Goal: Task Accomplishment & Management: Complete application form

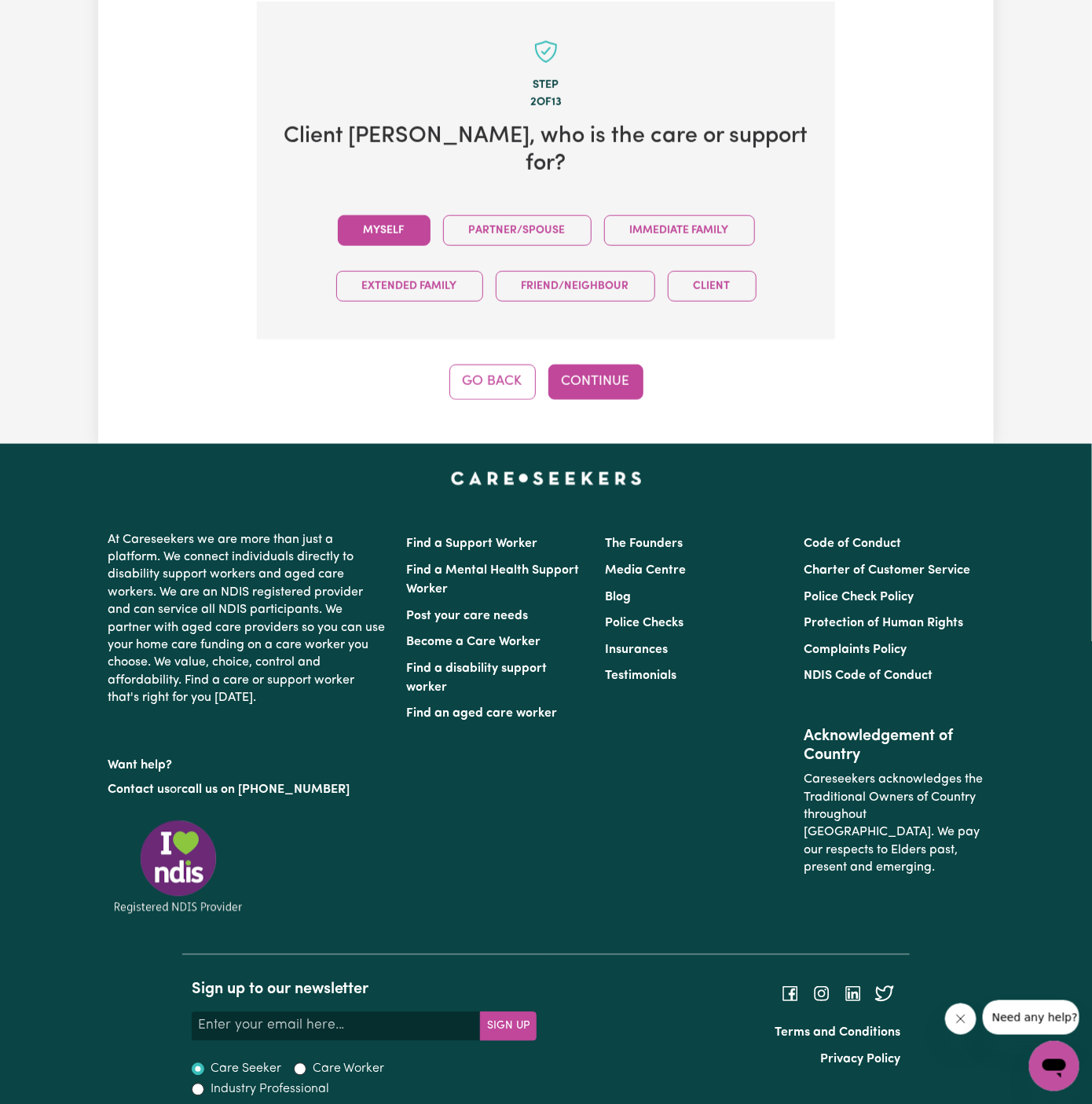
scroll to position [557, 0]
click at [408, 231] on button "Myself" at bounding box center [384, 230] width 93 height 31
click at [579, 365] on button "Continue" at bounding box center [595, 381] width 95 height 34
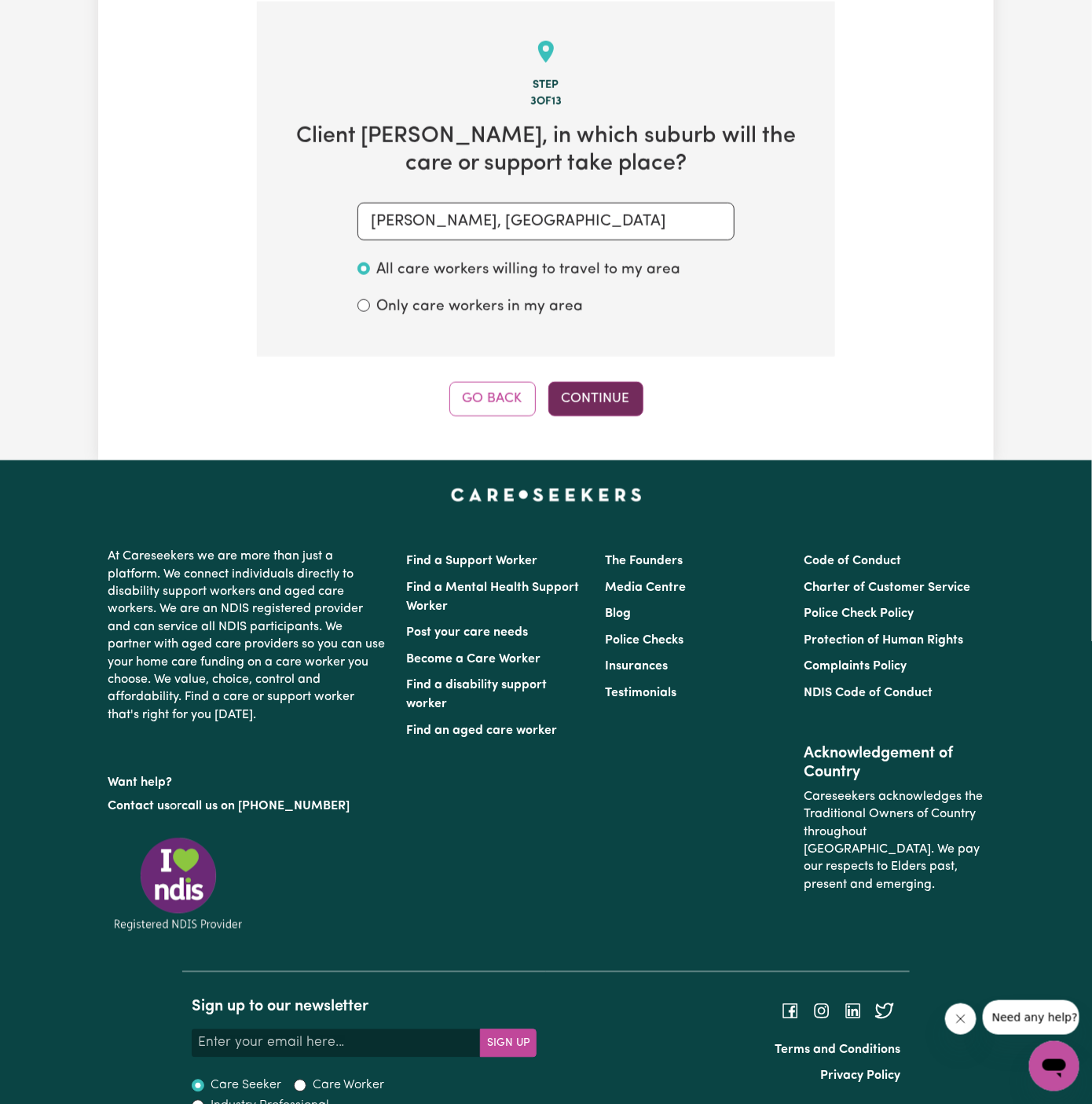
click at [614, 385] on button "Continue" at bounding box center [595, 398] width 95 height 34
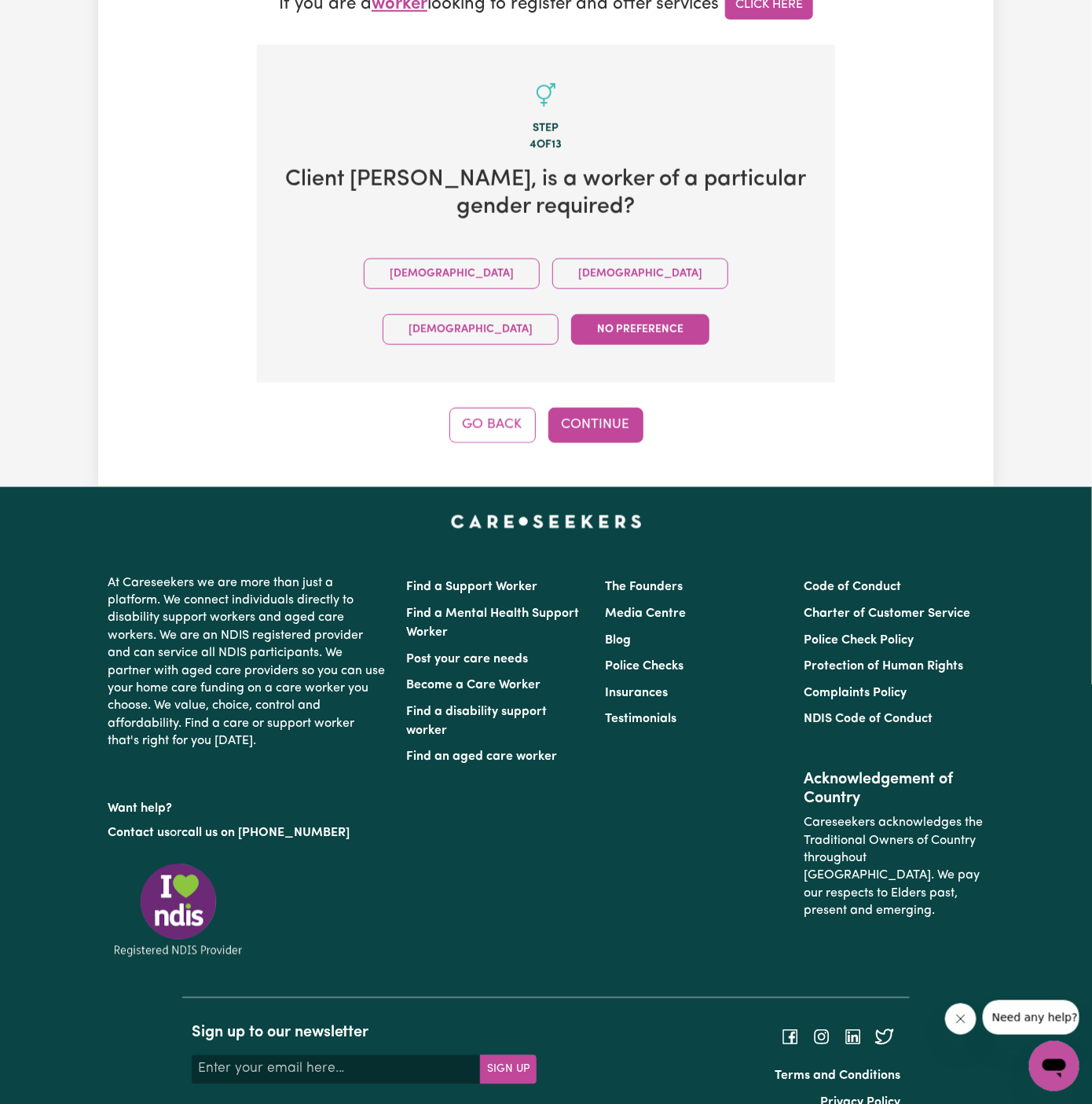
drag, startPoint x: 552, startPoint y: 285, endPoint x: 717, endPoint y: 270, distance: 165.7
click at [717, 270] on div "Male Female Non-binary No preference" at bounding box center [546, 301] width 528 height 111
click at [618, 408] on button "Continue" at bounding box center [595, 425] width 95 height 34
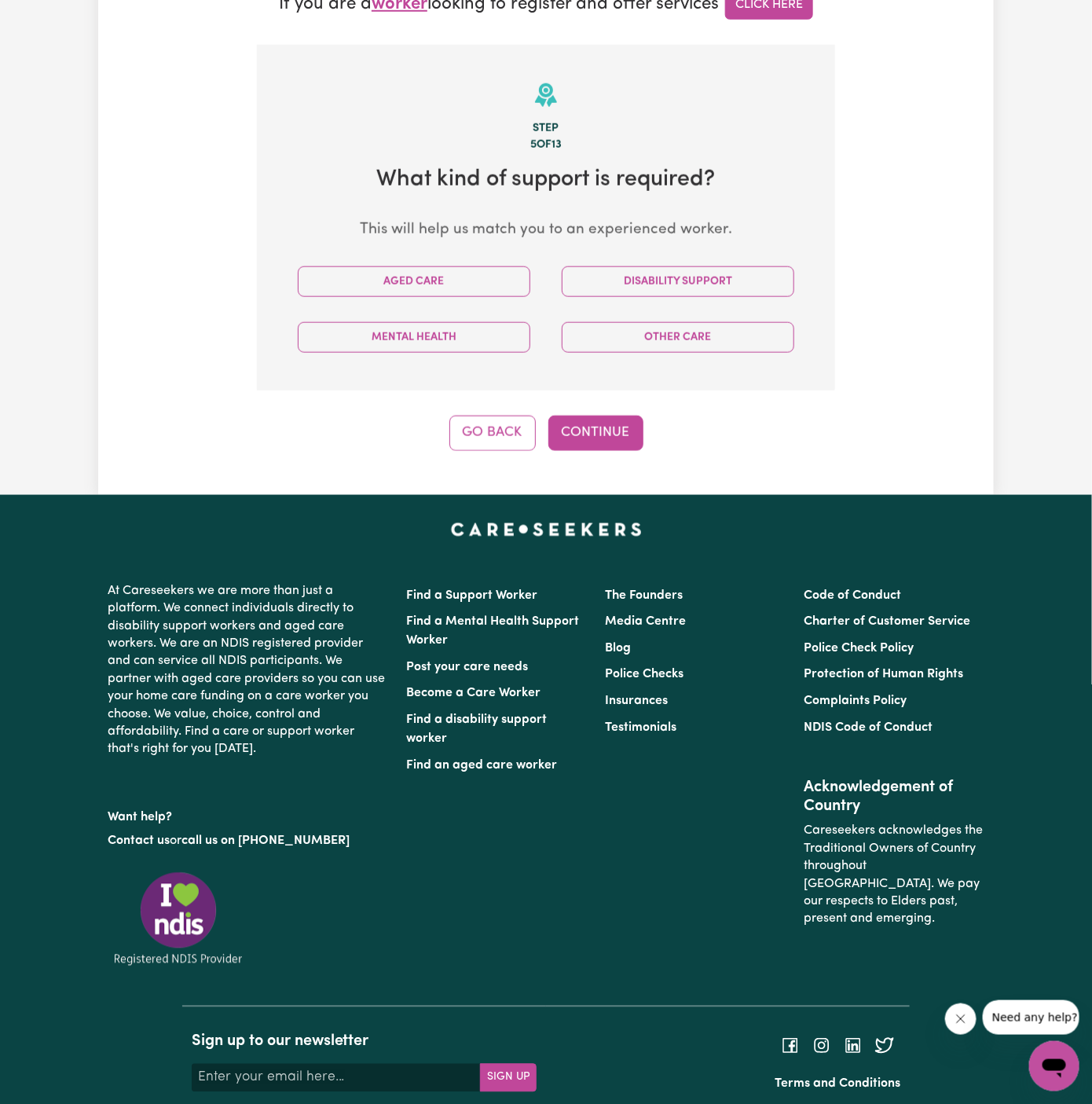
scroll to position [557, 0]
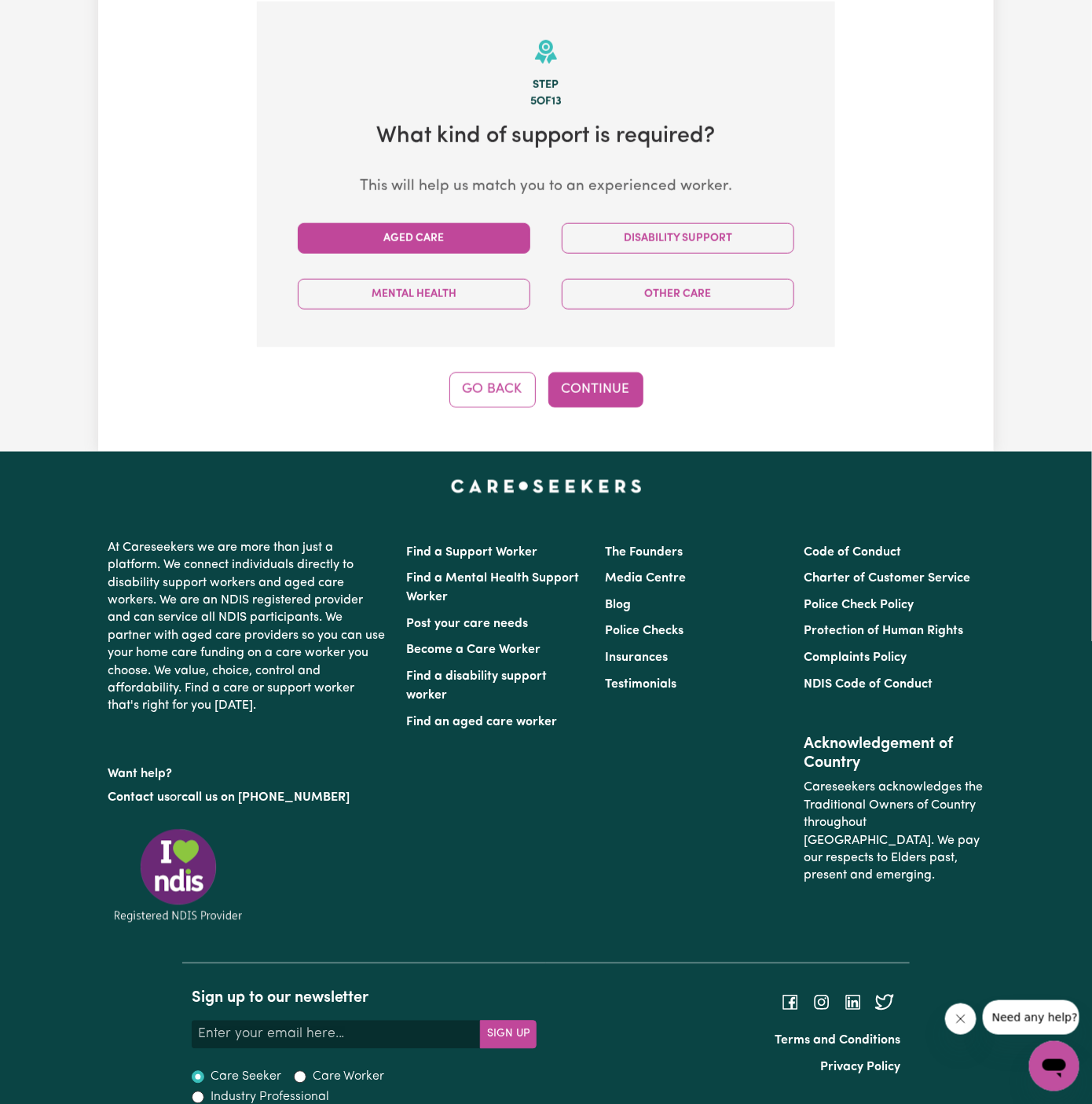
click at [474, 242] on button "Aged Care" at bounding box center [414, 238] width 233 height 31
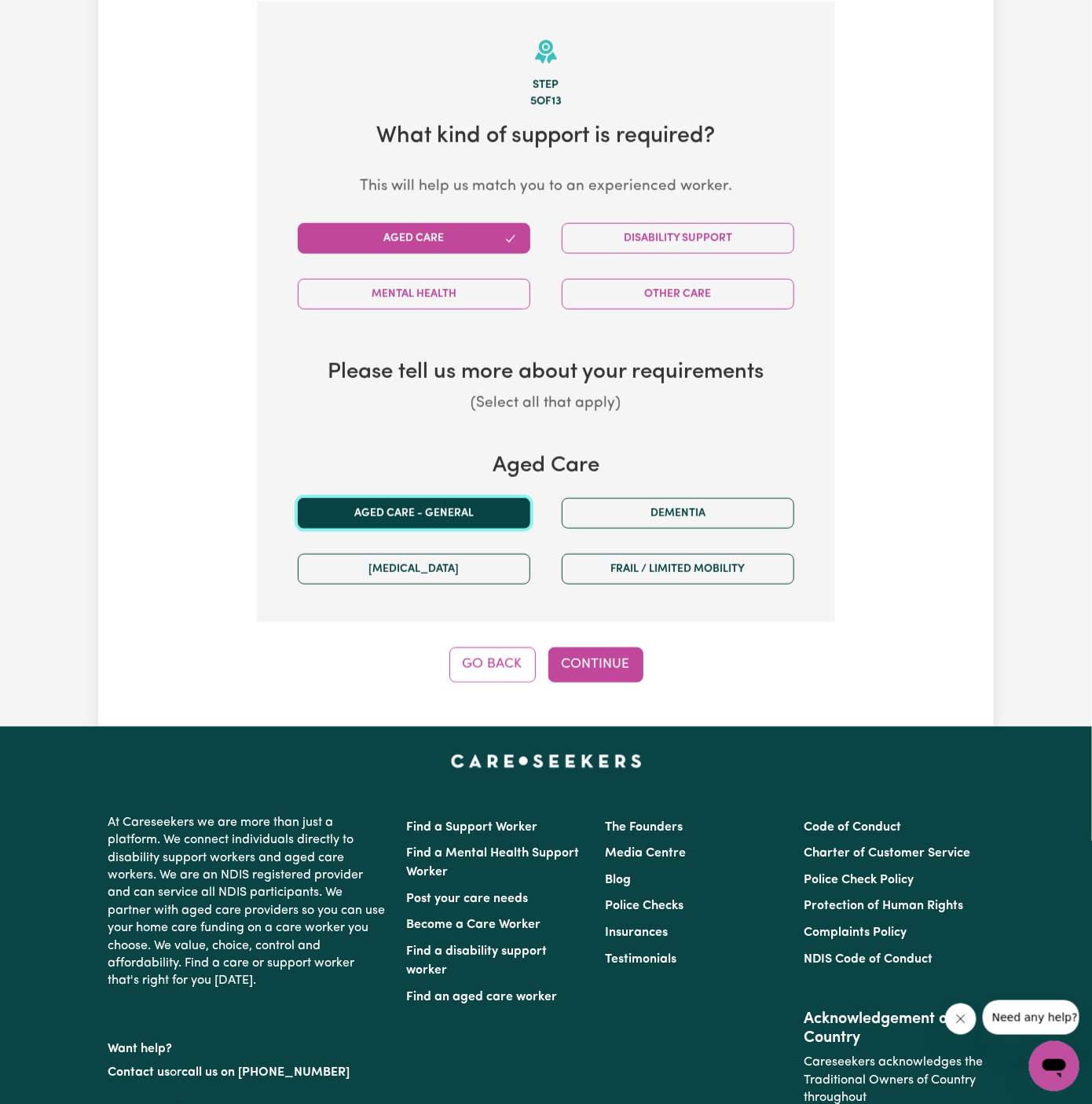
click at [504, 498] on button "Aged care - General" at bounding box center [414, 513] width 233 height 31
click at [617, 667] on button "Continue" at bounding box center [595, 664] width 95 height 34
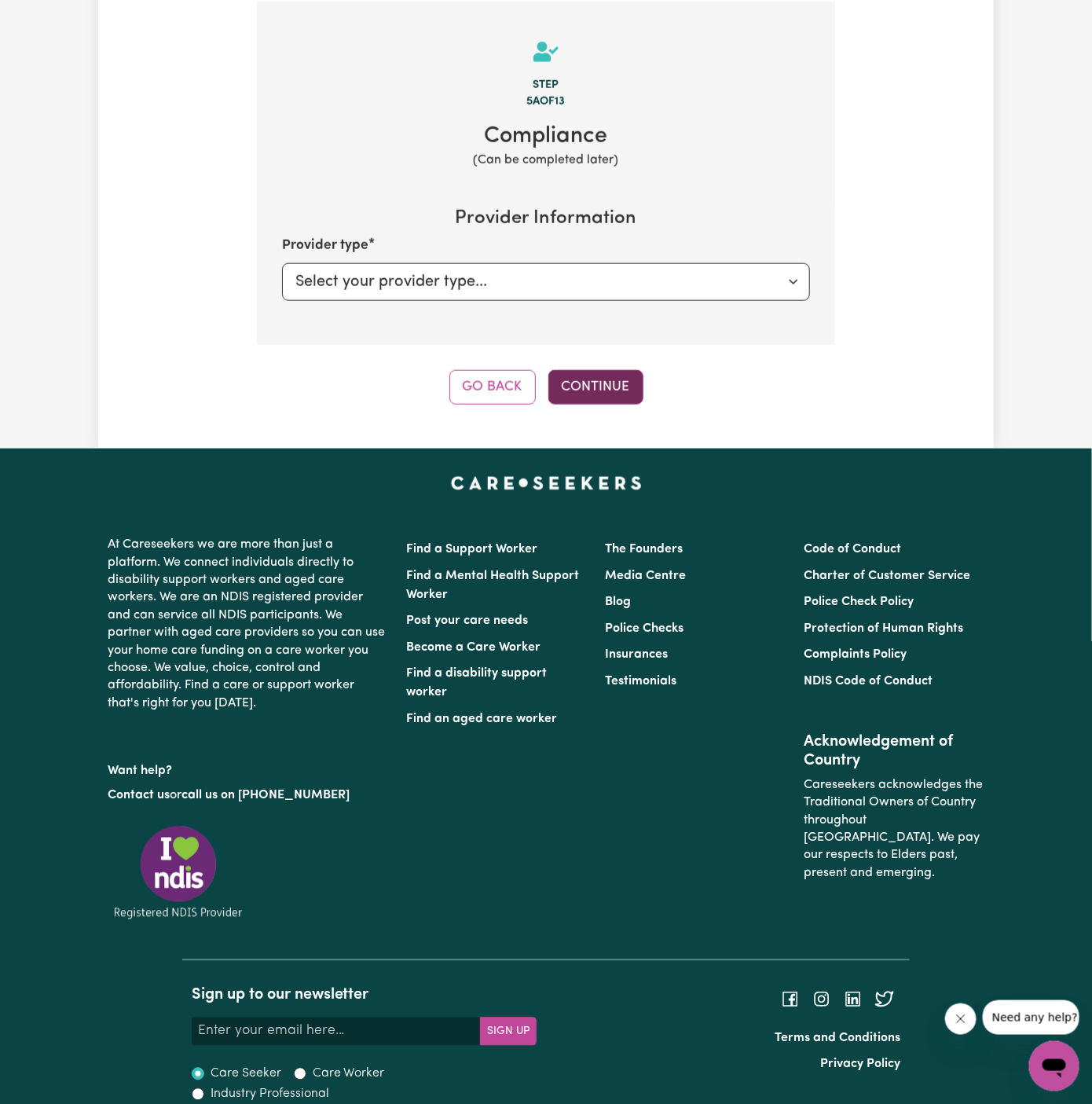
click at [605, 377] on button "Continue" at bounding box center [595, 386] width 95 height 34
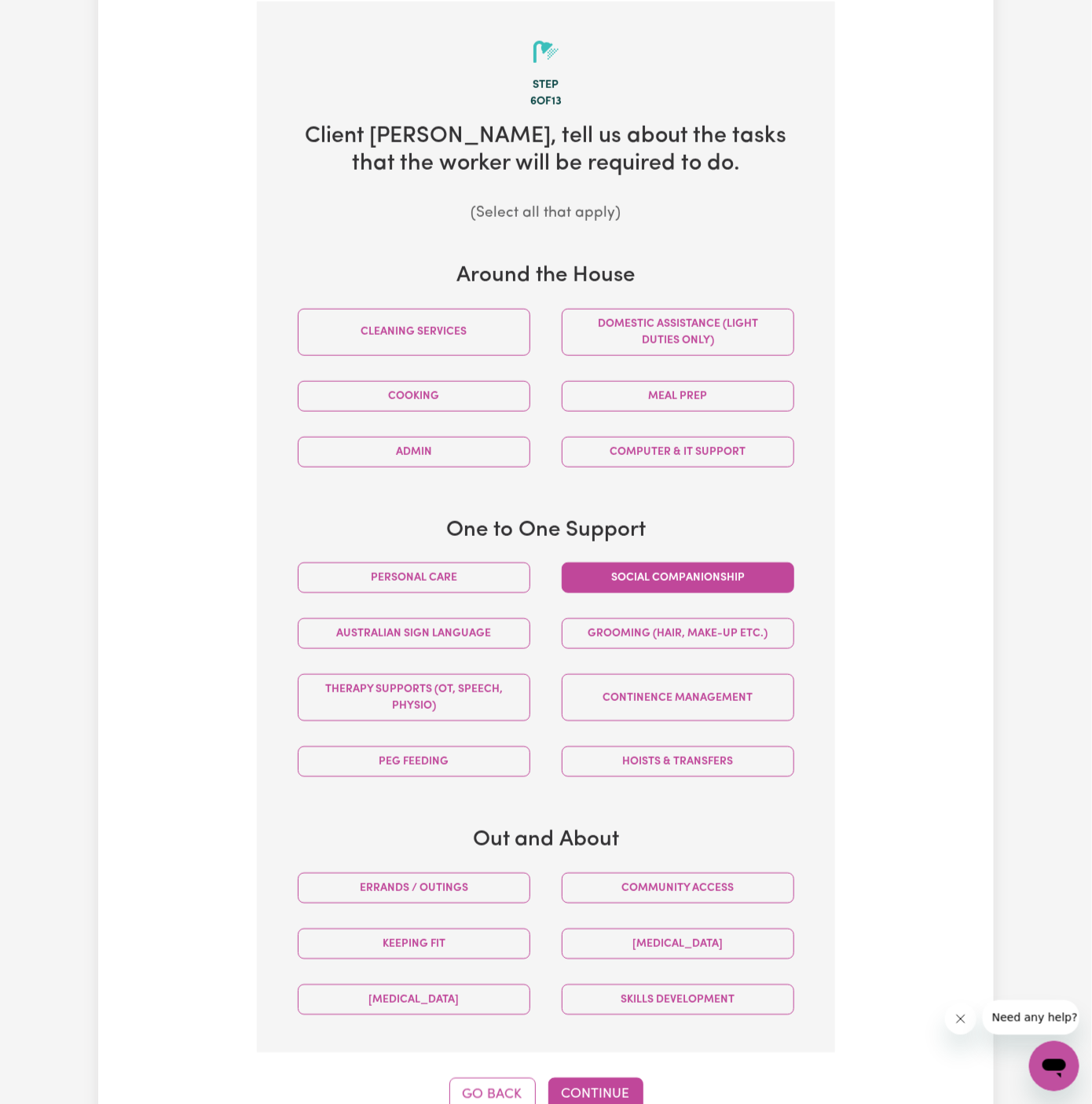
click at [696, 576] on button "Social companionship" at bounding box center [678, 578] width 233 height 31
click at [719, 893] on button "Community access" at bounding box center [678, 887] width 233 height 31
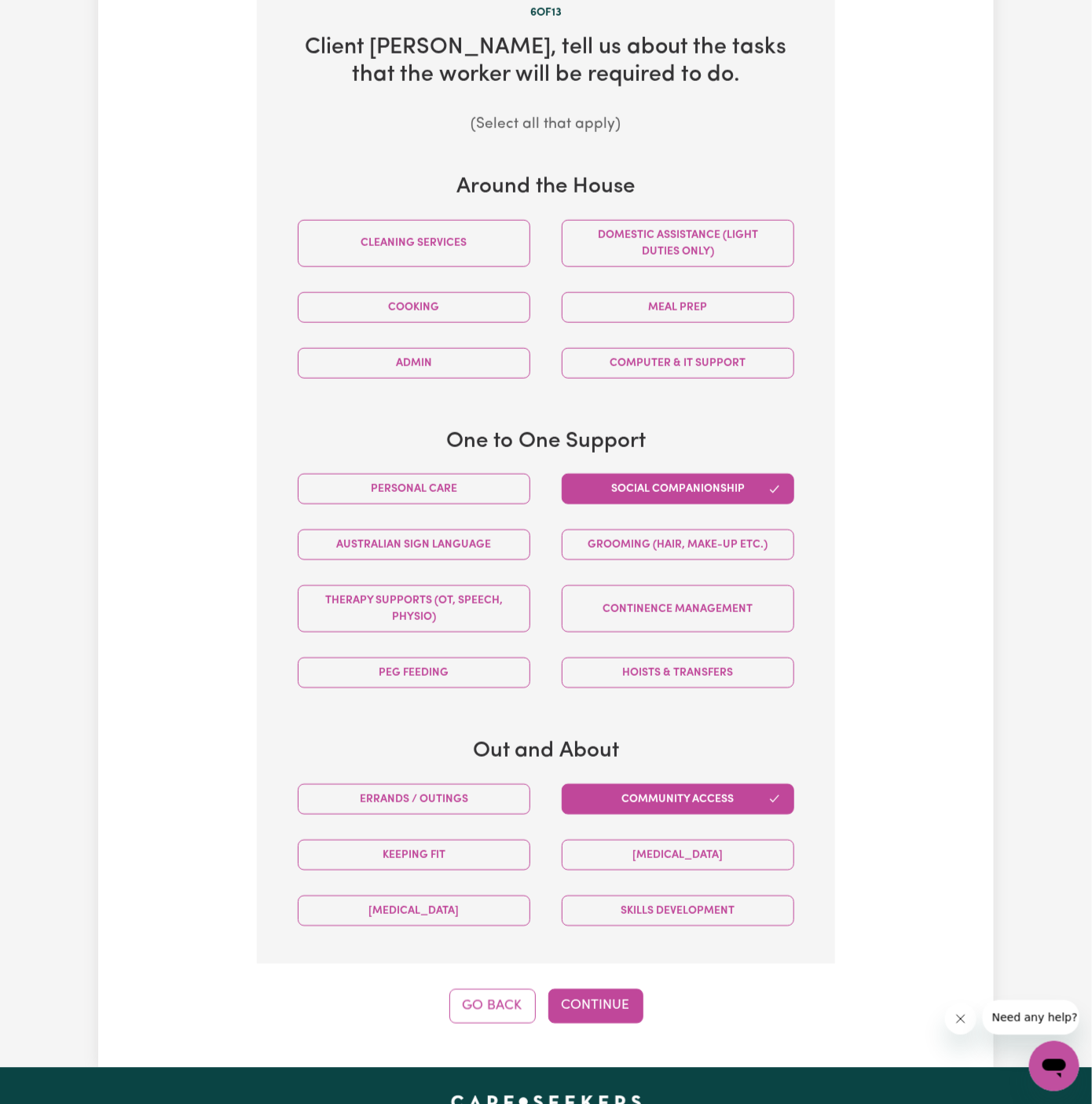
scroll to position [649, 0]
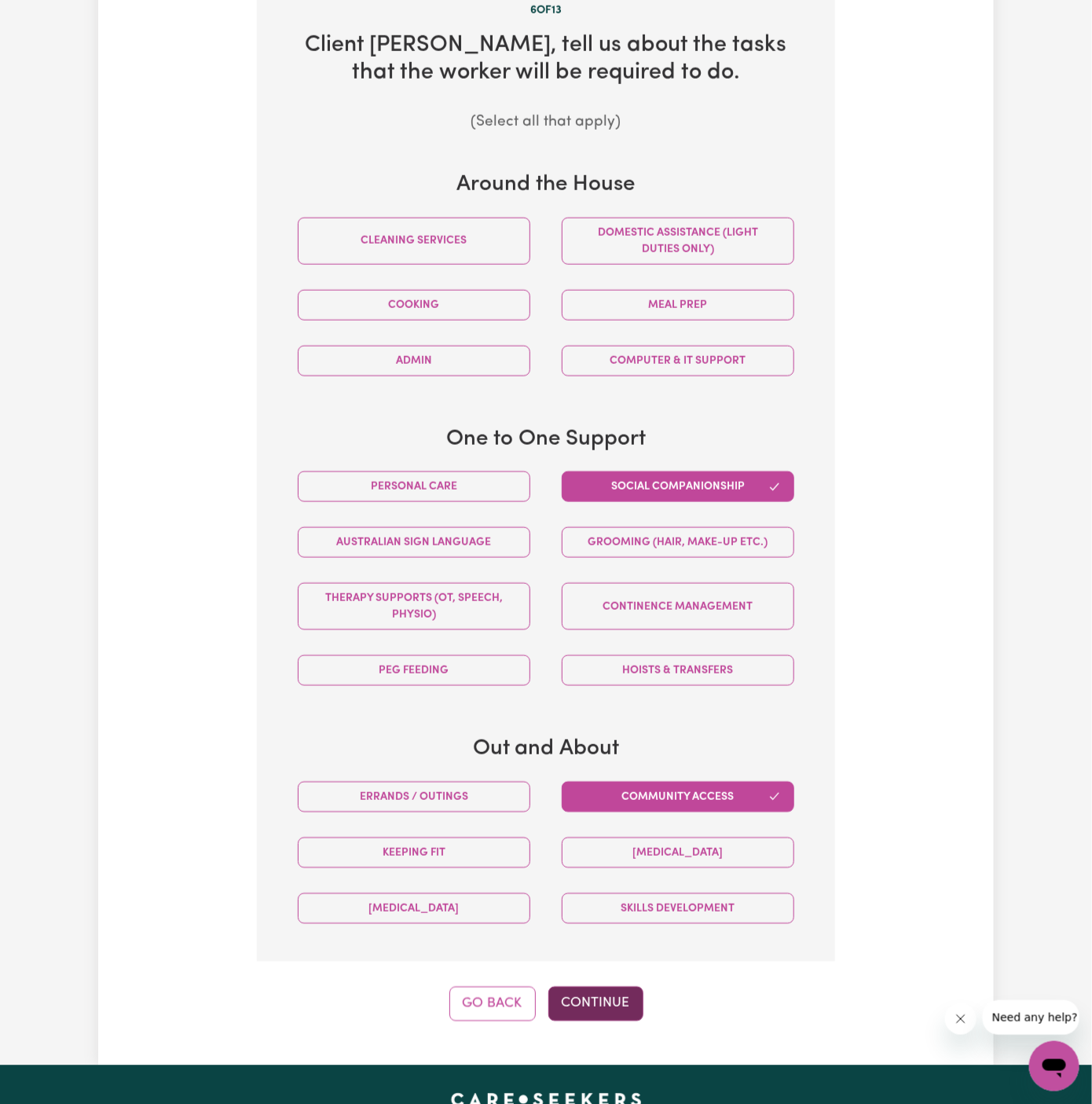
click at [620, 995] on button "Continue" at bounding box center [595, 1003] width 95 height 34
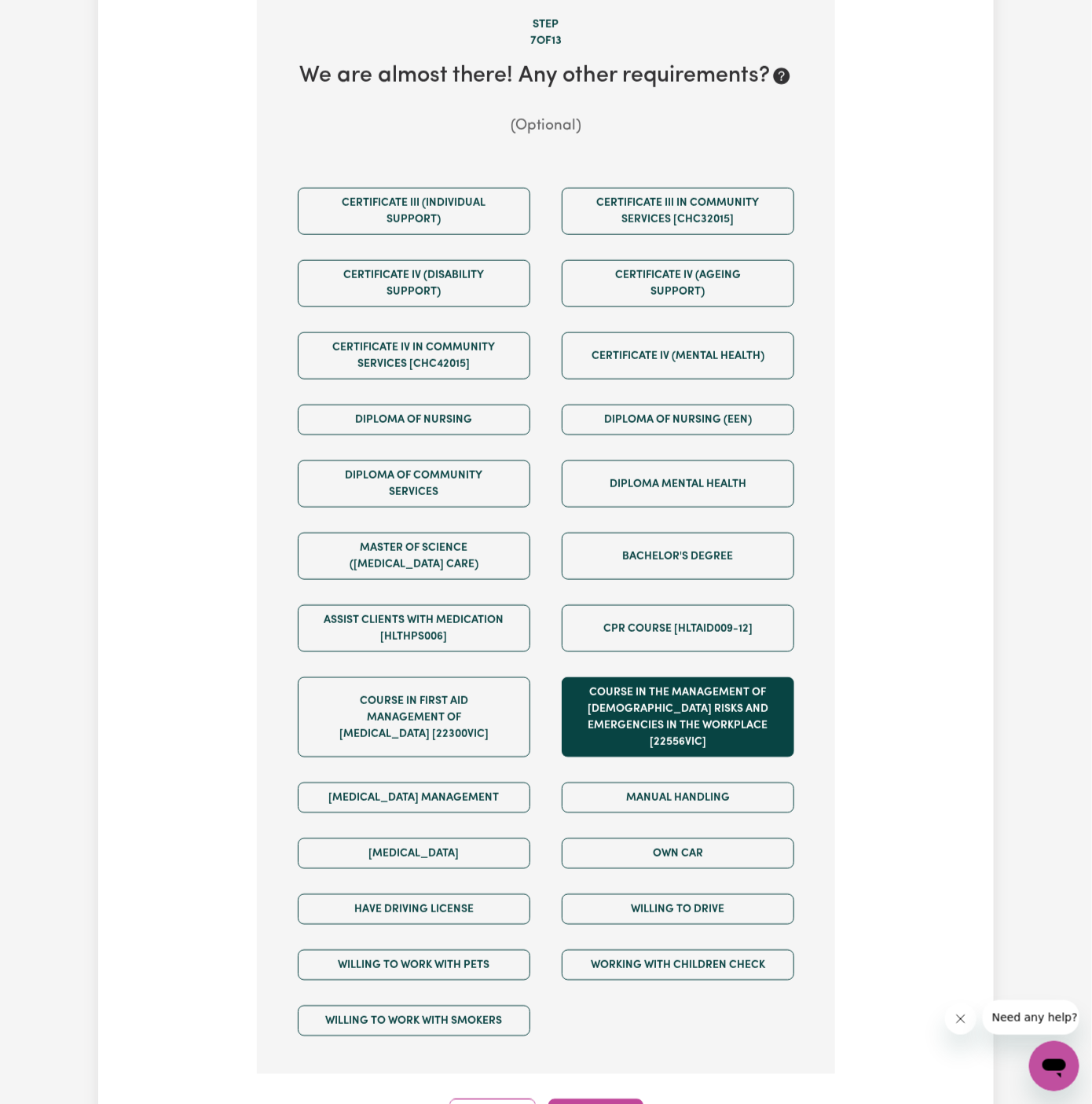
scroll to position [818, 0]
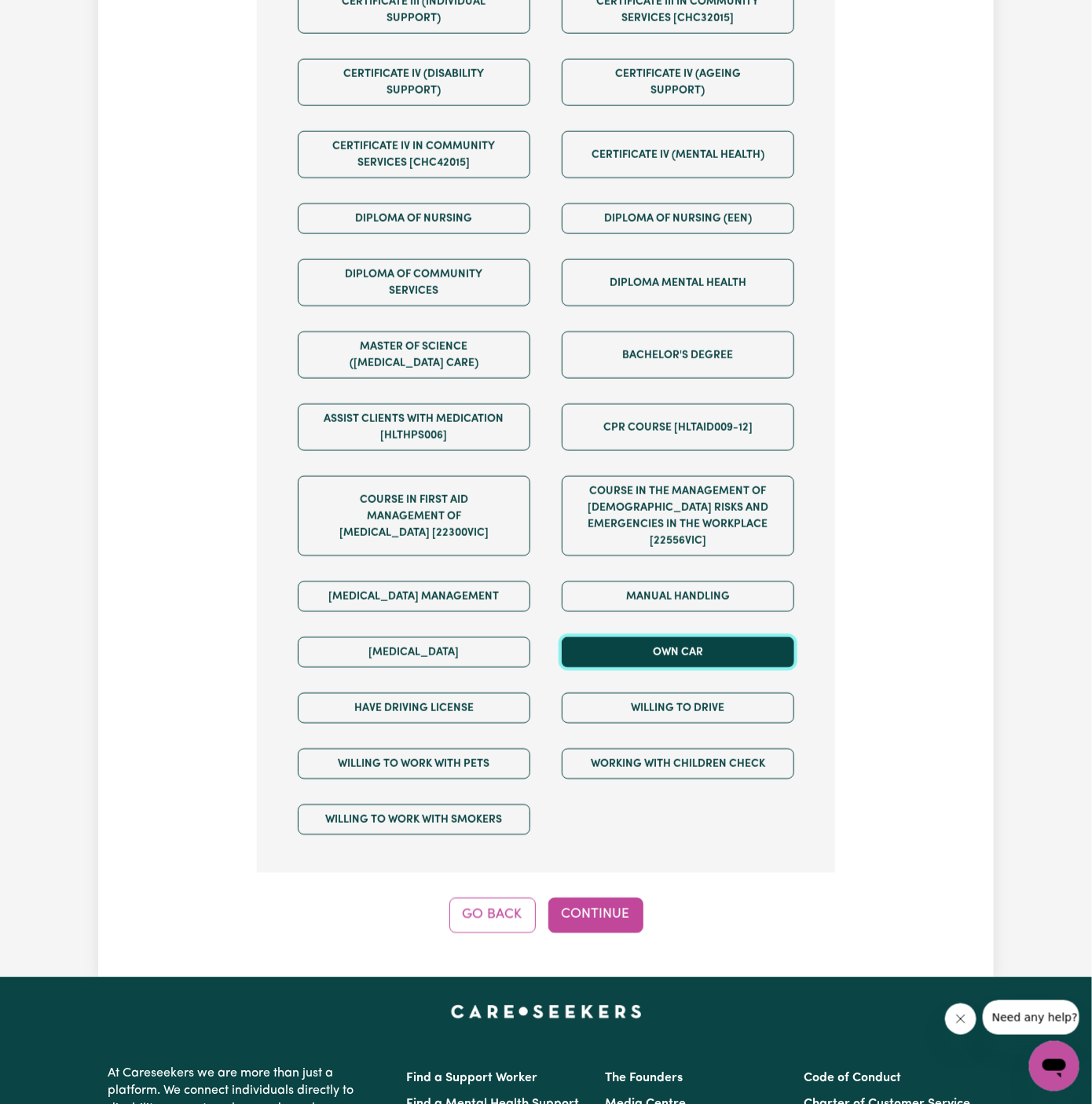
click at [648, 642] on button "Own Car" at bounding box center [678, 652] width 233 height 31
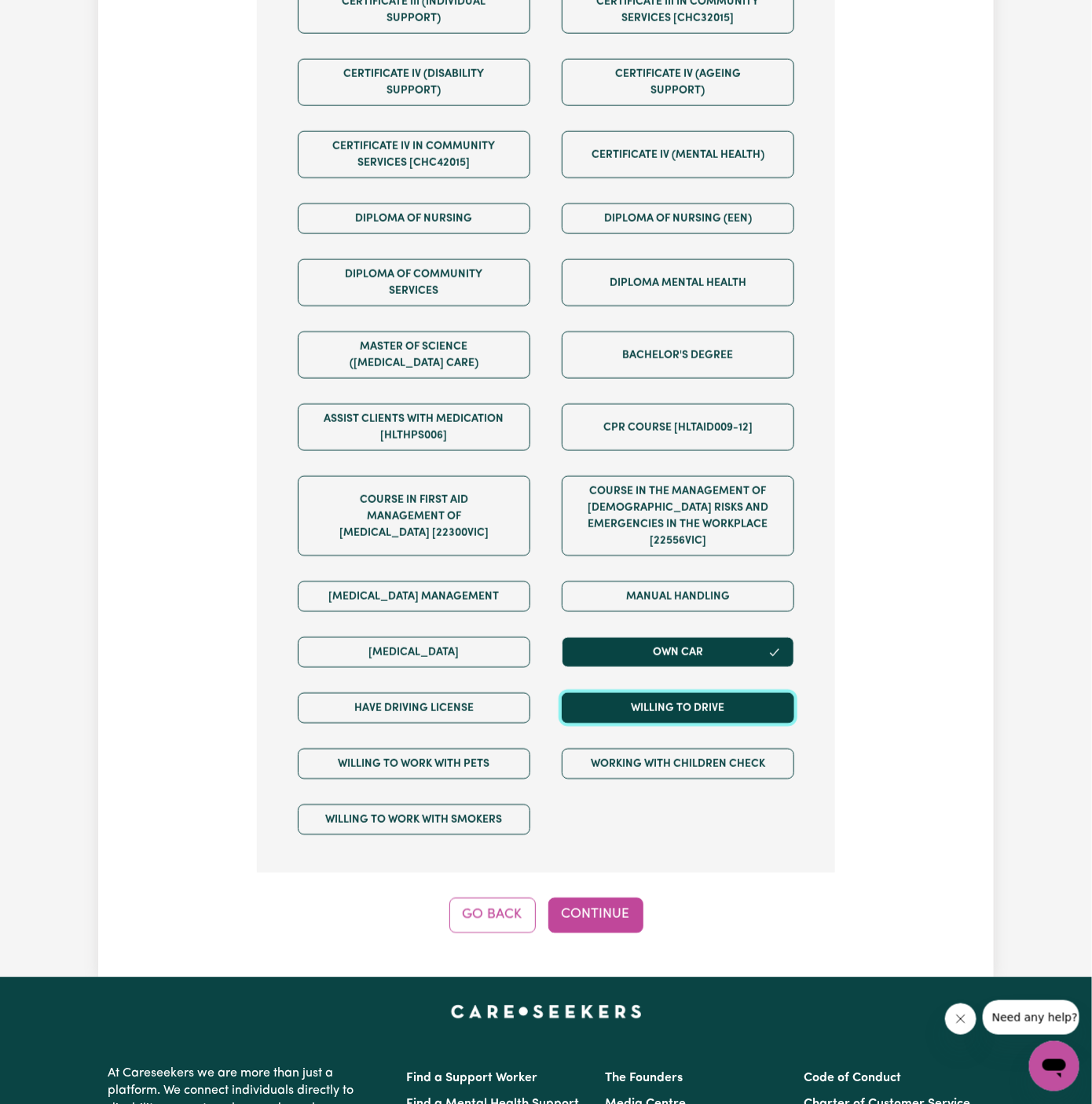
click at [648, 693] on button "Willing to drive" at bounding box center [678, 708] width 233 height 31
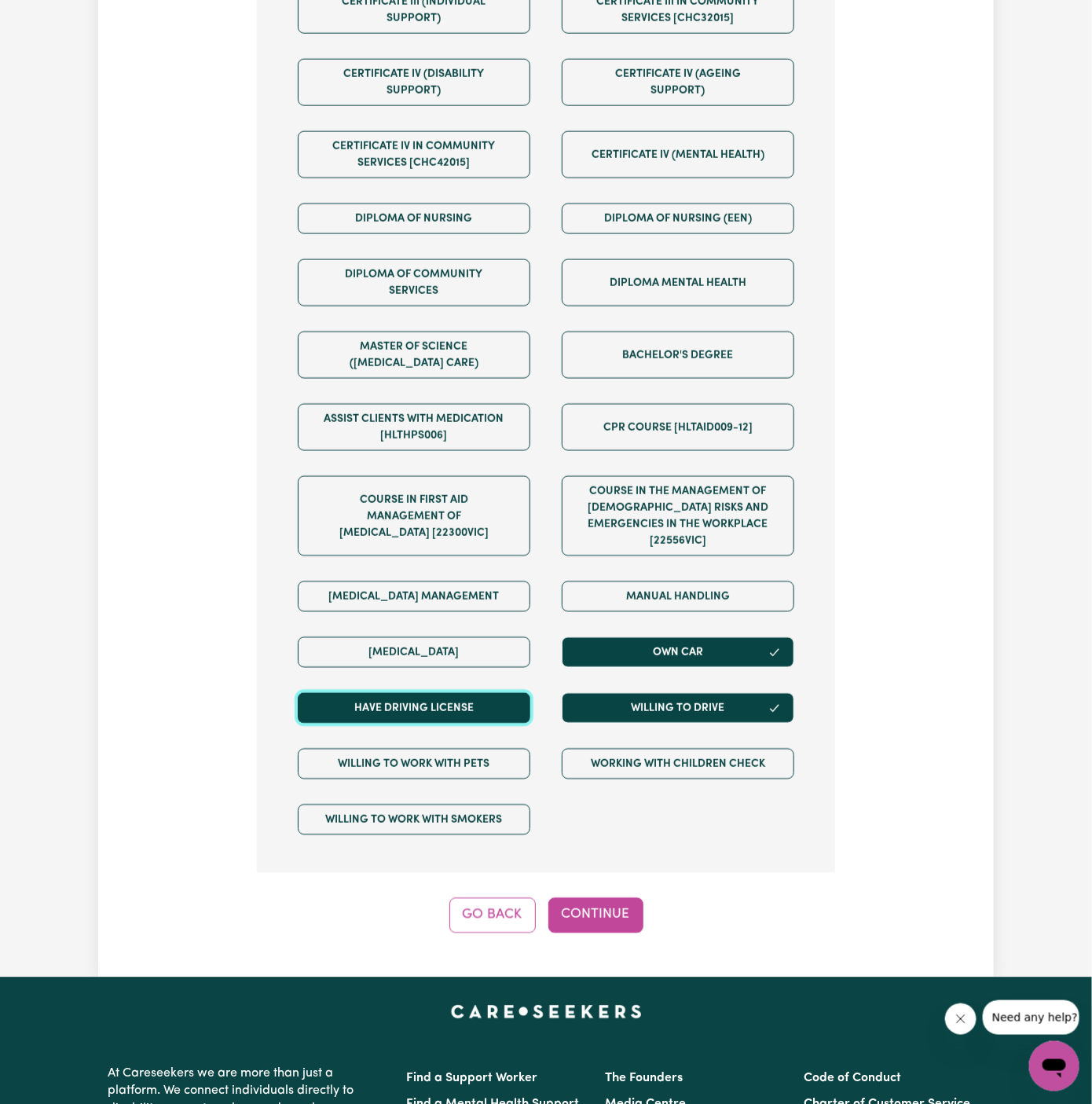
click at [505, 693] on button "Have driving license" at bounding box center [414, 708] width 233 height 31
click at [608, 898] on button "Continue" at bounding box center [595, 915] width 95 height 34
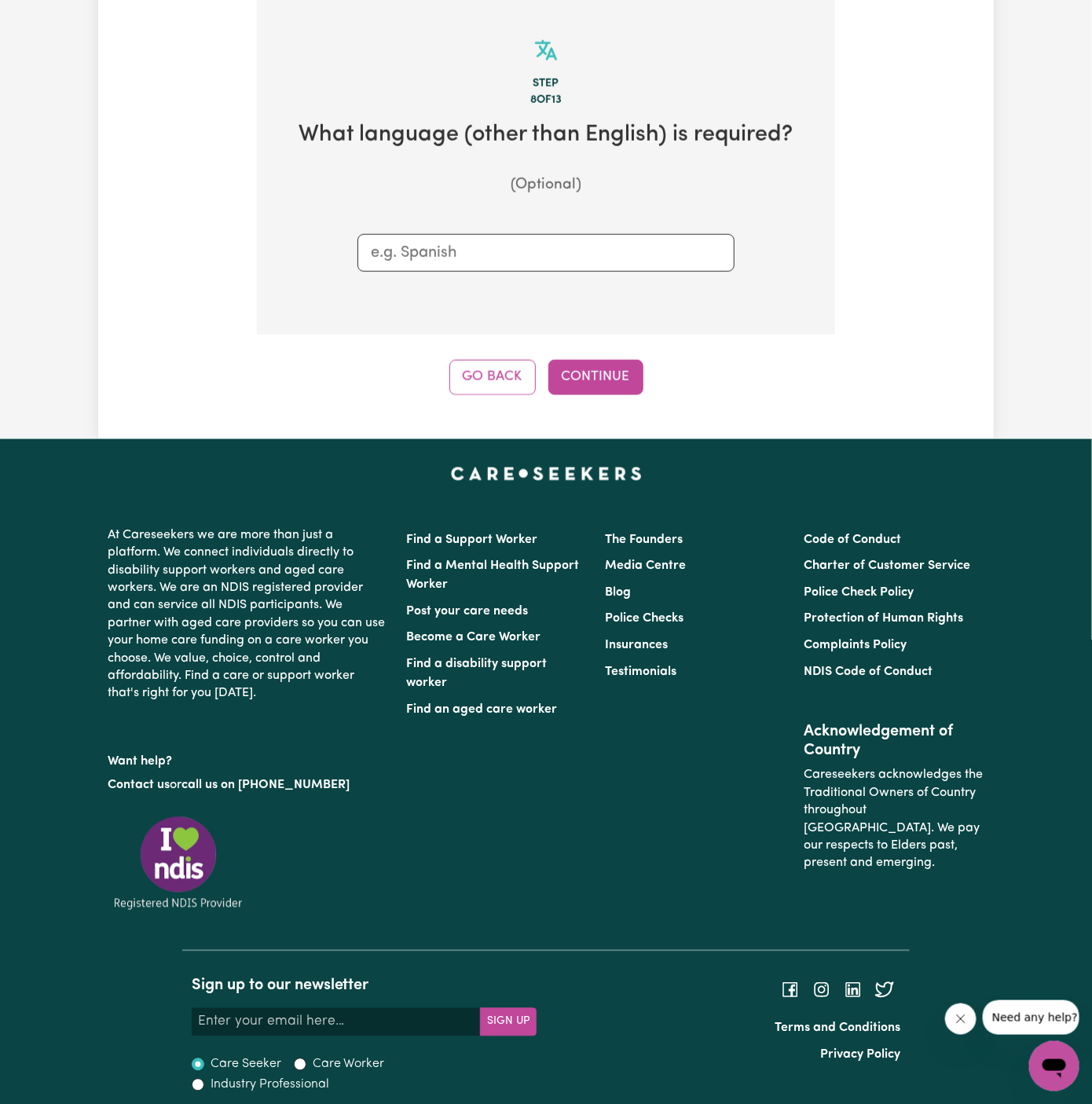
scroll to position [557, 0]
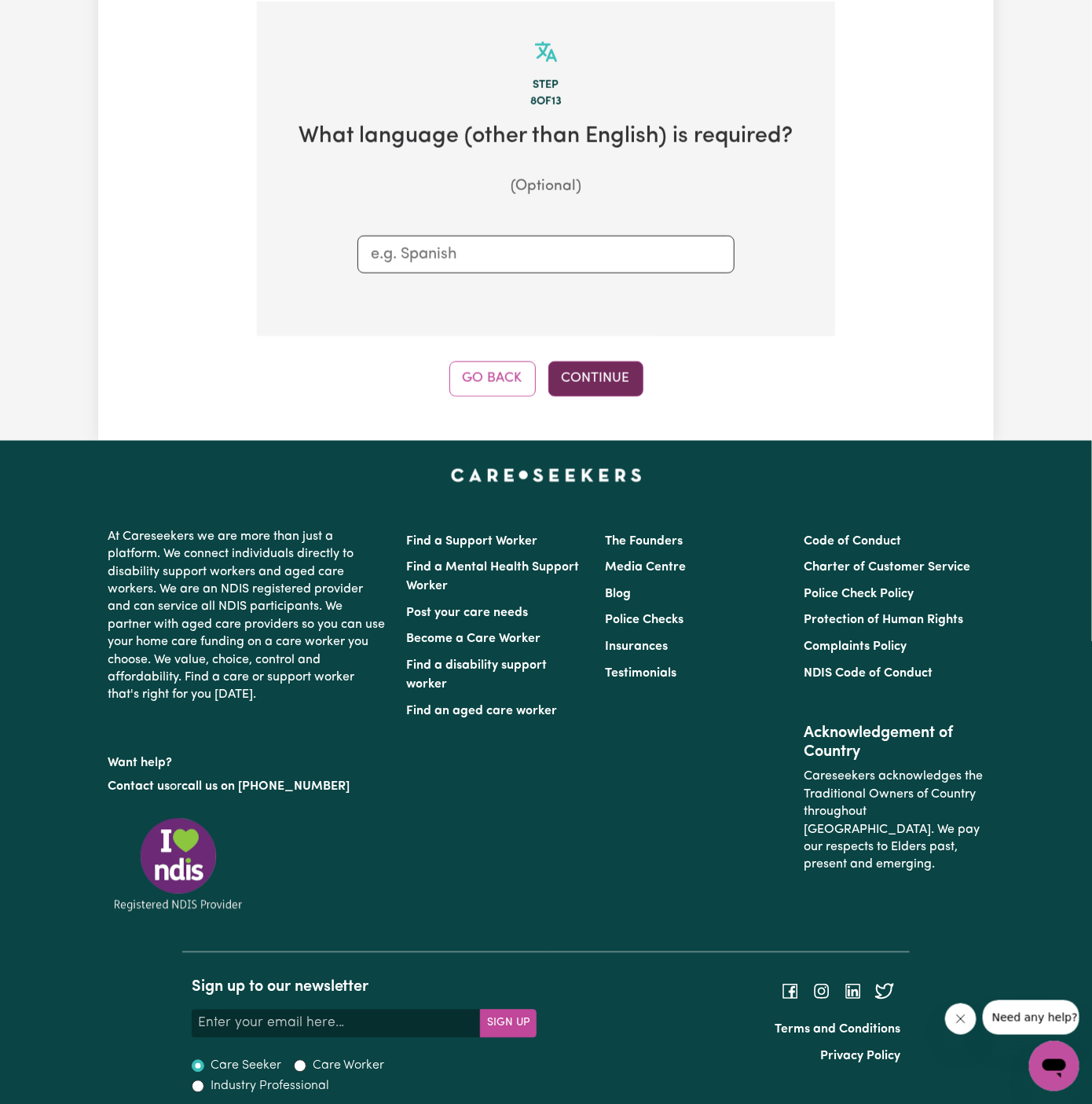
click at [604, 368] on button "Continue" at bounding box center [595, 379] width 95 height 34
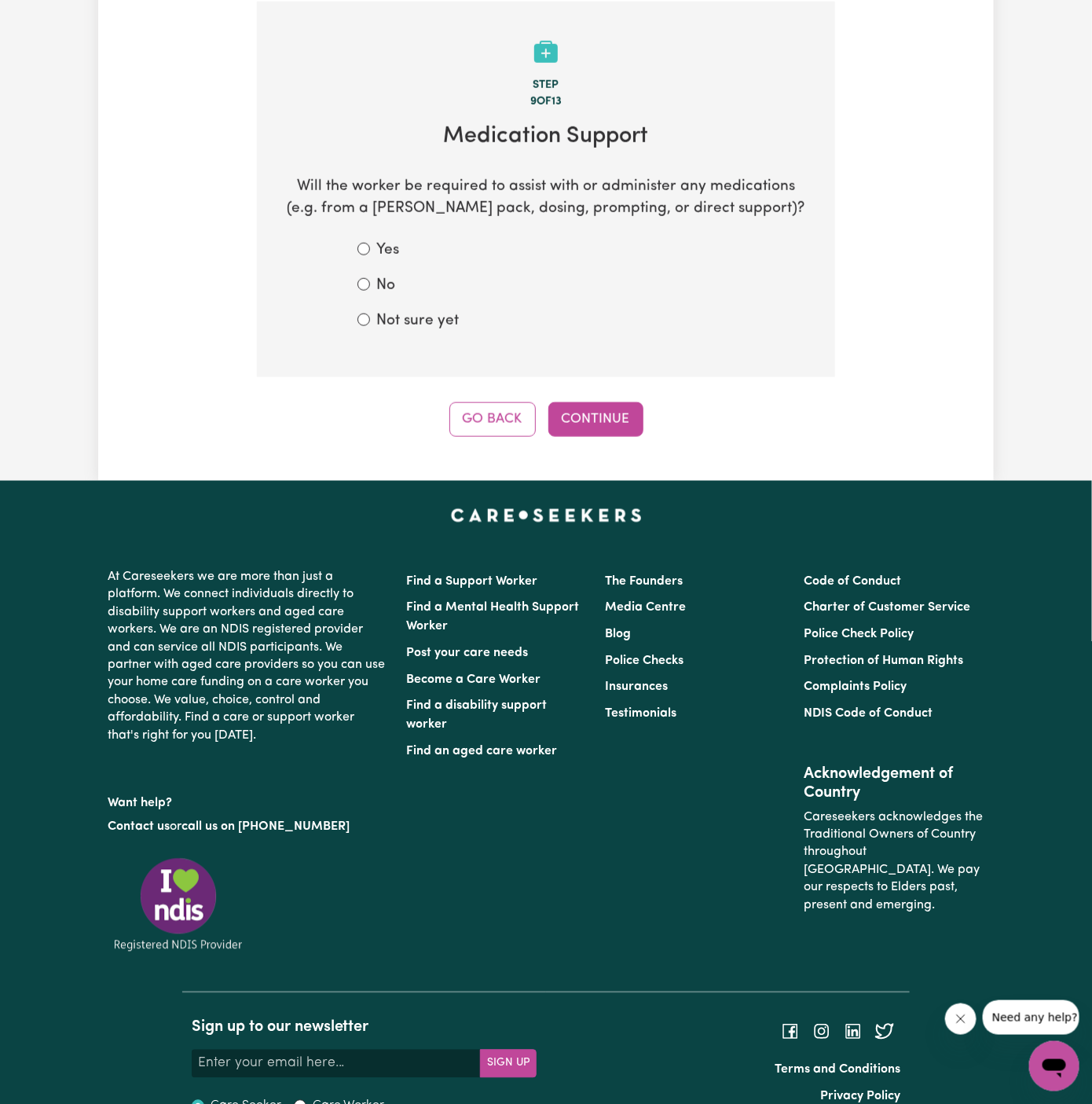
click at [425, 304] on form "Yes No Not sure yet" at bounding box center [546, 286] width 377 height 93
click at [390, 290] on label "No" at bounding box center [385, 286] width 19 height 23
click at [370, 290] on input "No" at bounding box center [364, 284] width 13 height 13
radio input "true"
click at [594, 413] on button "Continue" at bounding box center [595, 419] width 95 height 34
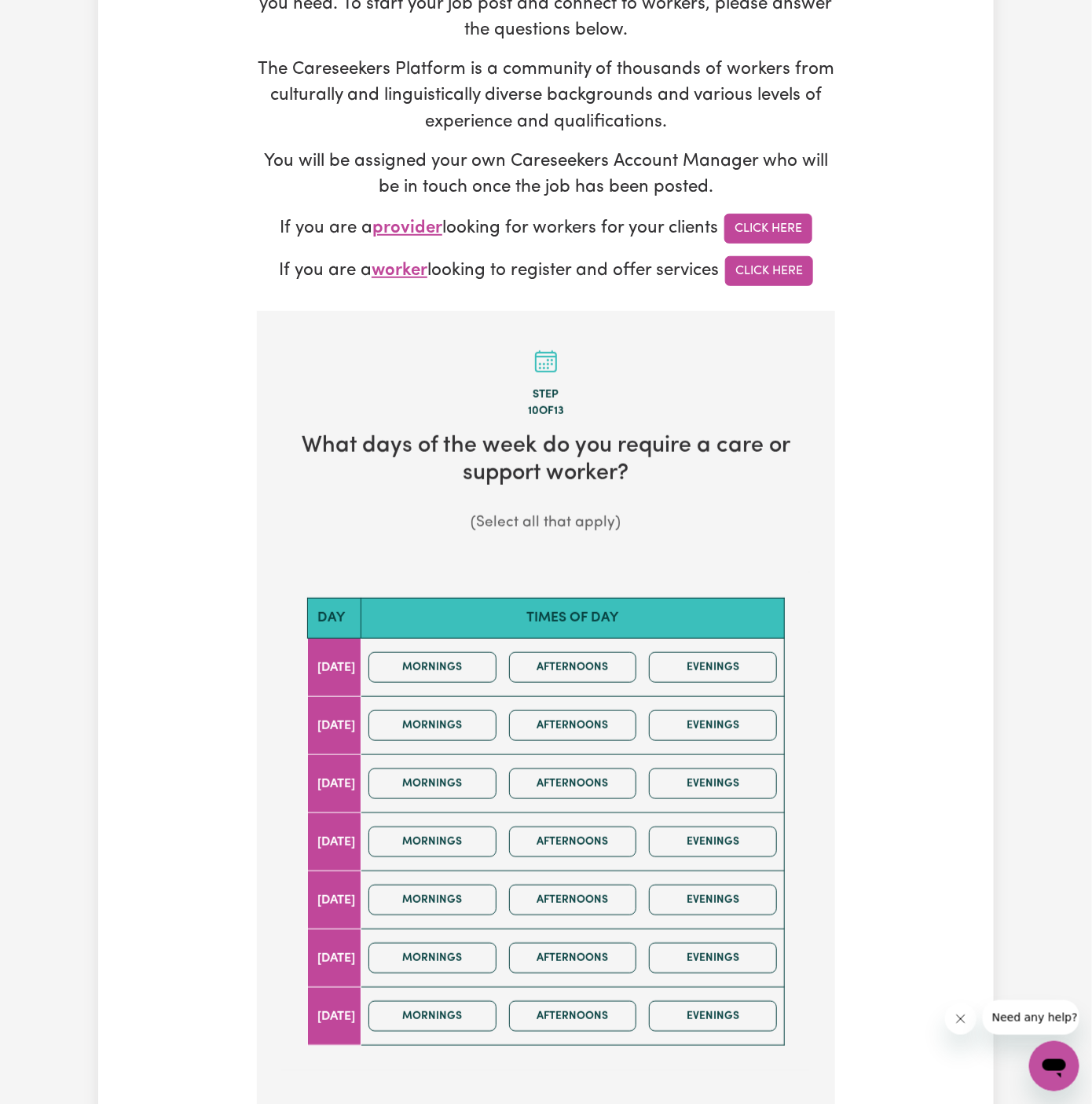
scroll to position [297, 0]
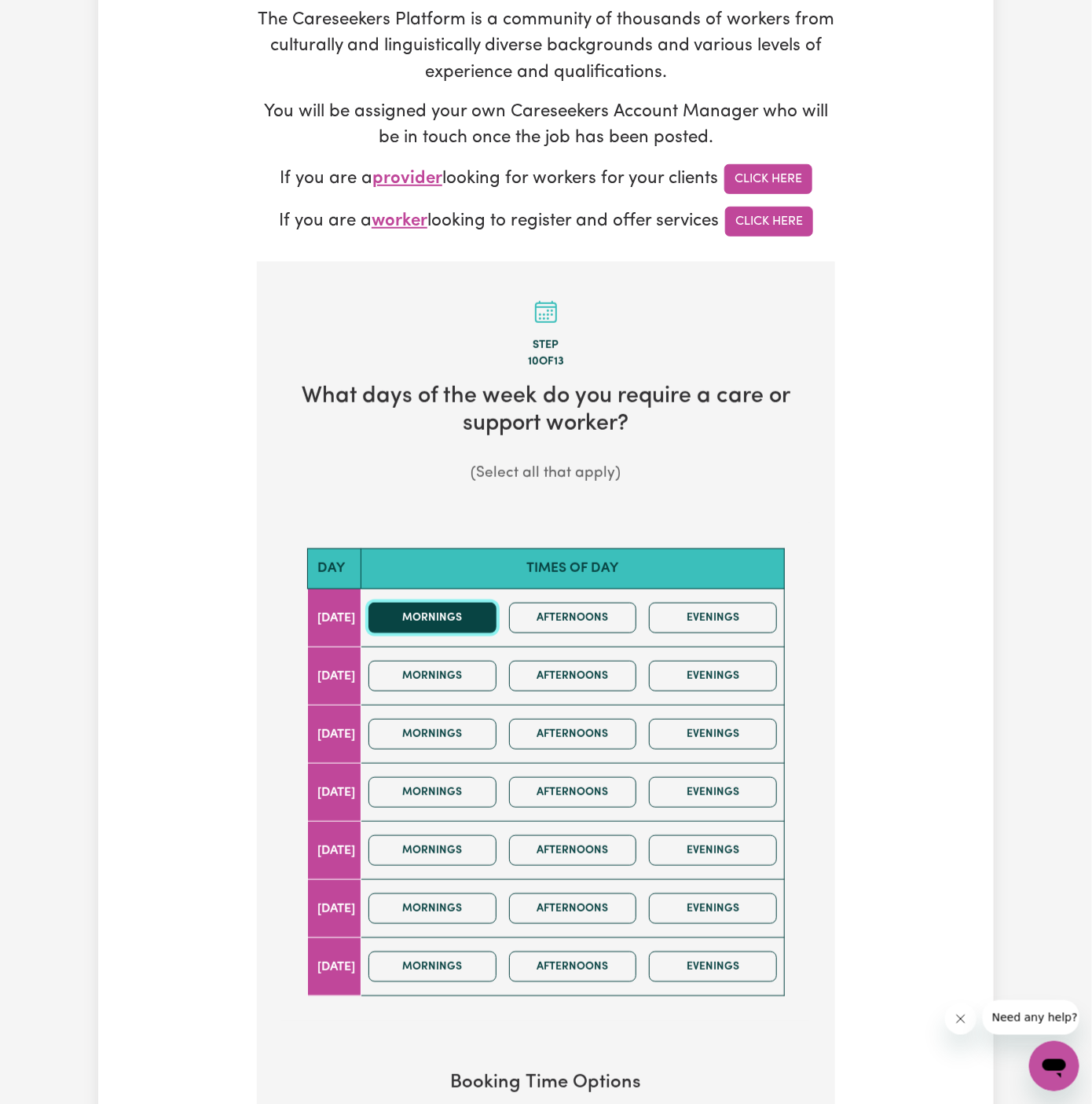
click at [459, 617] on button "Mornings" at bounding box center [433, 617] width 128 height 31
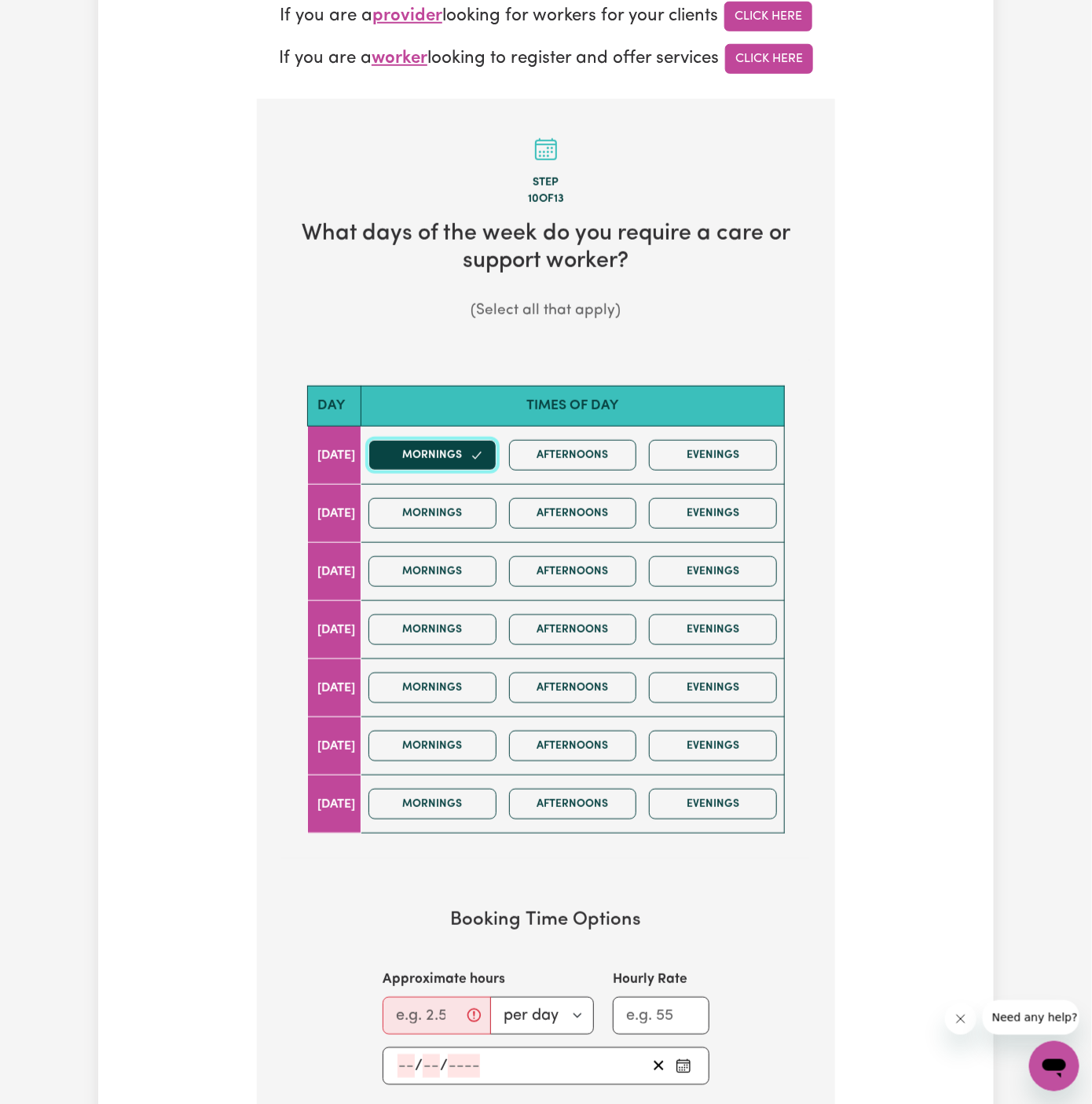
scroll to position [583, 0]
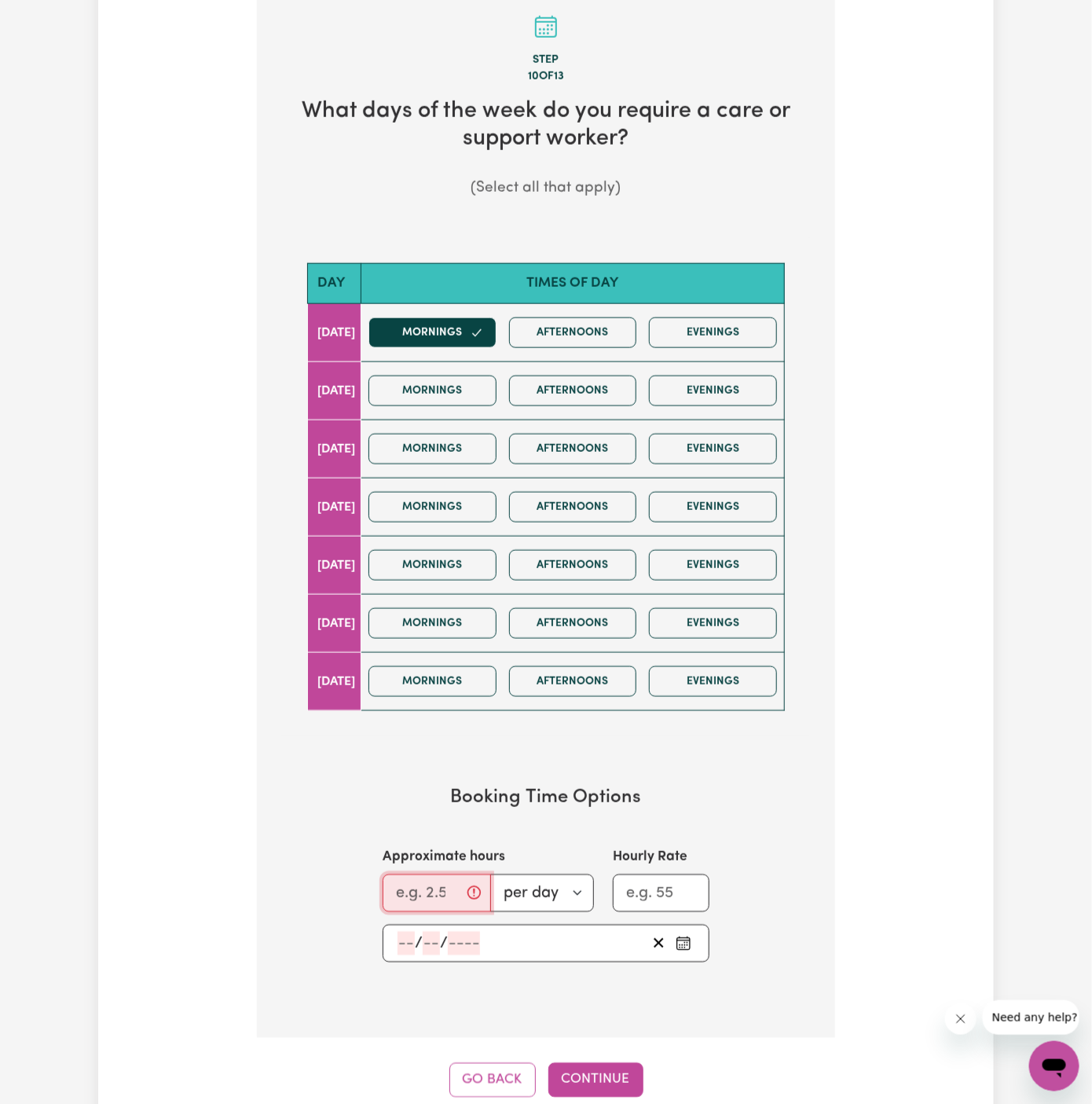
click at [424, 879] on input "Approximate hours" at bounding box center [437, 893] width 108 height 37
type input "3"
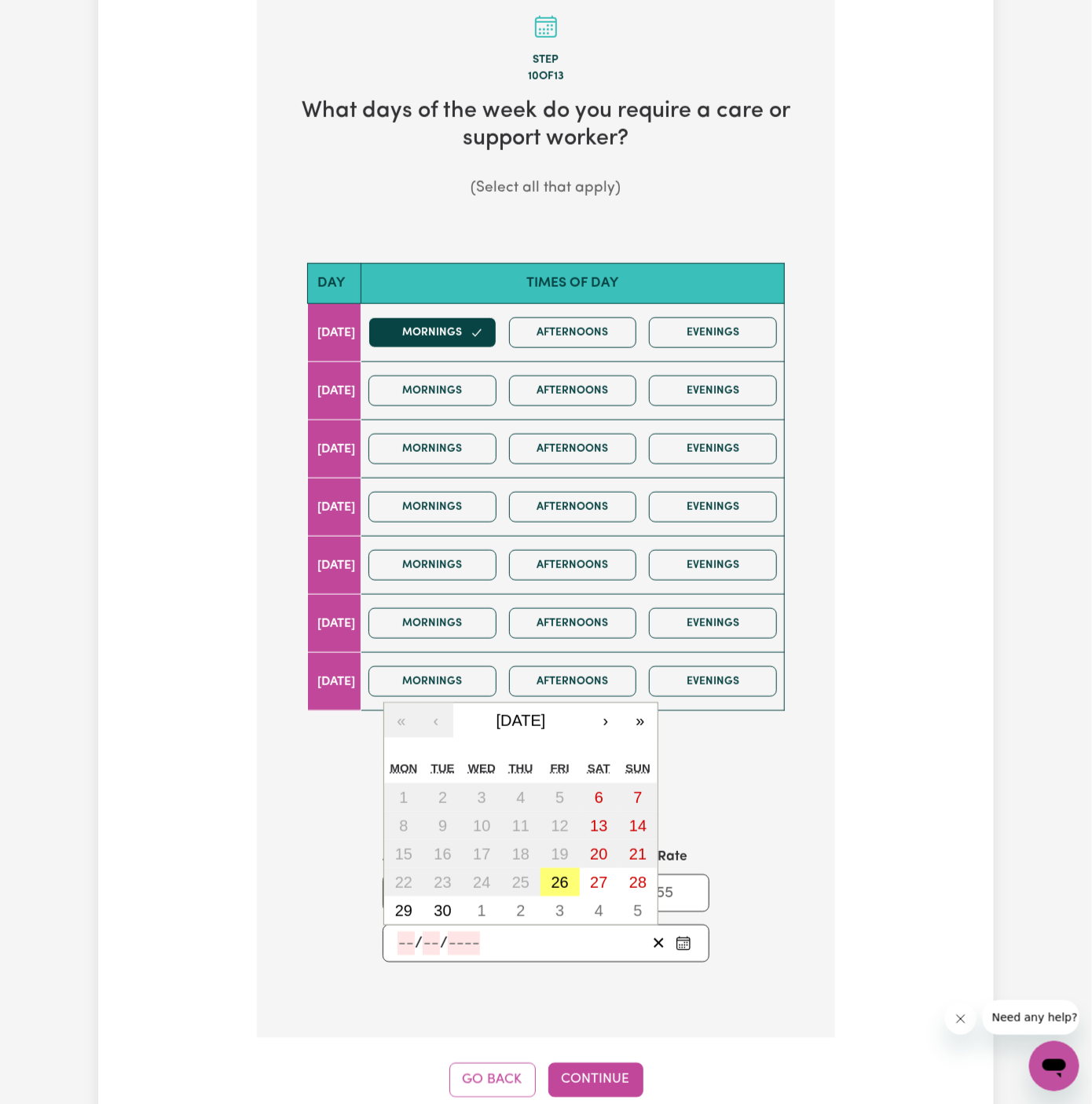
click at [408, 938] on input "number" at bounding box center [406, 943] width 18 height 24
click at [565, 879] on abbr "26" at bounding box center [560, 882] width 18 height 18
type input "2025-09-26"
type input "26"
type input "9"
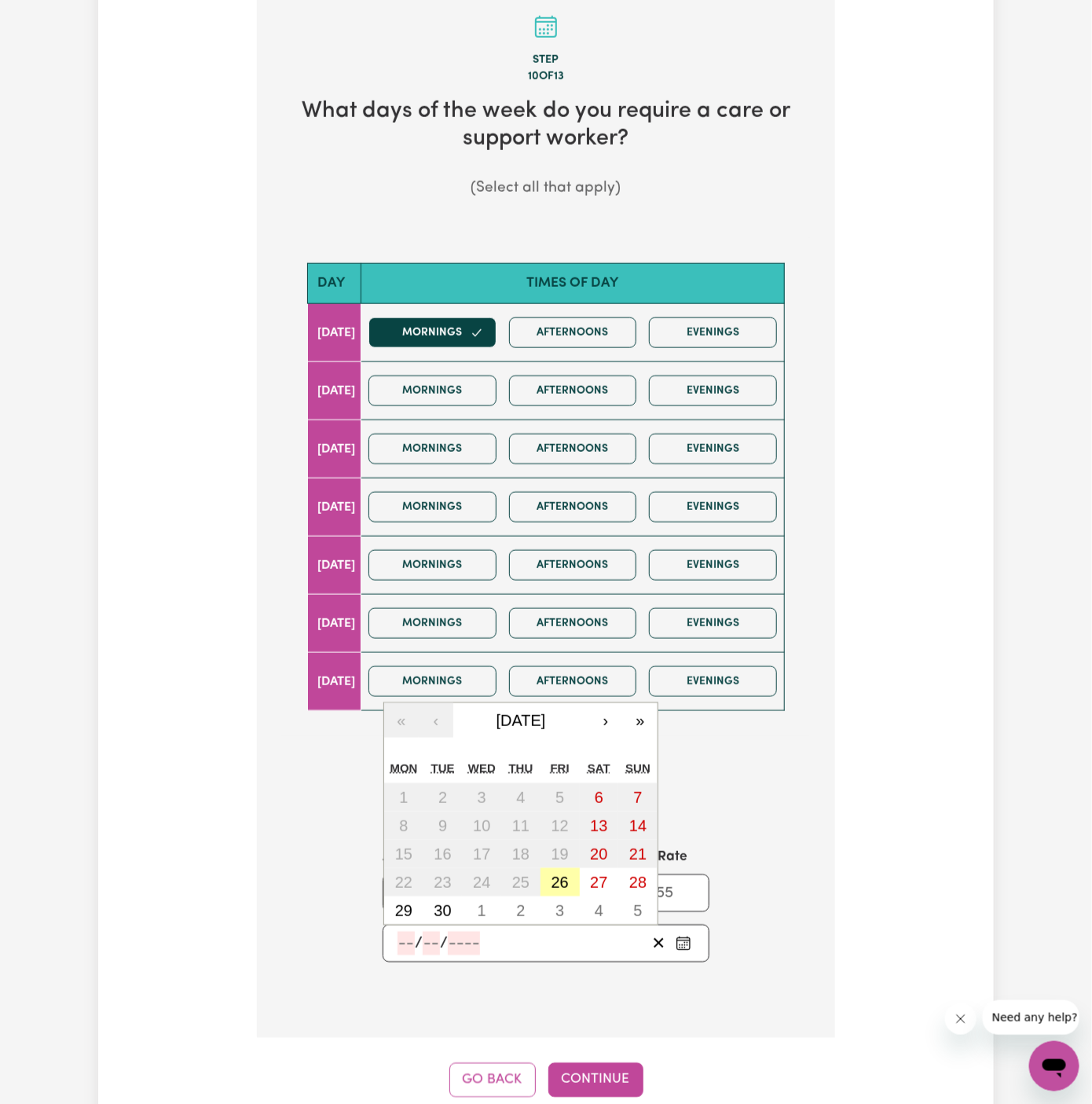
type input "2025"
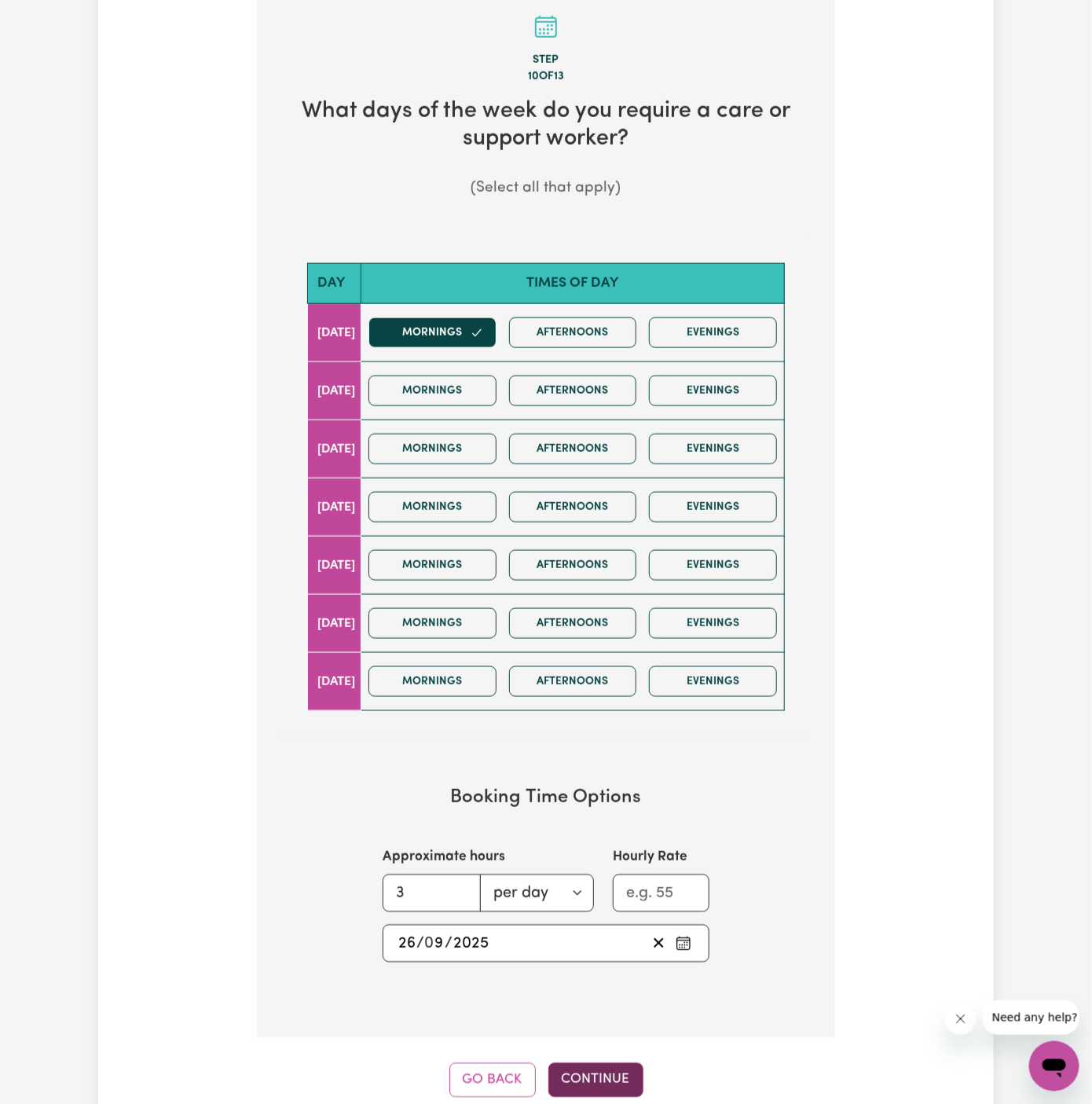
click at [590, 1071] on button "Continue" at bounding box center [595, 1079] width 95 height 34
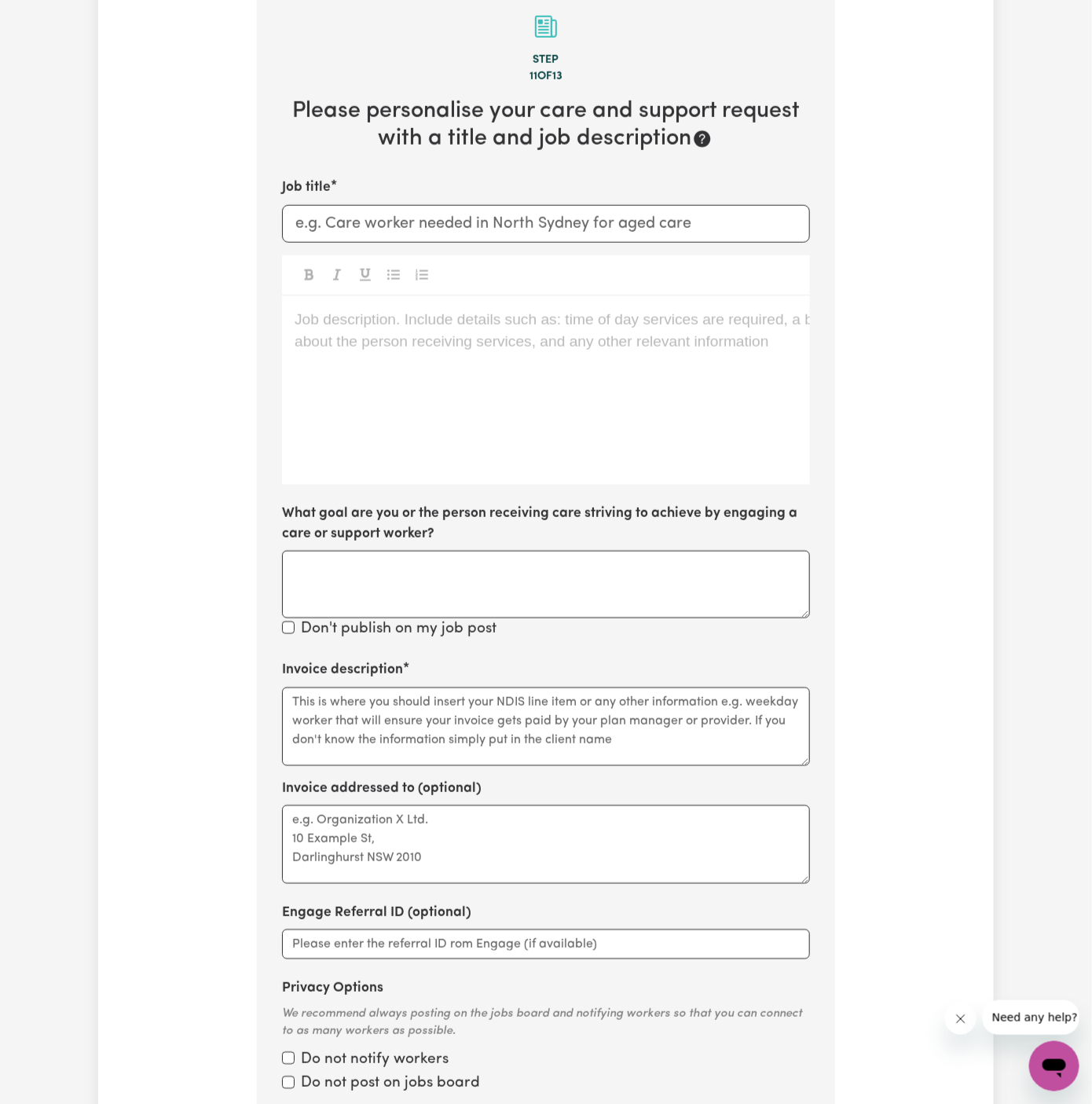
scroll to position [557, 0]
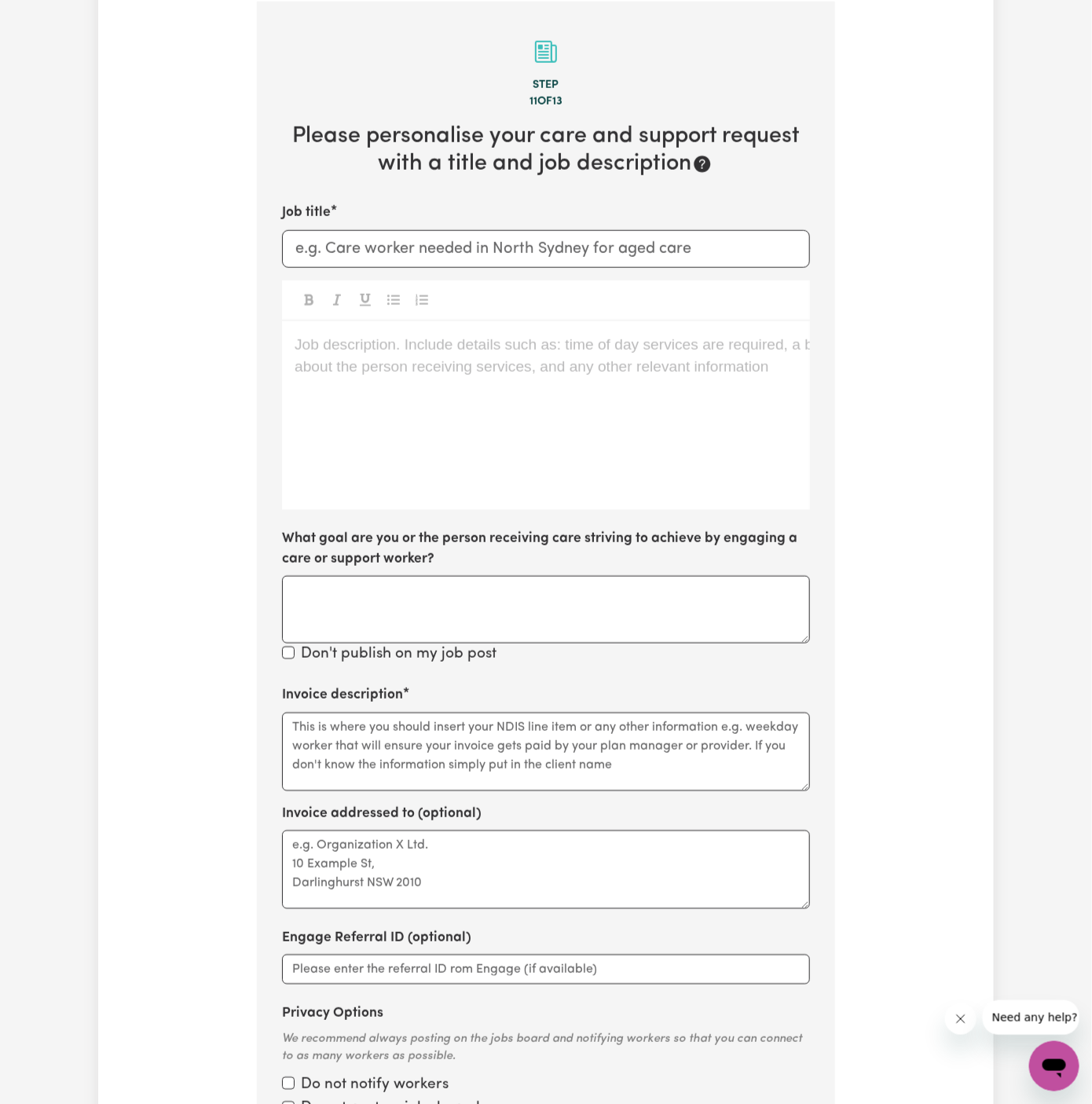
click at [520, 405] on div "Job description. Include details such as: time of day services are required, a …" at bounding box center [546, 415] width 528 height 188
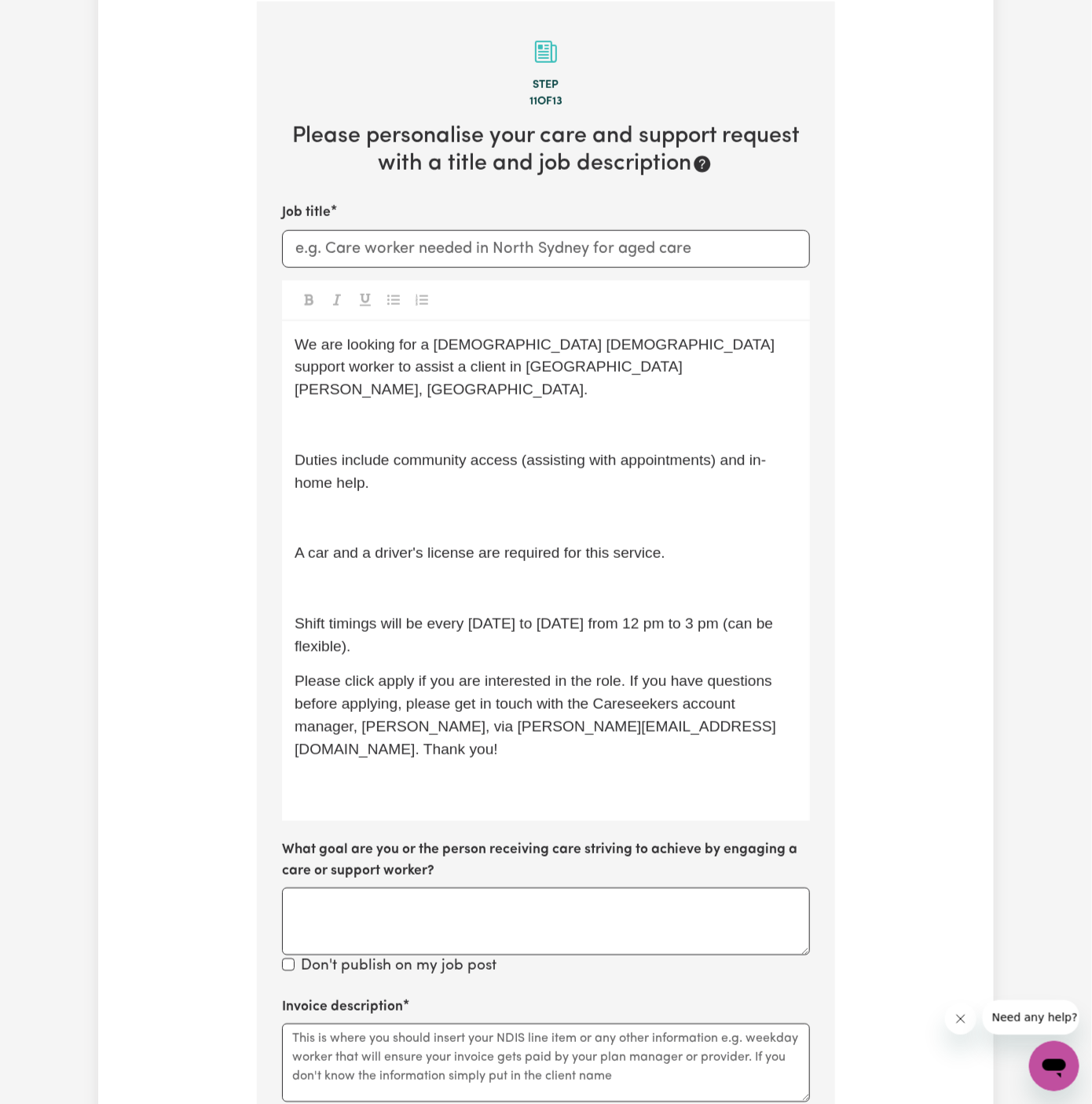
click at [509, 578] on p "﻿" at bounding box center [546, 588] width 503 height 23
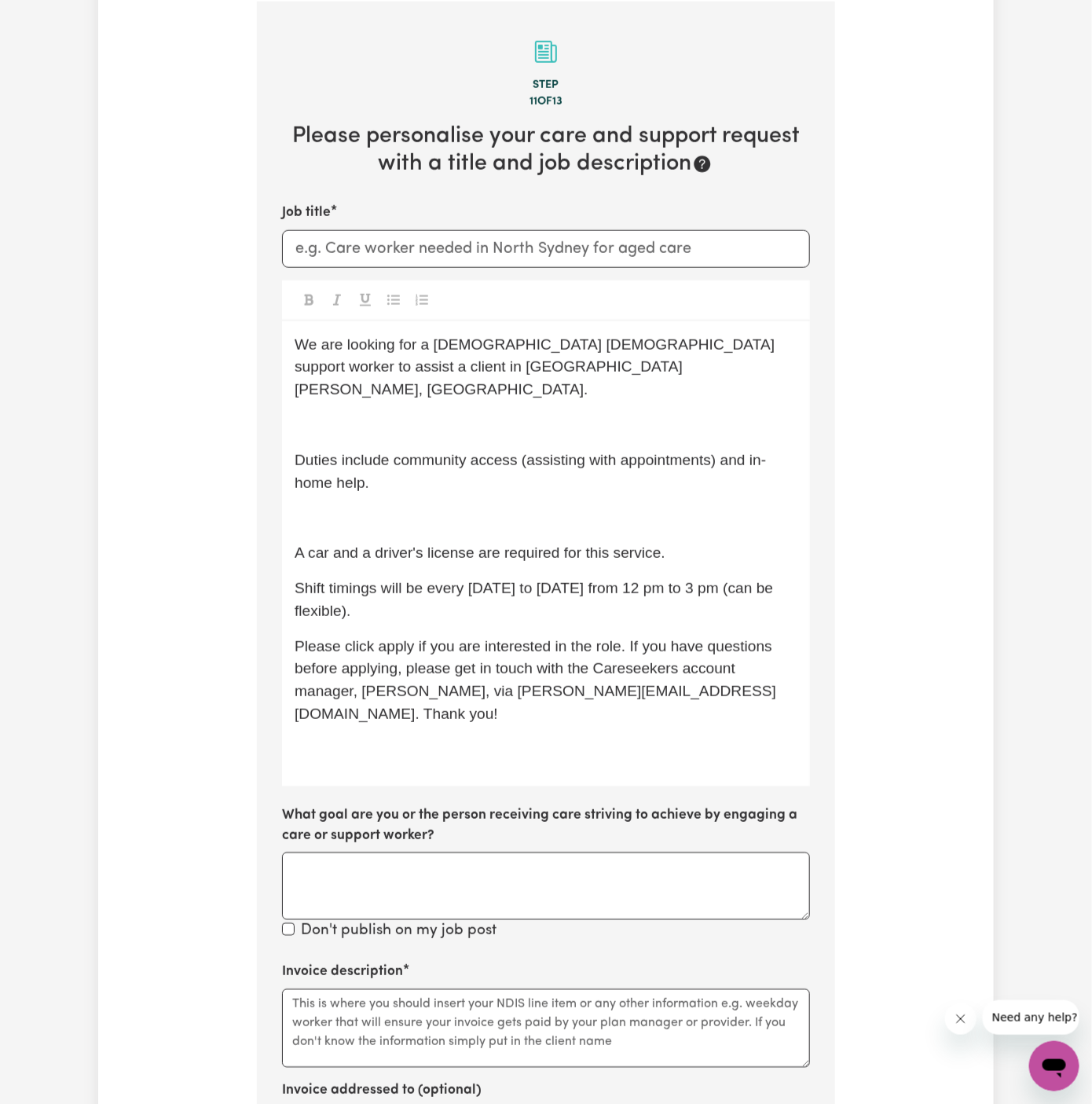
click at [498, 507] on p "﻿" at bounding box center [546, 518] width 503 height 23
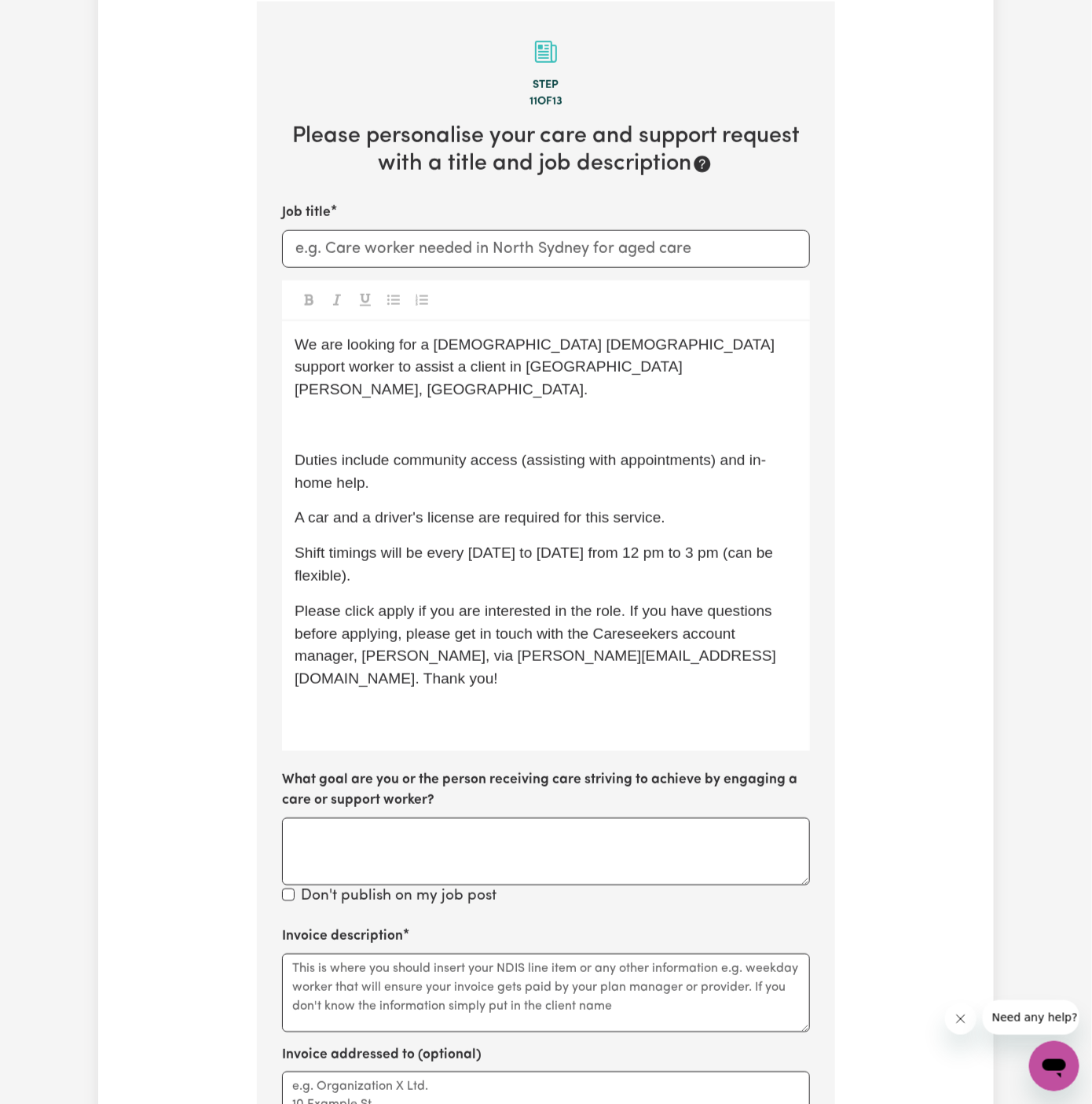
click at [448, 414] on p "﻿" at bounding box center [546, 425] width 503 height 23
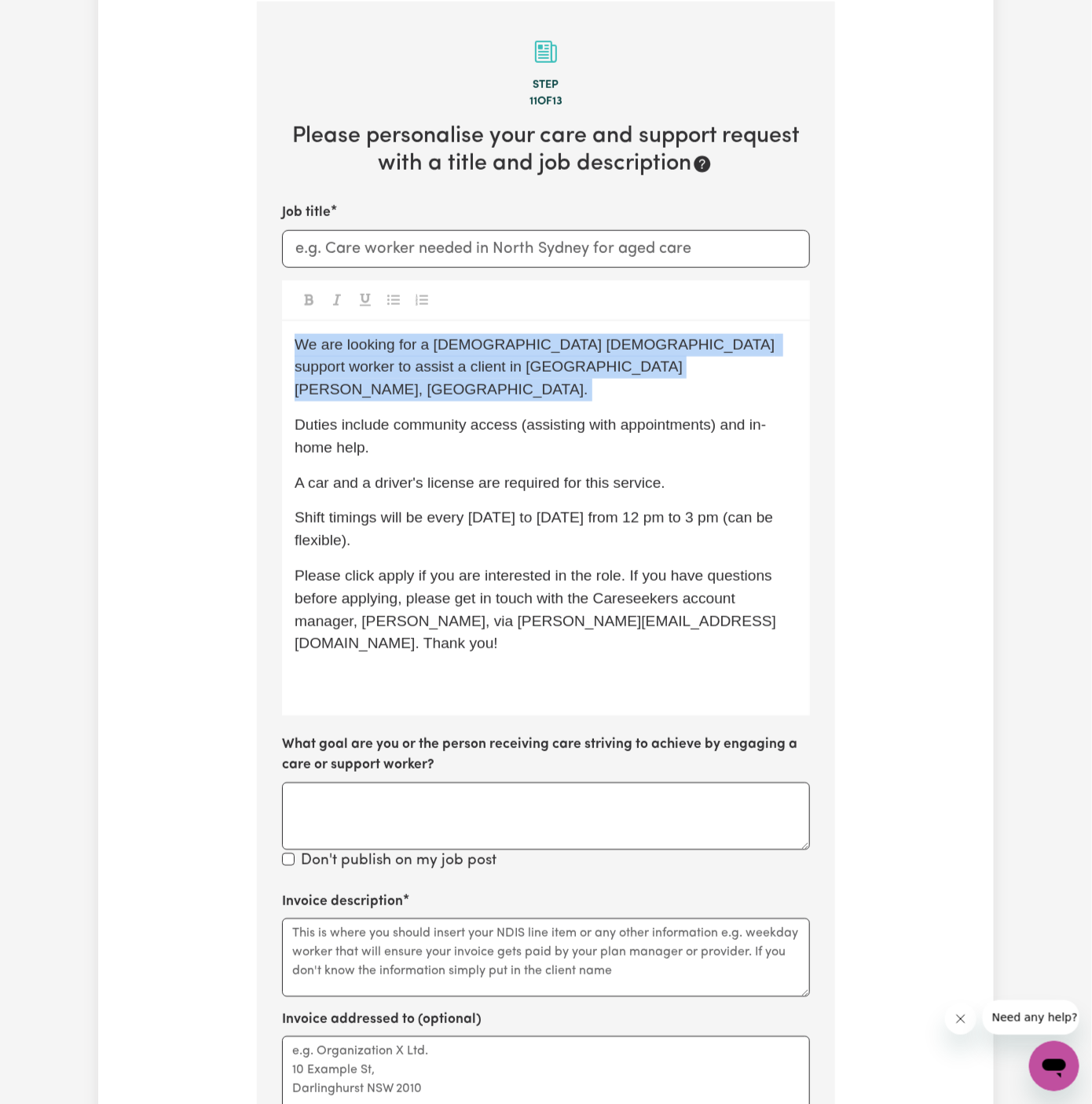
drag, startPoint x: 448, startPoint y: 389, endPoint x: 347, endPoint y: 245, distance: 175.9
click at [347, 245] on div "Job title We are looking for a Spanish-speaking female support worker to assist…" at bounding box center [546, 537] width 528 height 669
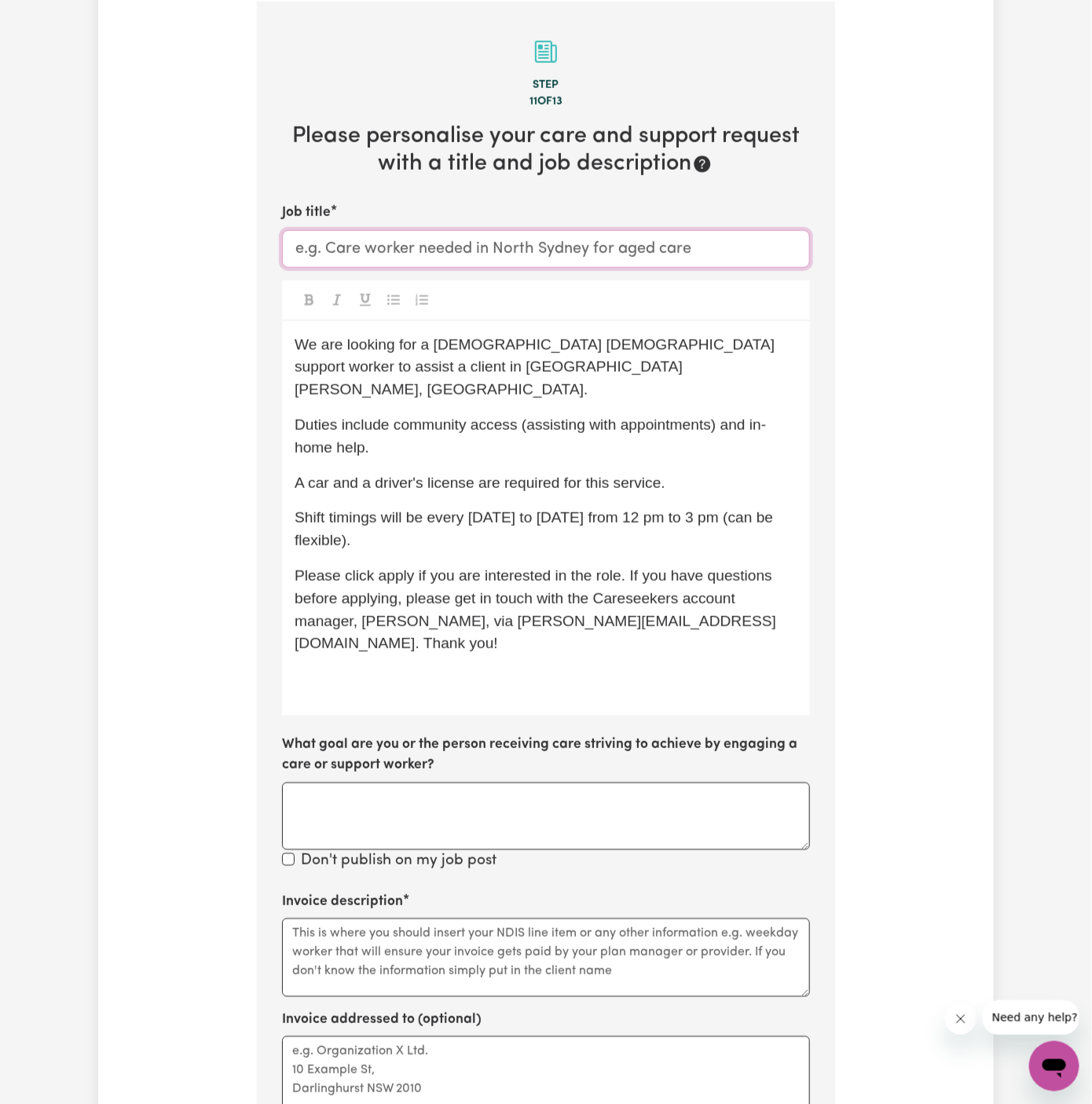
click at [347, 245] on input "Job title" at bounding box center [546, 249] width 528 height 37
paste input "Burleigh Waters, QLD"
type input "Support Worker Neeeded In [PERSON_NAME], [GEOGRAPHIC_DATA]"
click at [502, 645] on div "We are looking for a Spanish-speaking female support worker to assist a client …" at bounding box center [546, 518] width 528 height 394
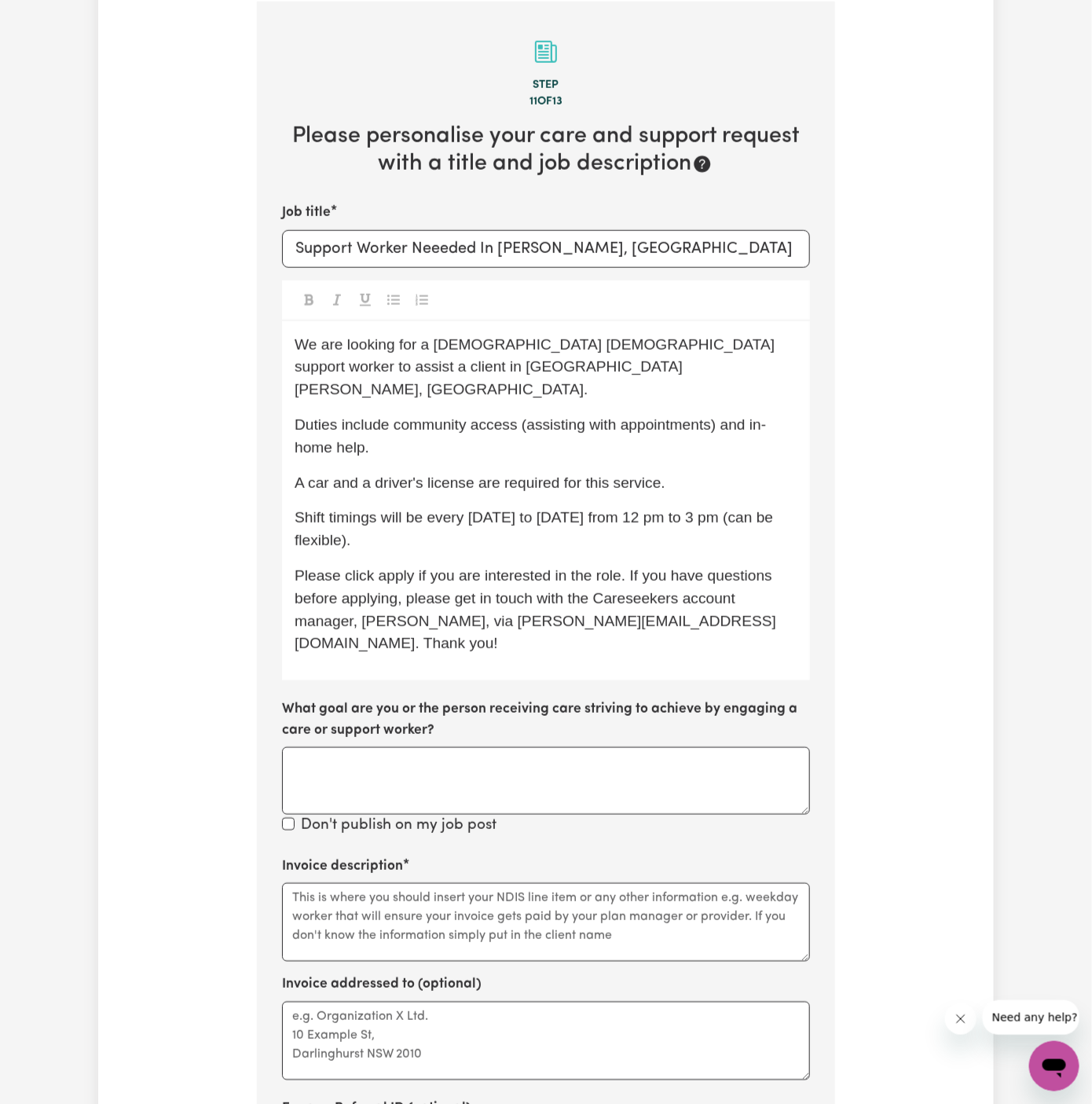
click at [595, 350] on span "We are looking for a Spanish-speaking female support worker to assist a client …" at bounding box center [537, 367] width 485 height 62
drag, startPoint x: 599, startPoint y: 348, endPoint x: 460, endPoint y: 339, distance: 139.3
click at [460, 339] on span "We are looking for a Spanish-speaking female support worker to assist a client …" at bounding box center [537, 367] width 485 height 62
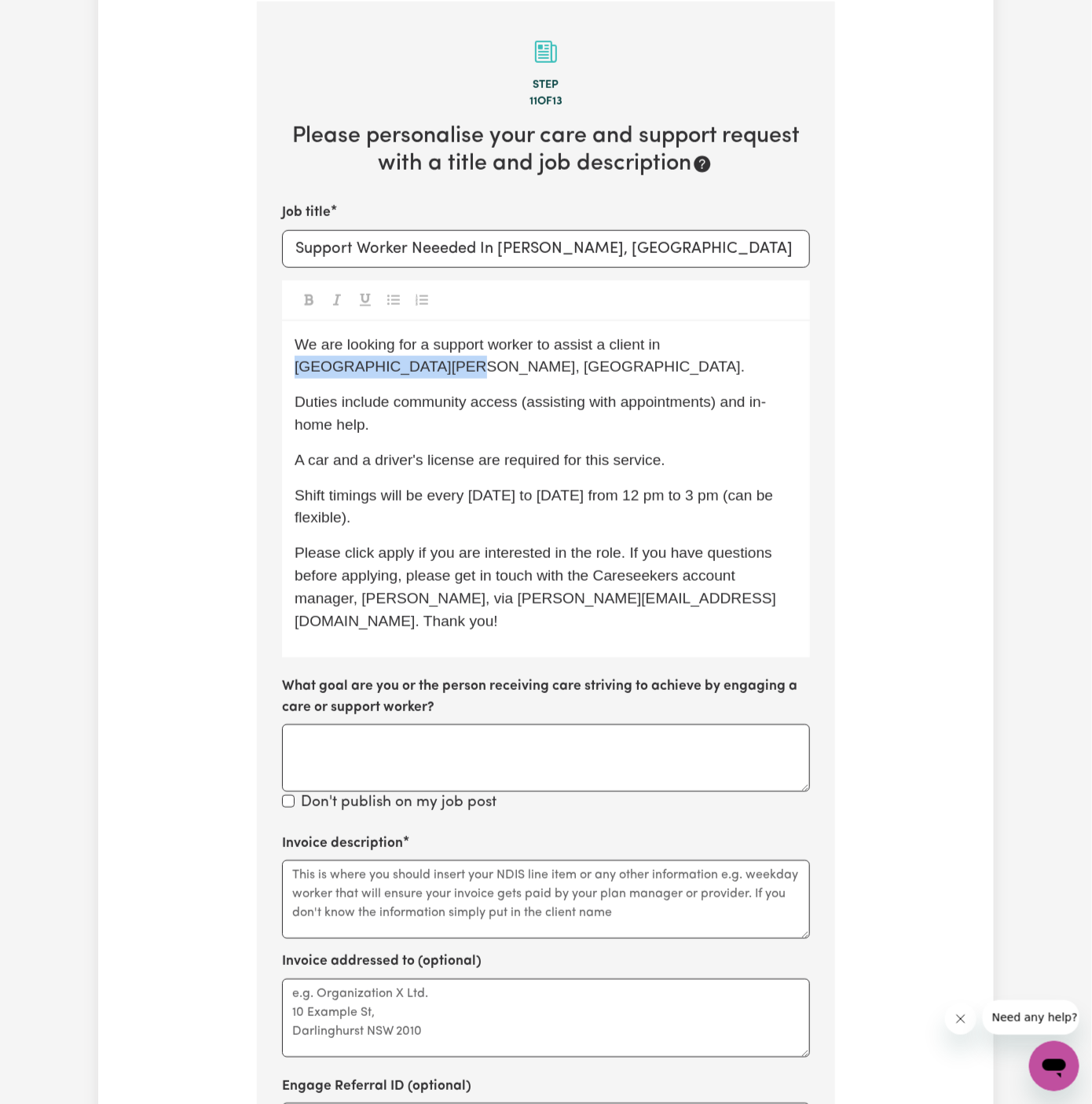
drag, startPoint x: 663, startPoint y: 346, endPoint x: 672, endPoint y: 361, distance: 17.5
click at [672, 361] on p "We are looking for a support worker to assist a client in Mount Pritchard, NSW." at bounding box center [546, 357] width 503 height 45
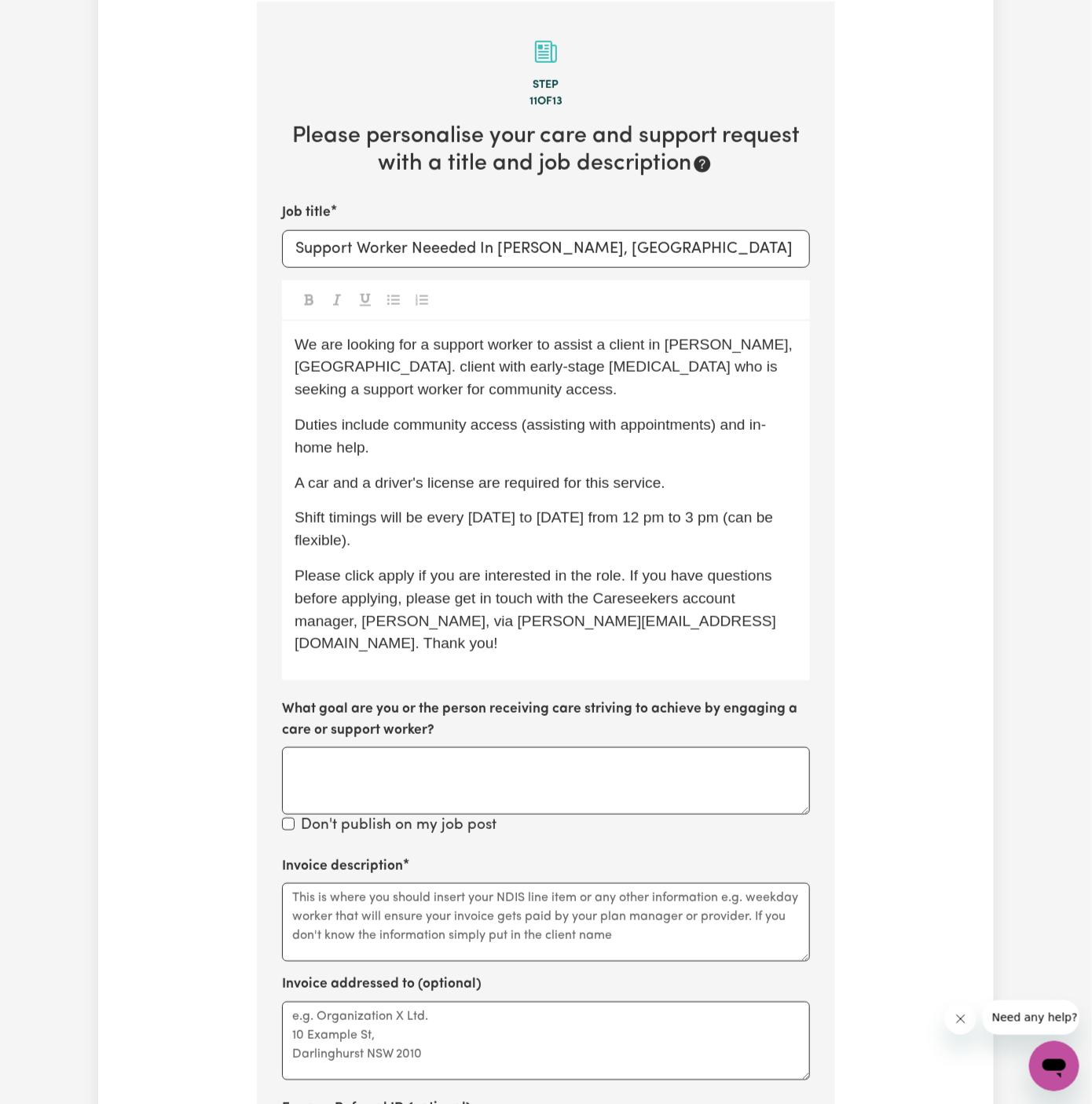
click at [338, 370] on span "We are looking for a support worker to assist a client in Burleigh Waters, QLD.…" at bounding box center [546, 367] width 503 height 62
click at [331, 366] on span "We are looking for a support worker to assist a client in Burleigh Waters, QLD.…" at bounding box center [546, 367] width 503 height 62
click at [414, 366] on span "We are looking for a support worker to assist a client in Burleigh Waters, QLD.…" at bounding box center [546, 367] width 503 height 62
click at [744, 376] on p "We are looking for a support worker to assist a client in Burleigh Waters, QLD.…" at bounding box center [546, 368] width 503 height 68
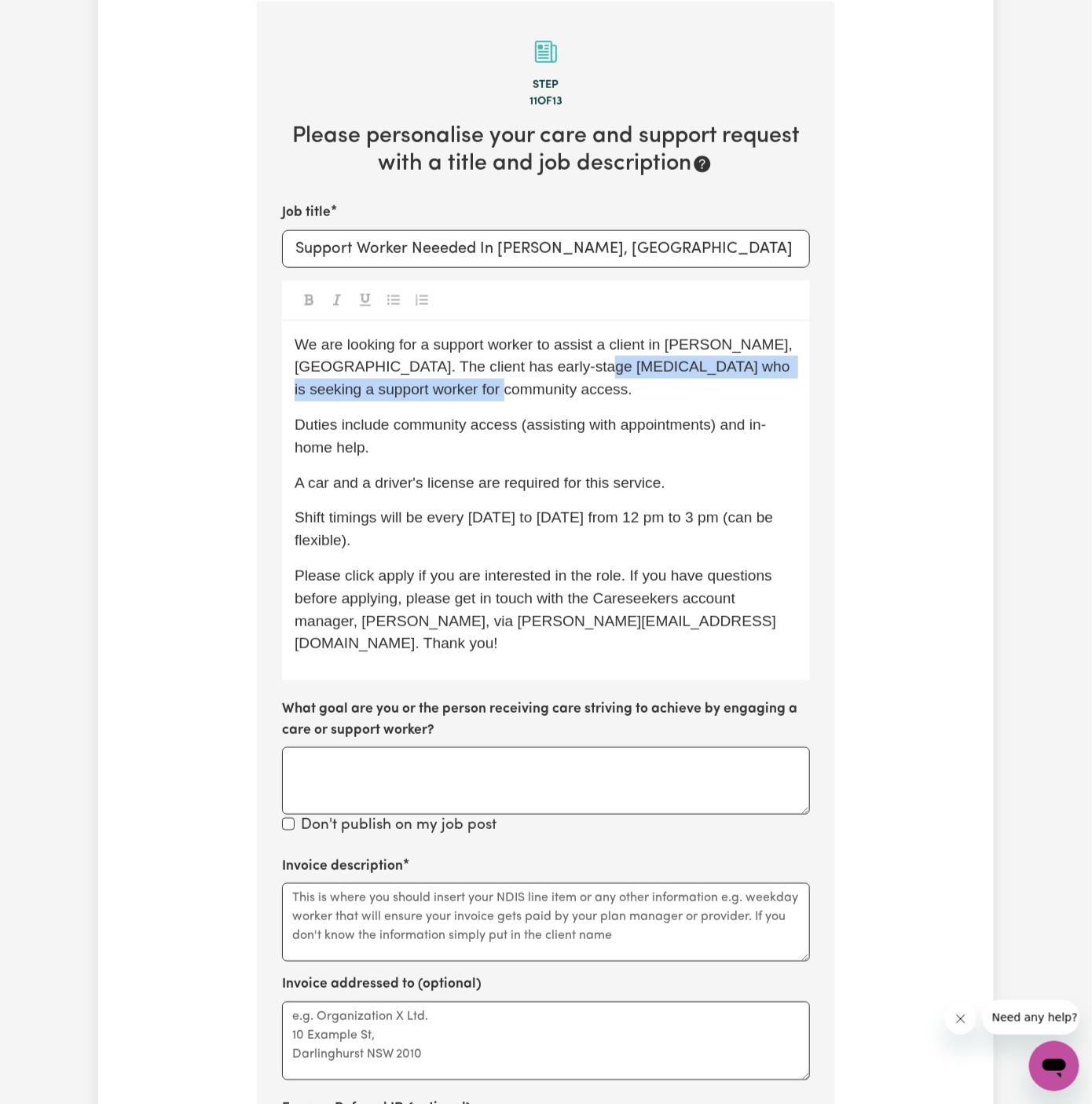
drag, startPoint x: 575, startPoint y: 369, endPoint x: 574, endPoint y: 380, distance: 11.0
click at [574, 381] on p "We are looking for a support worker to assist a client in Burleigh Waters, QLD.…" at bounding box center [546, 368] width 503 height 68
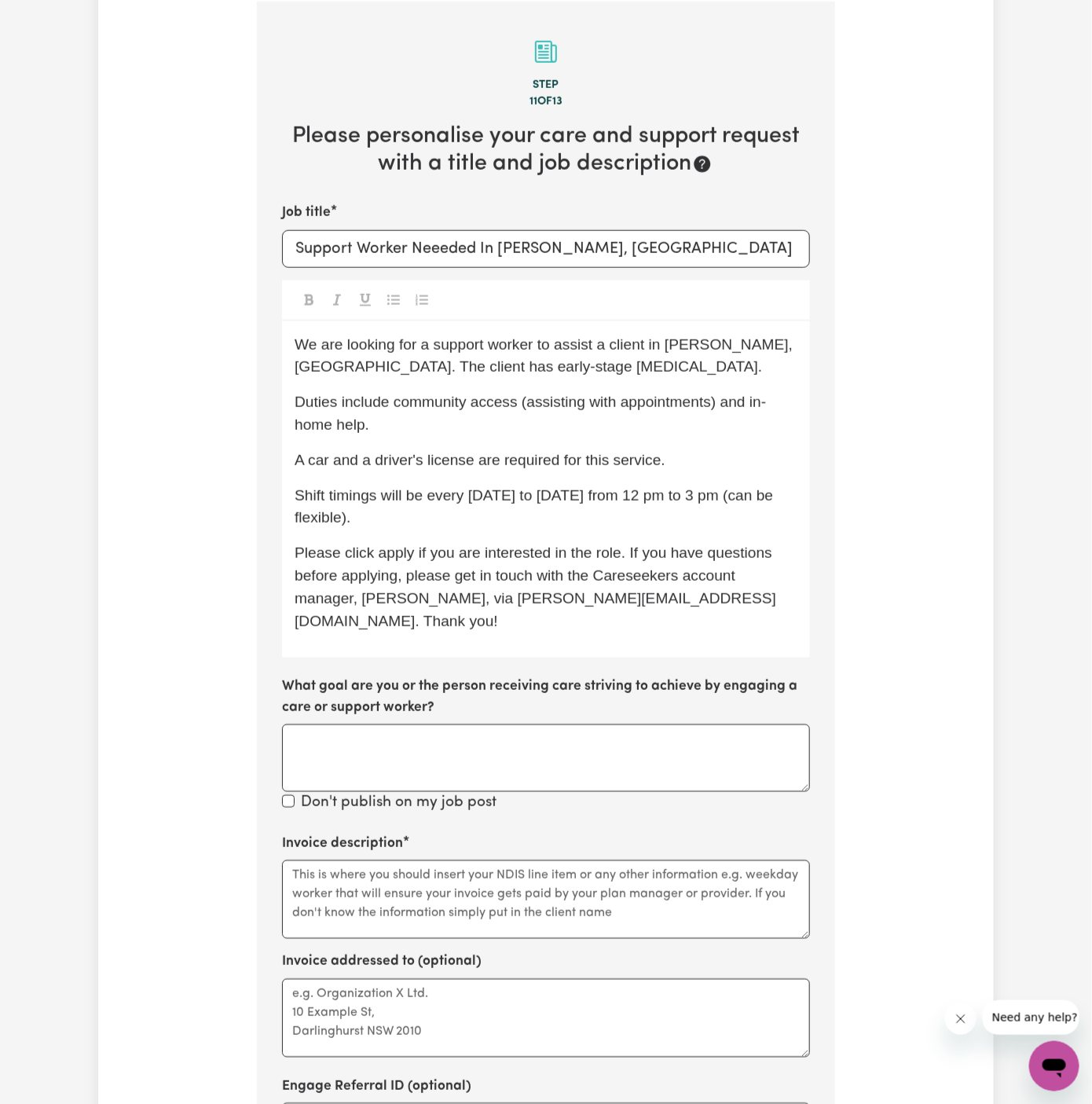
click at [652, 430] on p "Duties include community access (assisting with appointments) and in-home help." at bounding box center [546, 414] width 503 height 45
click at [660, 363] on p "We are looking for a support worker to assist a client in Burleigh Waters, QLD.…" at bounding box center [546, 357] width 503 height 45
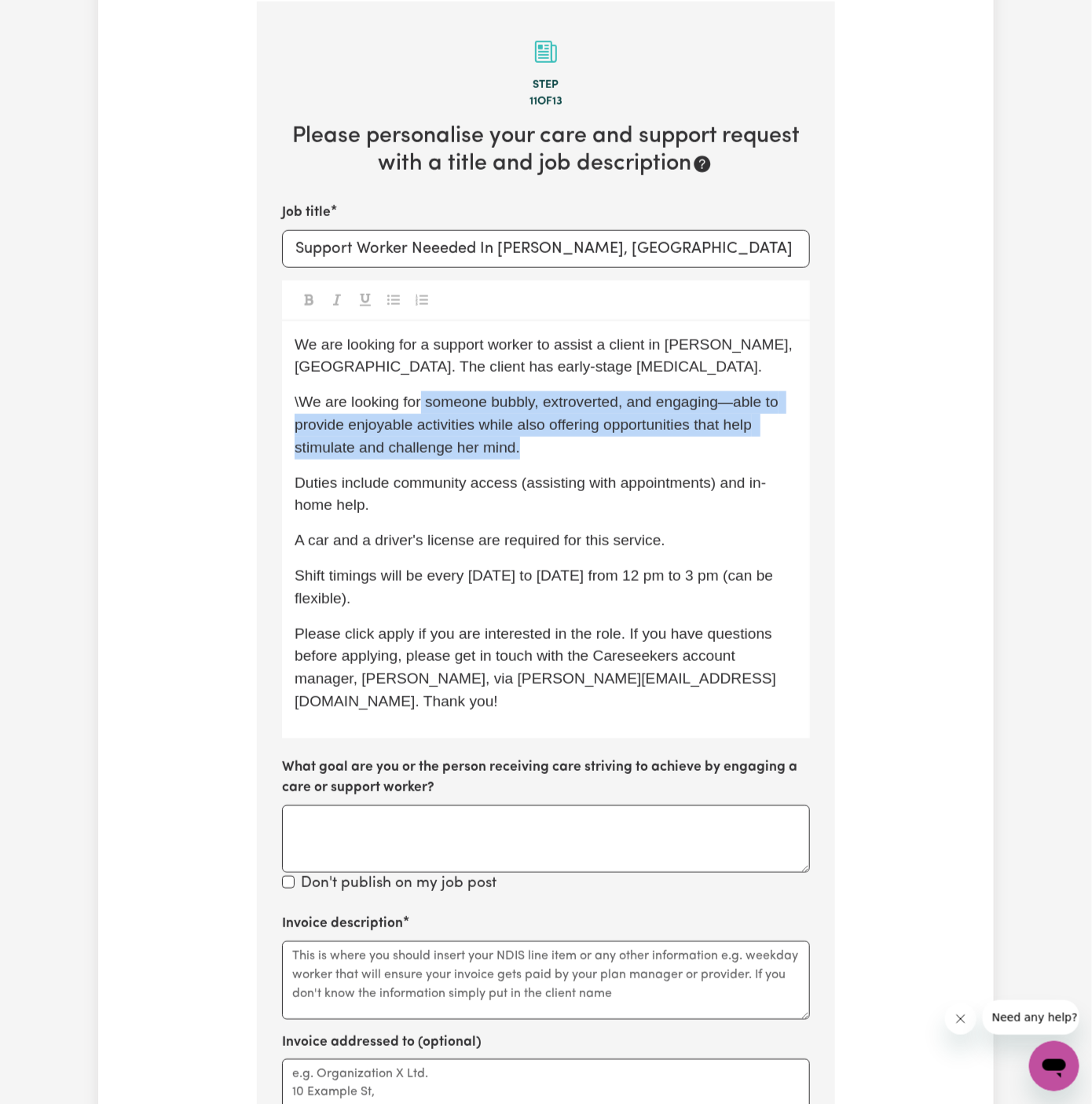
drag, startPoint x: 420, startPoint y: 402, endPoint x: 673, endPoint y: 444, distance: 256.5
click at [673, 444] on p "\We are looking for someone bubbly, extroverted, and engaging—able to provide e…" at bounding box center [546, 425] width 503 height 68
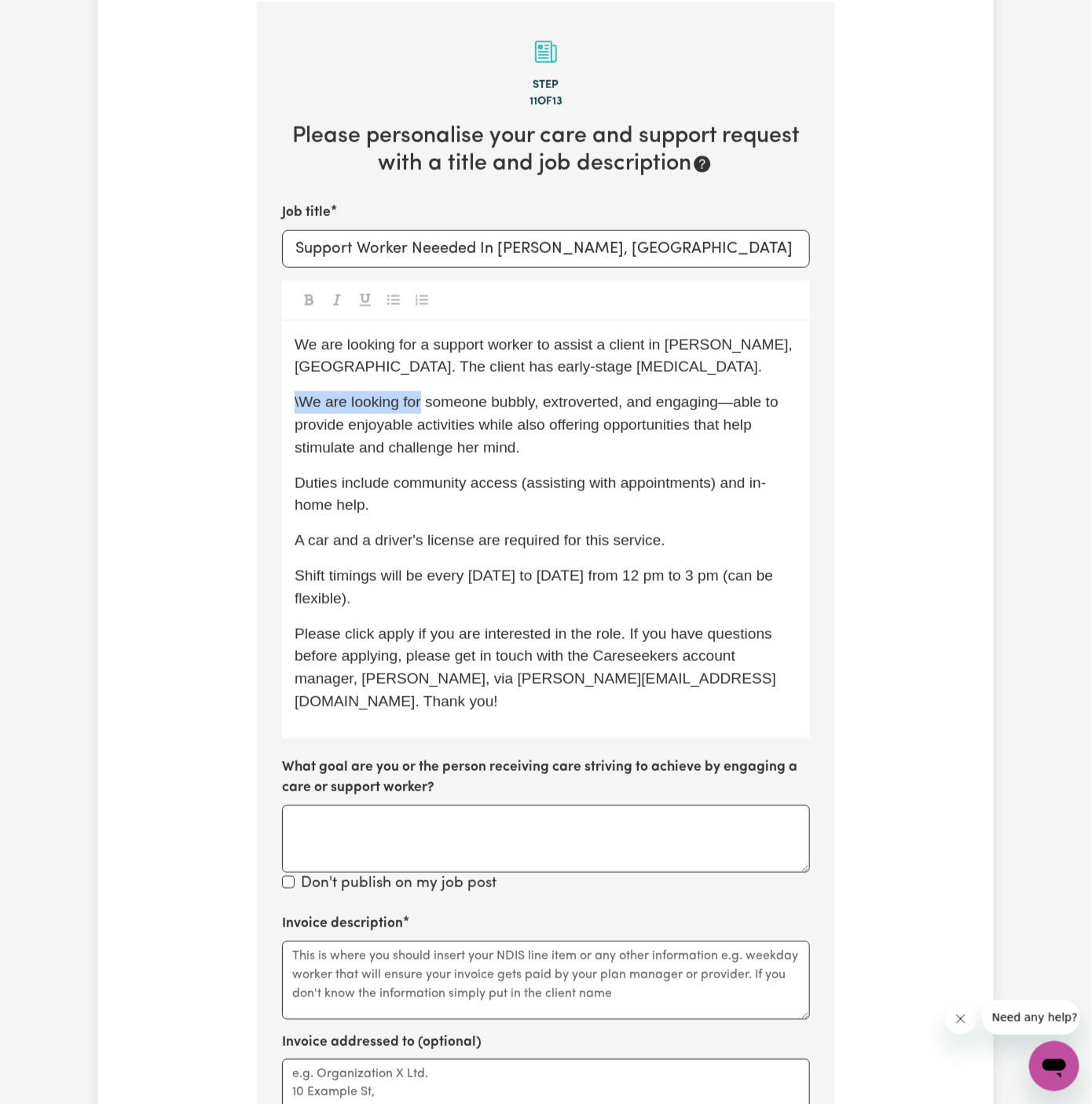
drag, startPoint x: 420, startPoint y: 405, endPoint x: 282, endPoint y: 402, distance: 138.0
click at [282, 402] on div "We are looking for a support worker to assist a client in Burleigh Waters, QLD.…" at bounding box center [546, 529] width 528 height 417
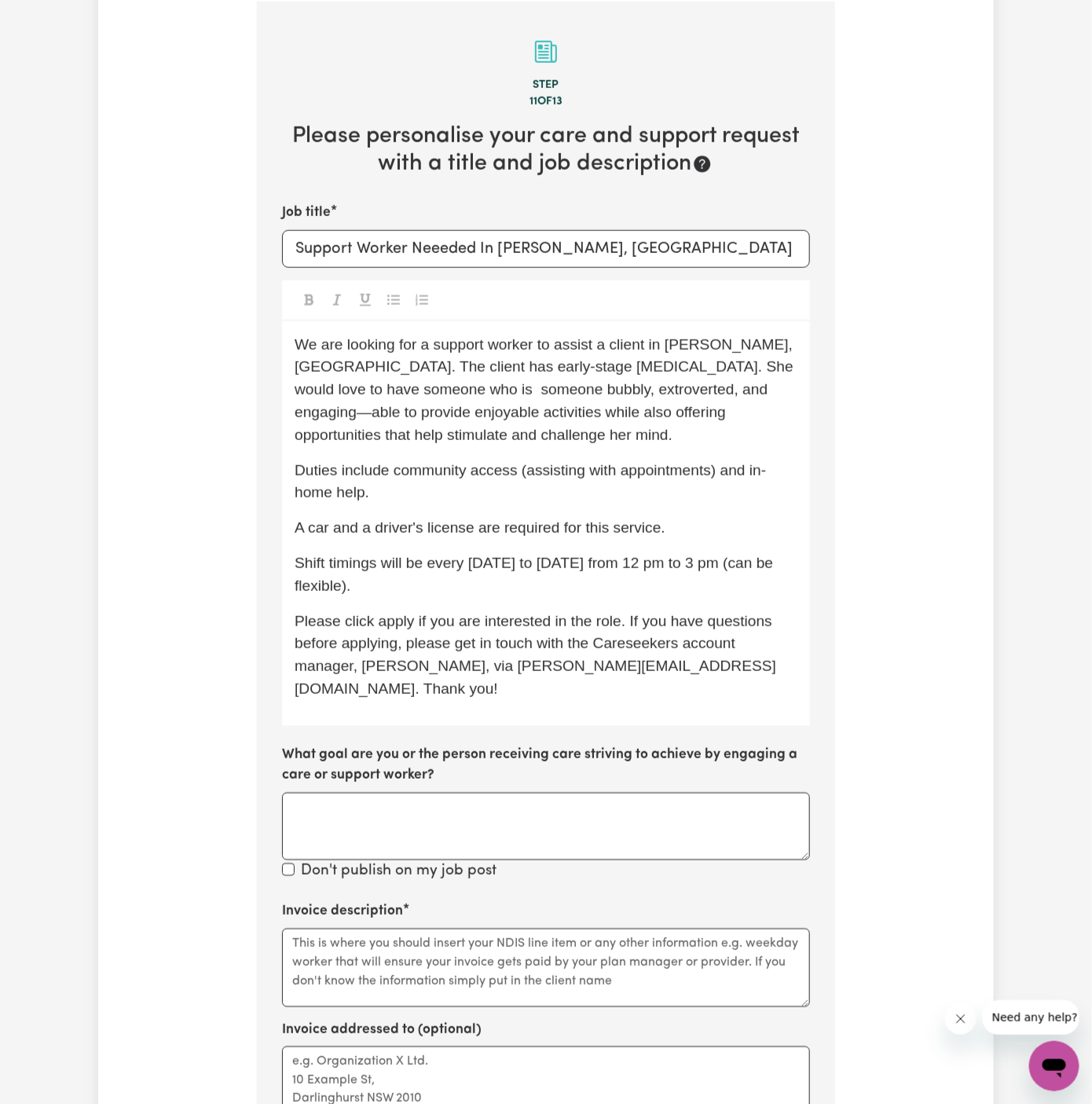
click at [366, 393] on span "We are looking for a support worker to assist a client in Burleigh Waters, QLD.…" at bounding box center [546, 389] width 503 height 106
click at [566, 392] on span "We are looking for a support worker to assist a client in Burleigh Waters, QLD.…" at bounding box center [546, 389] width 503 height 106
click at [582, 393] on span "We are looking for a support worker to assist a client in Burleigh Waters, QLD.…" at bounding box center [546, 389] width 503 height 106
click at [308, 394] on span "We are looking for a support worker to assist a client in Burleigh Waters, QLD.…" at bounding box center [546, 389] width 503 height 106
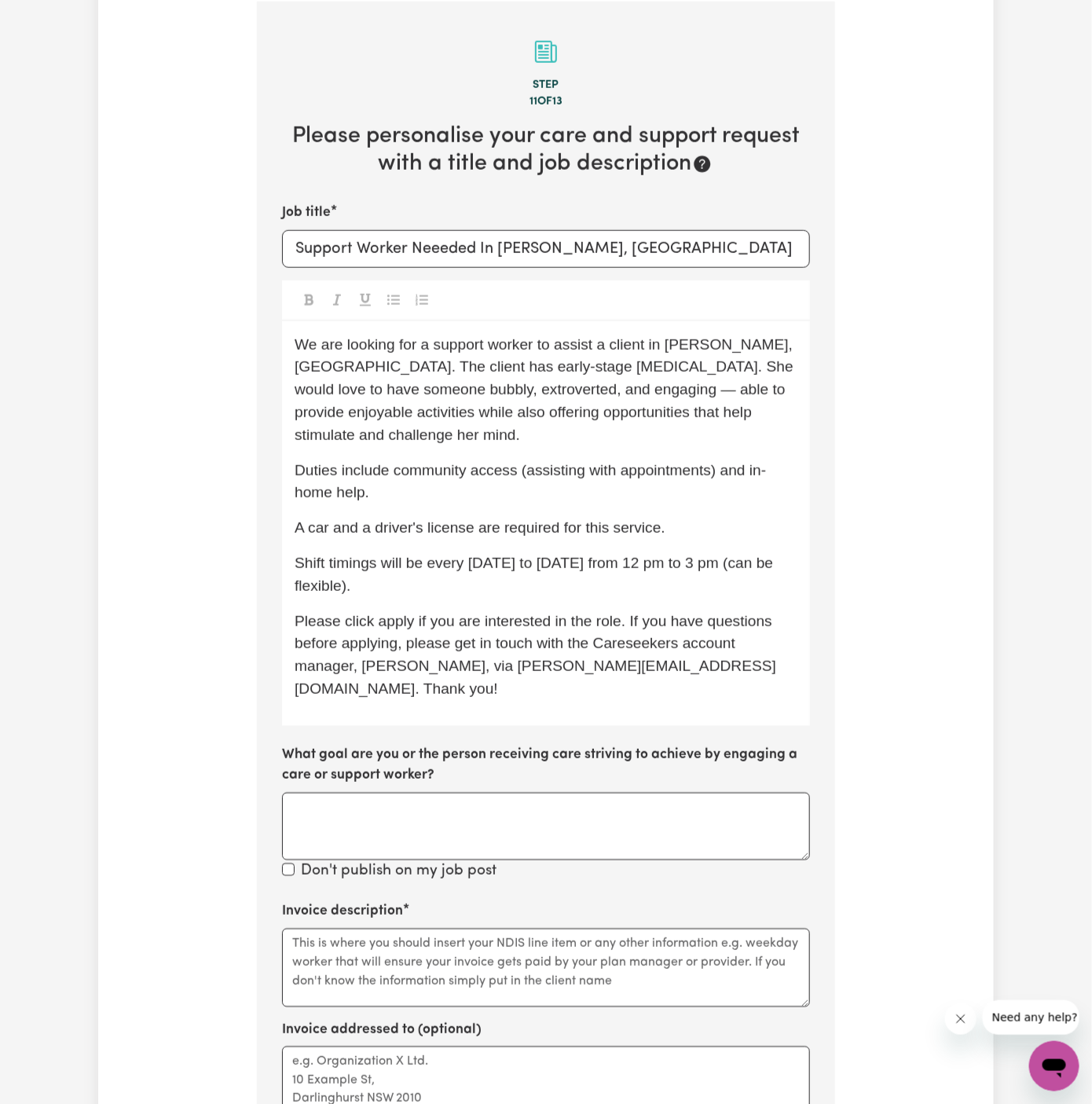
click at [520, 476] on span "Duties include community access (assisting with appointments) and in-home help." at bounding box center [530, 482] width 471 height 39
drag, startPoint x: 520, startPoint y: 475, endPoint x: 523, endPoint y: 497, distance: 22.2
click at [523, 497] on p "Duties include community access (assisting with appointments) and in-home help." at bounding box center [546, 482] width 503 height 45
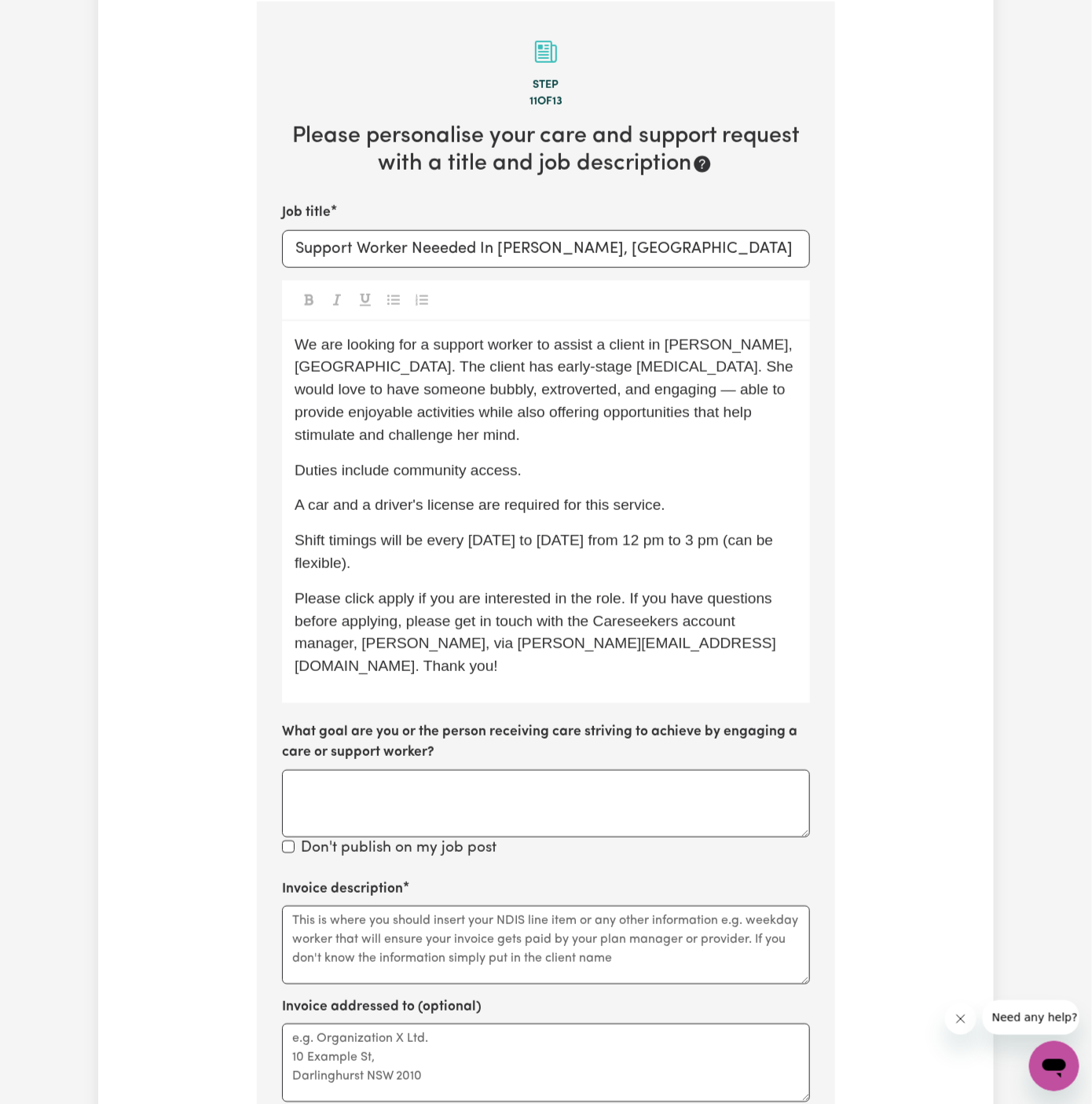
click at [422, 546] on span "Shift timings will be every Monday to Sunday from 12 pm to 3 pm (can be flexibl…" at bounding box center [536, 552] width 483 height 39
drag, startPoint x: 431, startPoint y: 547, endPoint x: 432, endPoint y: 566, distance: 19.0
click at [432, 567] on p "Shift timings will be every Monday to Sunday from 12 pm to 3 pm (can be flexibl…" at bounding box center [546, 552] width 503 height 45
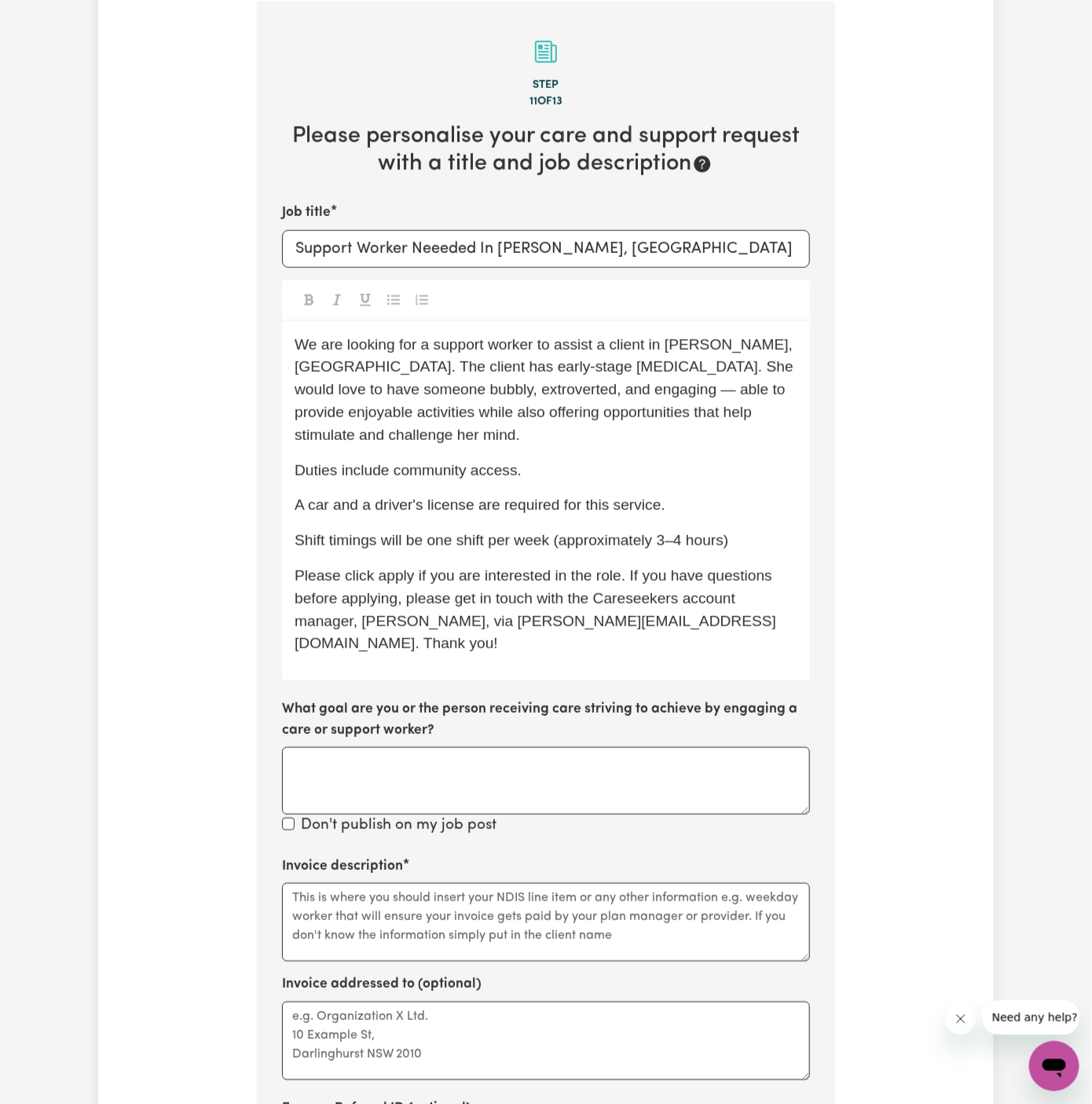
click at [508, 542] on span "Shift timings will be one shift per week (approximately 3–4 hours)" at bounding box center [512, 540] width 434 height 17
click at [524, 540] on span "Shift timings will be once a week (approximately 3–4 hours)" at bounding box center [493, 540] width 396 height 17
click at [717, 541] on p "Shift timings will be once a week, approximately 3–4 hours)" at bounding box center [546, 540] width 503 height 23
click at [633, 536] on span "Shift timings will be once a week, approximately 3–4 hours." at bounding box center [492, 540] width 394 height 17
click at [663, 380] on span "We are looking for a support worker to assist a client in [PERSON_NAME], [GEOGR…" at bounding box center [546, 389] width 503 height 106
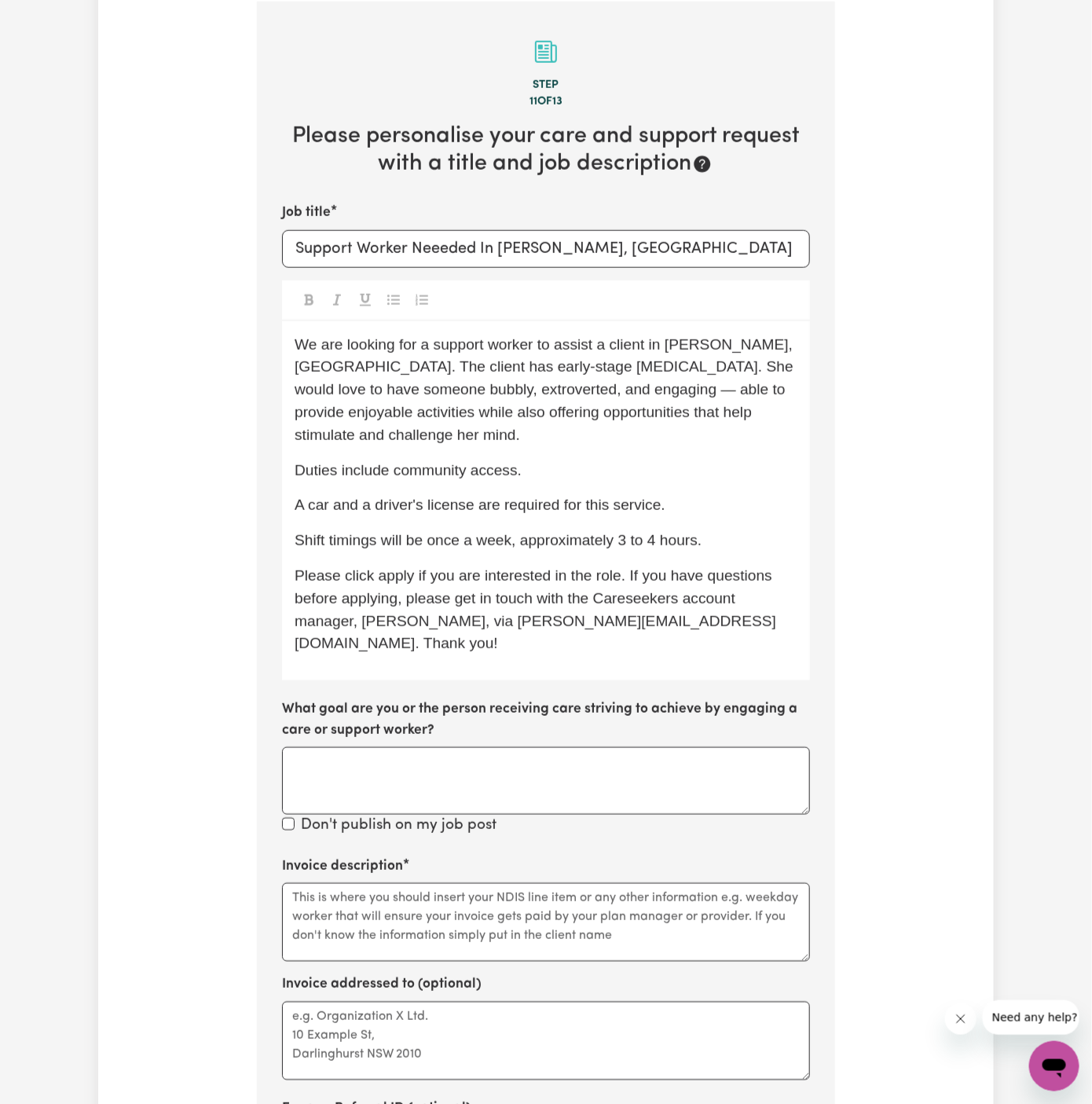
click at [517, 474] on span "Duties include community access." at bounding box center [408, 470] width 227 height 17
click at [652, 468] on span "Duties include community access and social companiosnhip." at bounding box center [497, 470] width 404 height 17
click at [745, 499] on p "A car and a driver's license are required for this service." at bounding box center [546, 505] width 503 height 23
click at [735, 561] on div "We are looking for a support worker to assist a client in Burleigh Waters, QLD.…" at bounding box center [546, 501] width 528 height 360
click at [563, 585] on p "Please click apply if you are interested in the role. If you have questions bef…" at bounding box center [546, 610] width 503 height 91
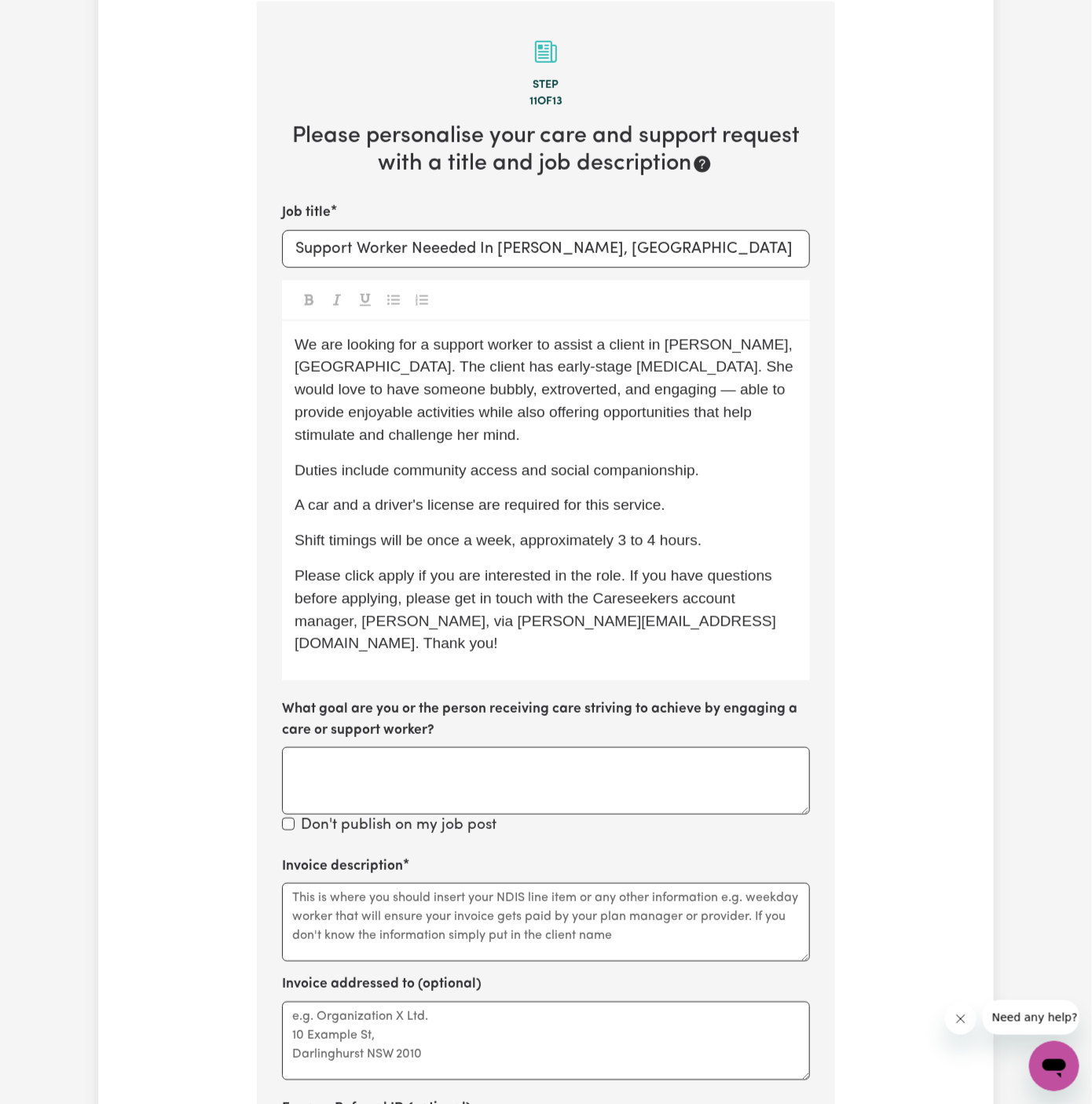
scroll to position [662, 0]
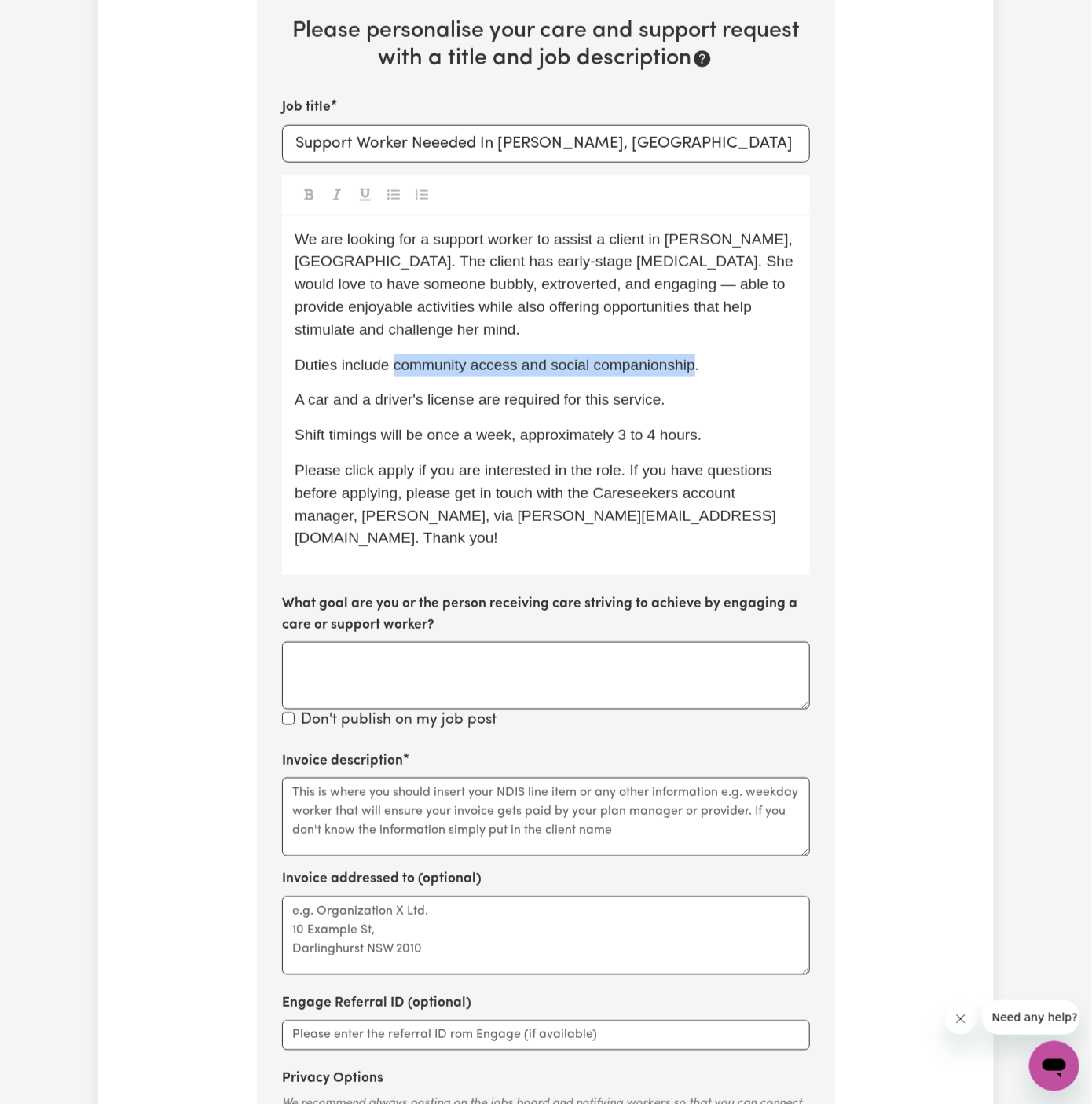
drag, startPoint x: 396, startPoint y: 364, endPoint x: 694, endPoint y: 370, distance: 298.1
click at [694, 370] on span "Duties include community access and social companionship." at bounding box center [497, 365] width 404 height 17
copy span "community access and social companionship"
click at [498, 795] on textarea "Invoice description" at bounding box center [546, 817] width 528 height 79
paste textarea "community access and social companionship"
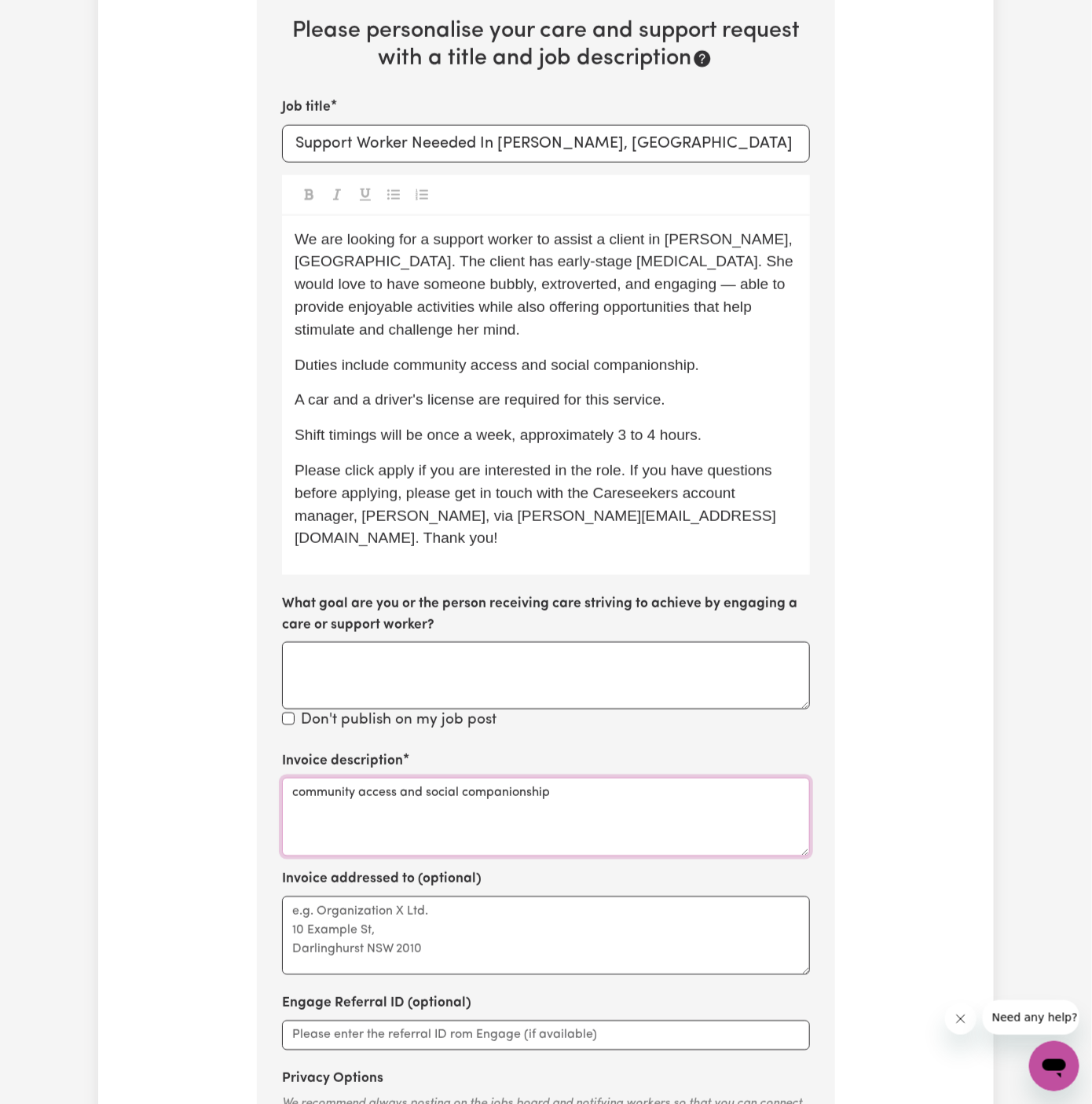
type textarea "community access and social companionship"
click at [482, 916] on textarea "Invoice addressed to (optional)" at bounding box center [546, 935] width 528 height 79
click at [327, 896] on textarea "c/o hand" at bounding box center [546, 935] width 528 height 79
paste textarea "Chosen Family"
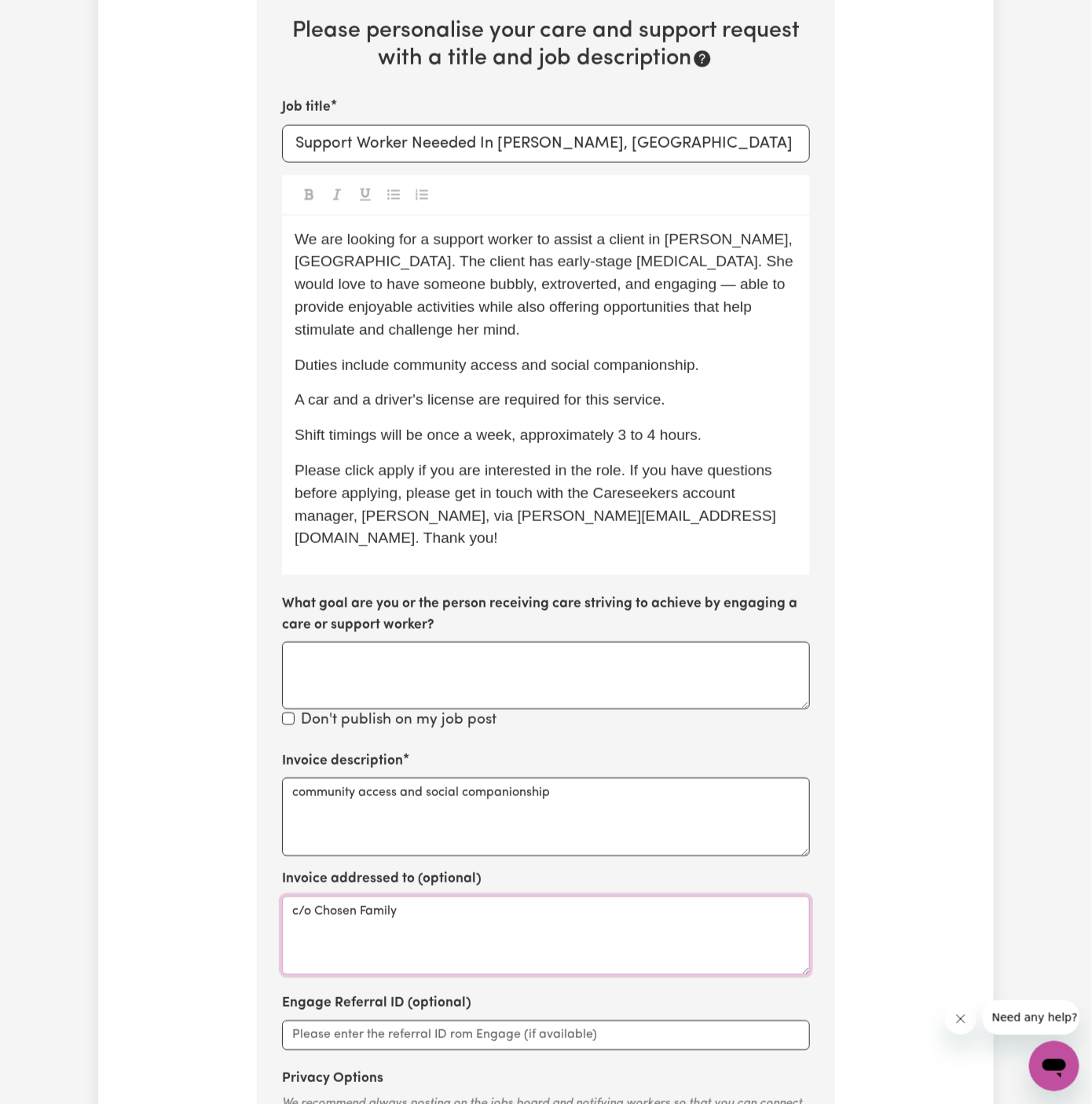
click at [443, 917] on textarea "c/o Chosen Family" at bounding box center [546, 935] width 528 height 79
type textarea "c/o Chosen Family"
click at [740, 402] on p "A car and a driver's license are required for this service." at bounding box center [546, 400] width 503 height 23
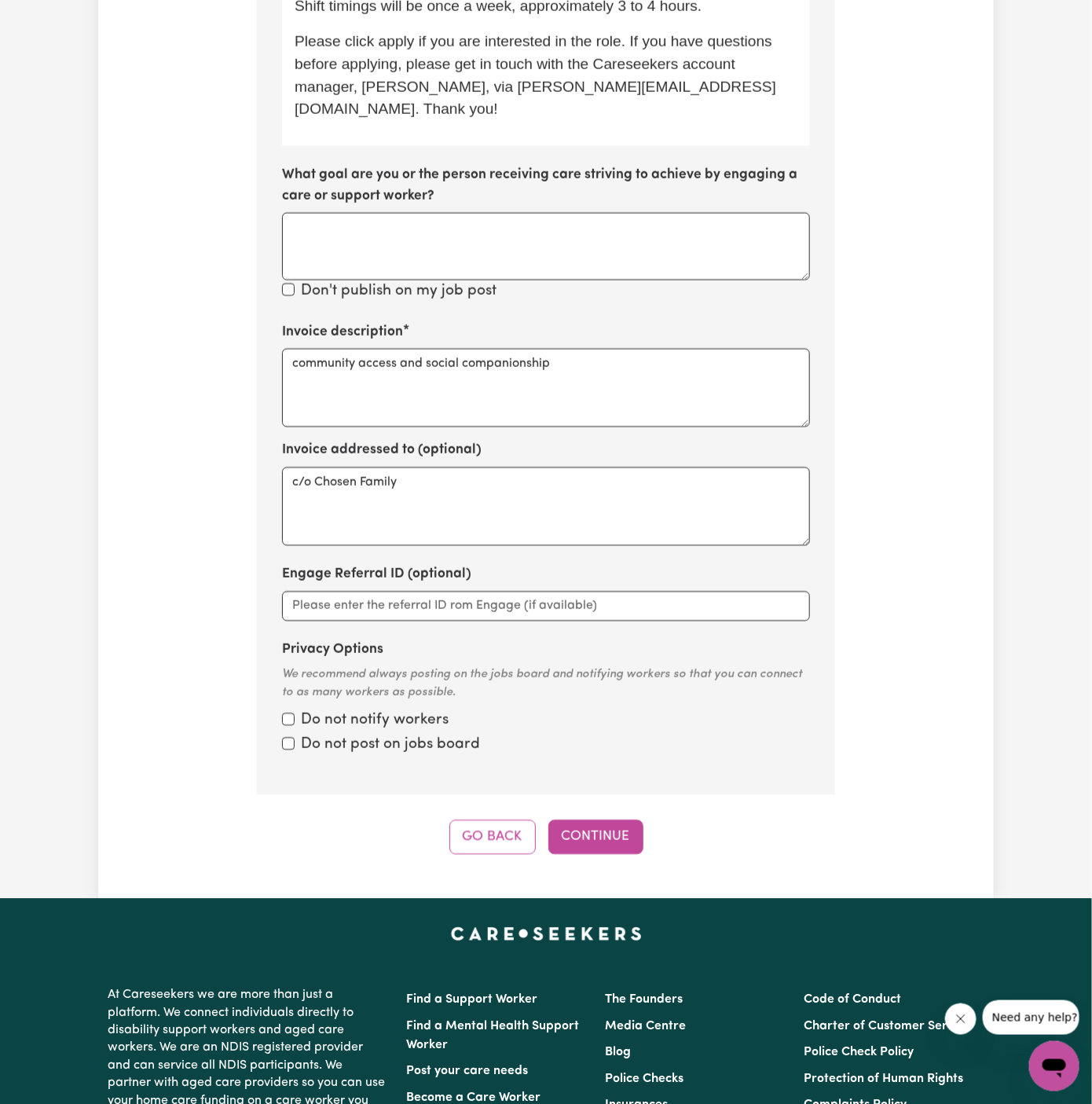
scroll to position [1237, 0]
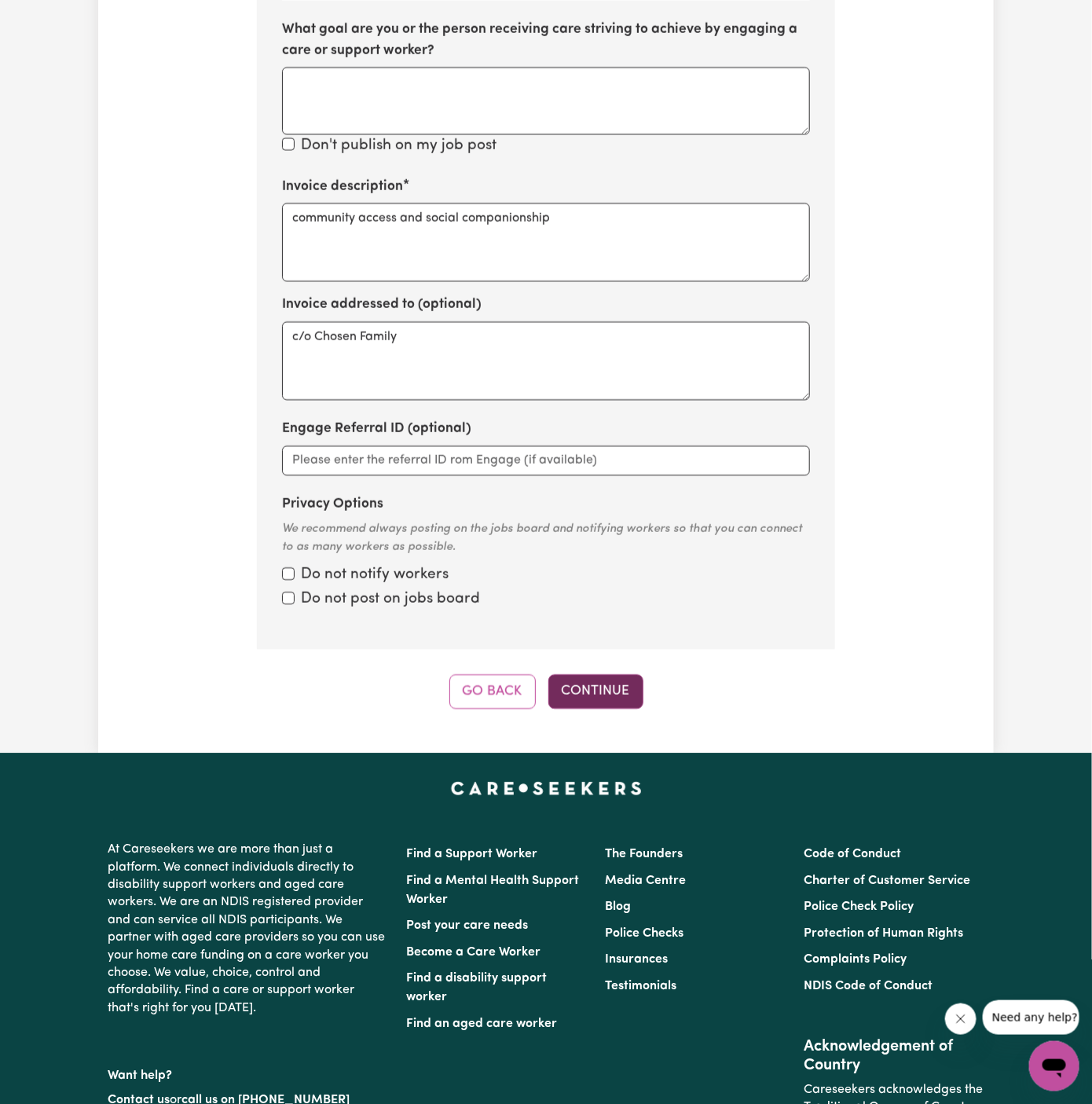
click at [598, 674] on button "Continue" at bounding box center [595, 691] width 95 height 34
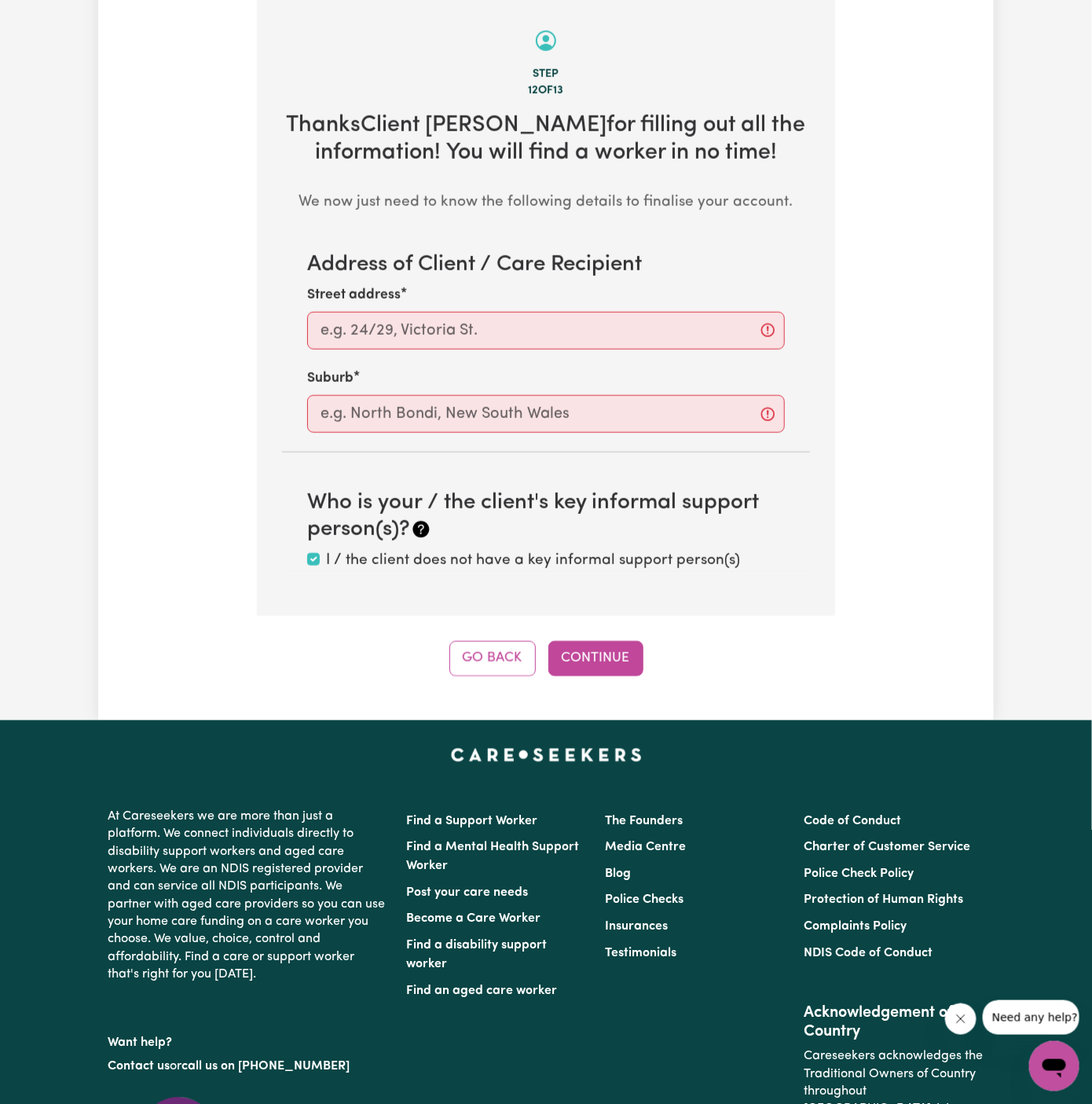
scroll to position [557, 0]
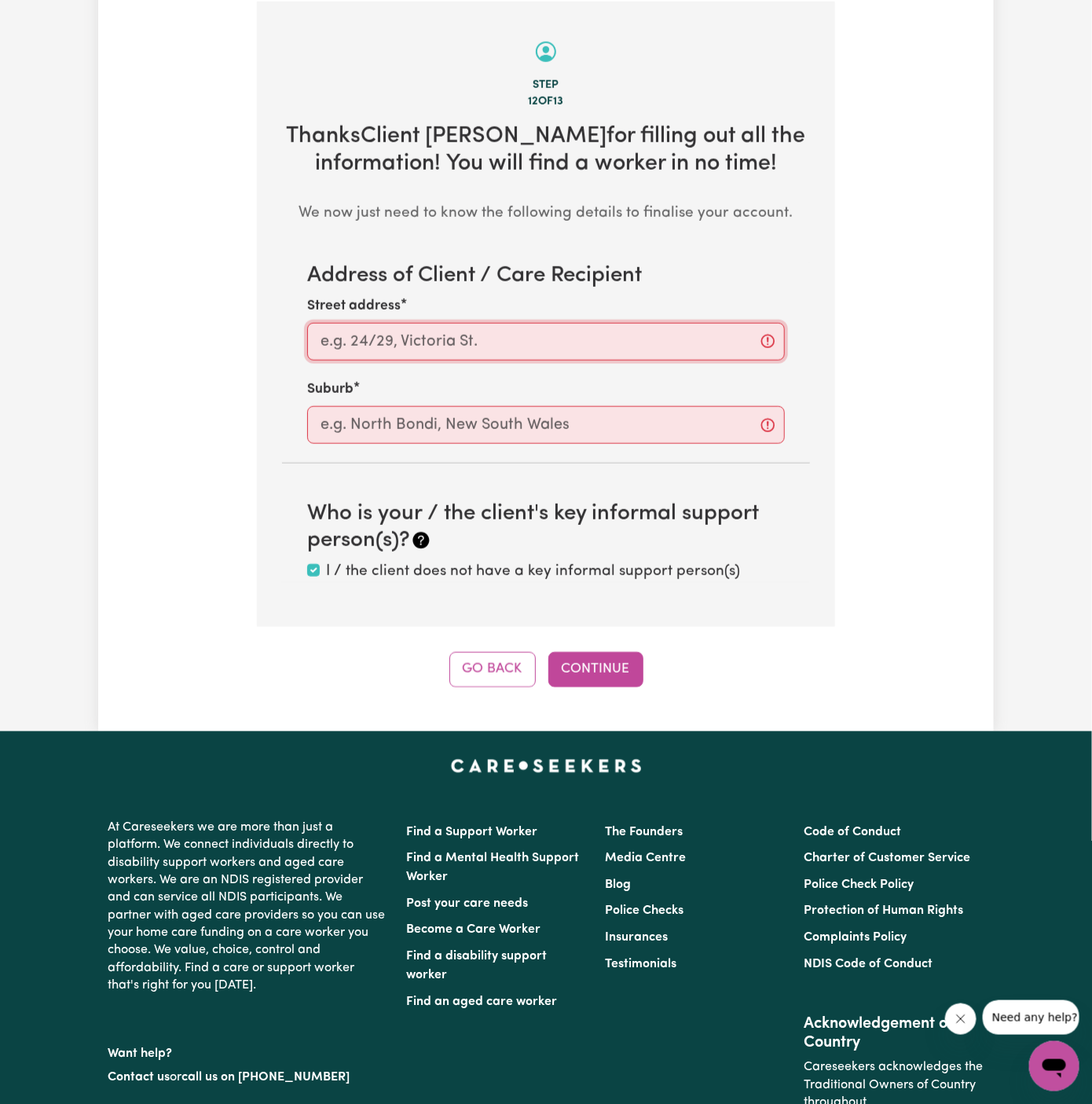
click at [627, 341] on input "Street address" at bounding box center [546, 342] width 478 height 37
paste input "Burleigh Waters"
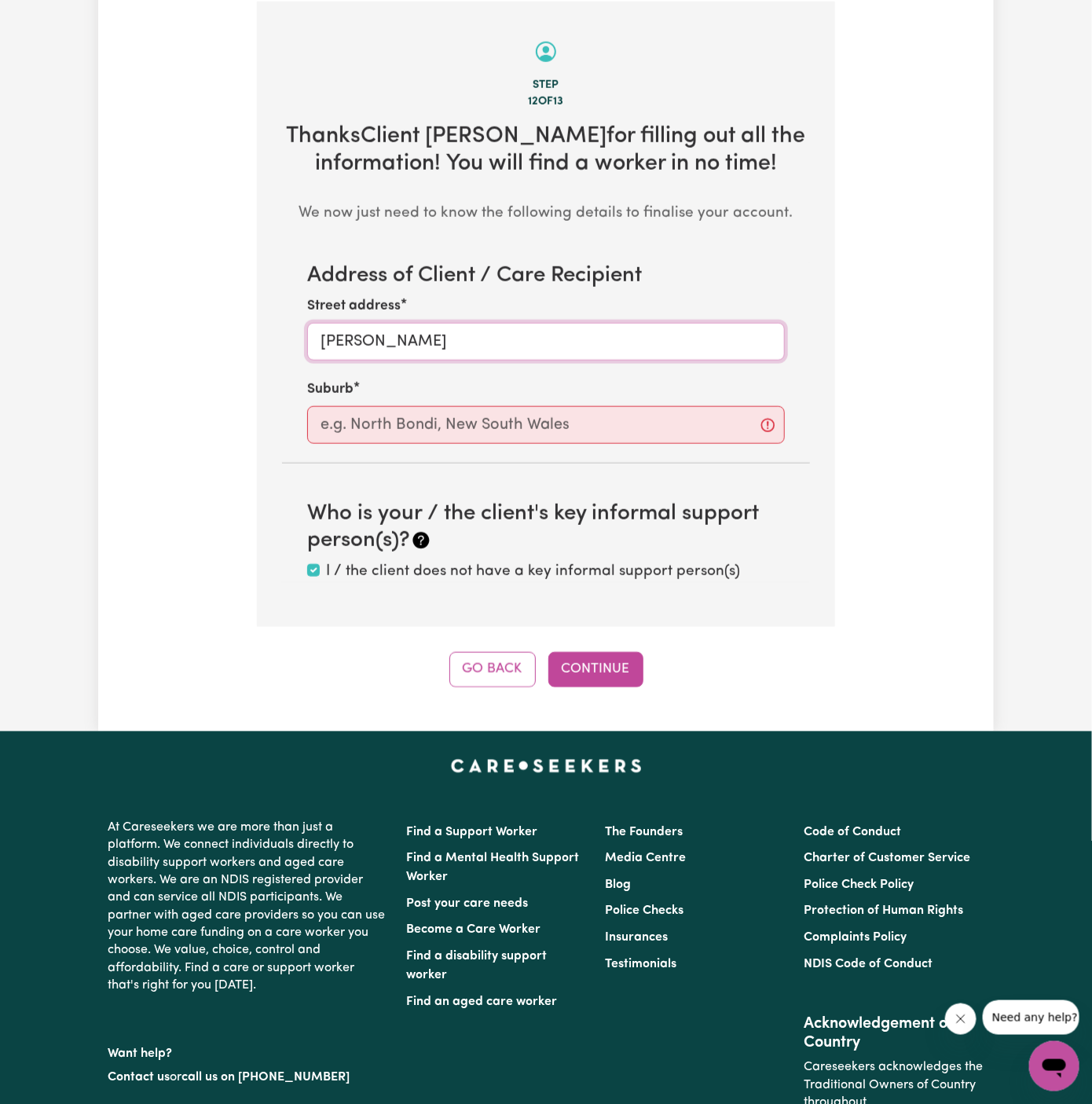
type input "Burleigh Waters"
click at [589, 418] on input "text" at bounding box center [546, 425] width 478 height 37
paste input "Burleigh Waters"
type input "Burleigh Waters"
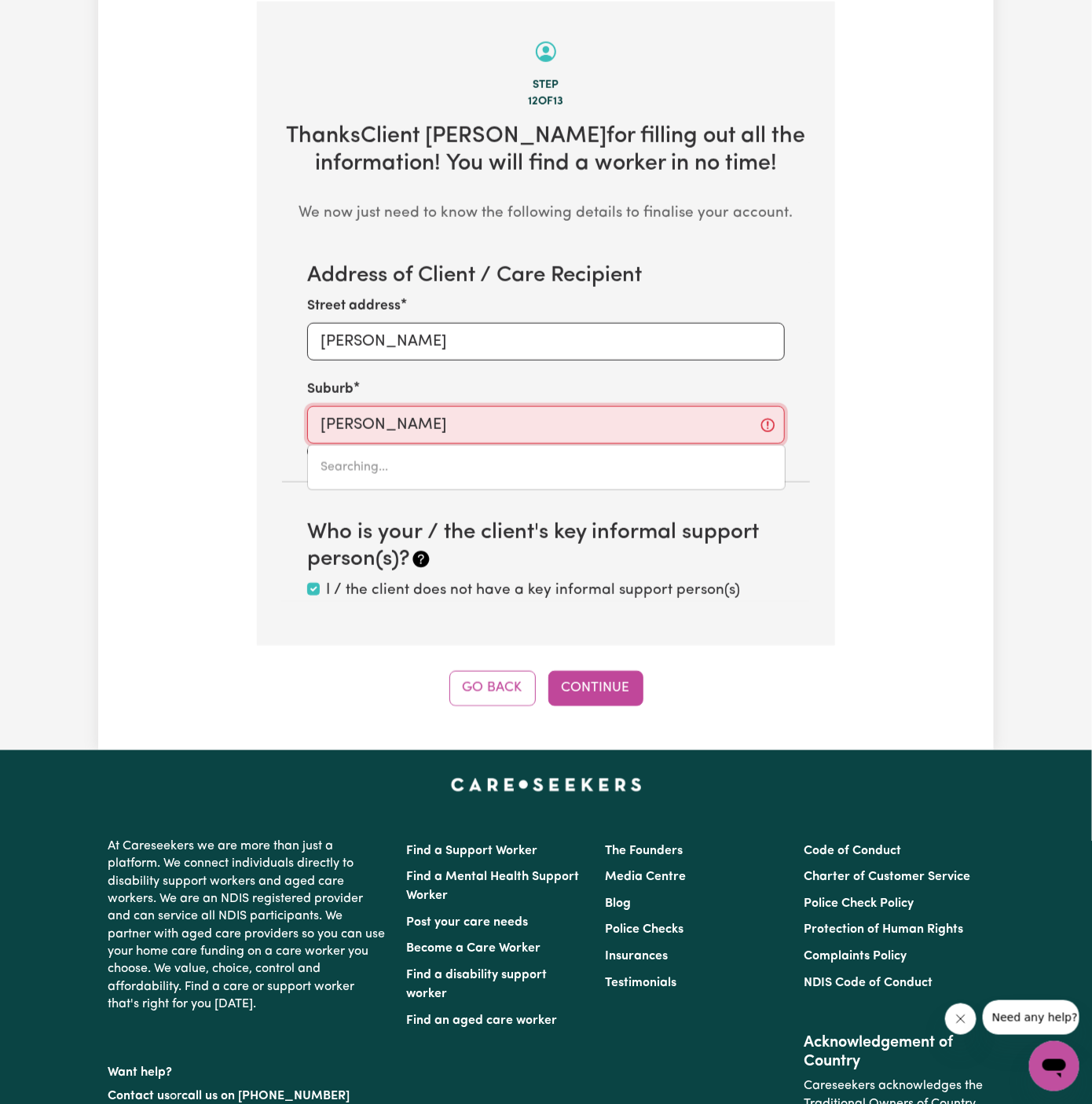
type input "Burleigh Waters, Queensland, 4220"
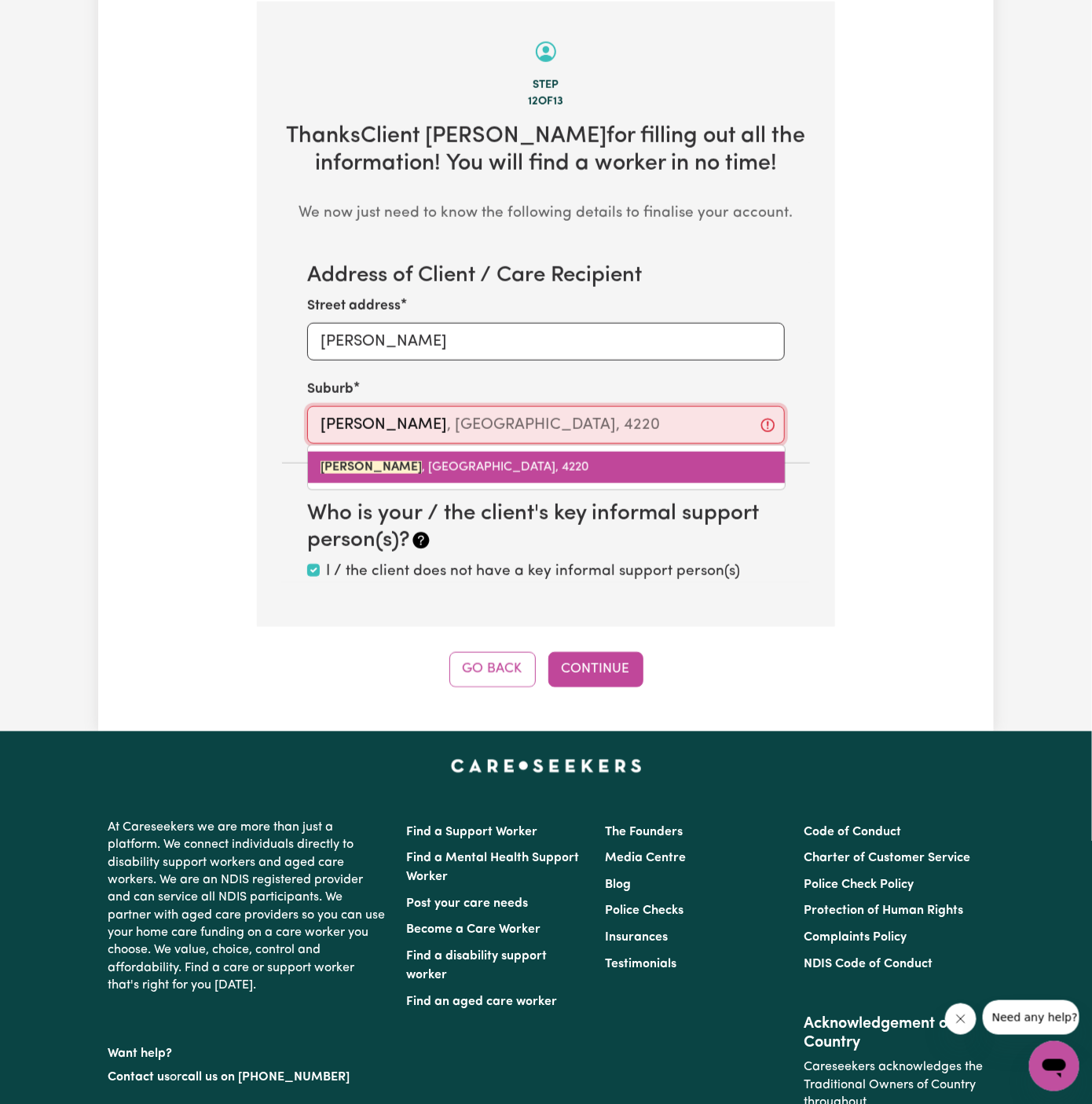
click at [526, 451] on link "BURLEIGH WATERS , Queensland, 4220" at bounding box center [546, 467] width 477 height 32
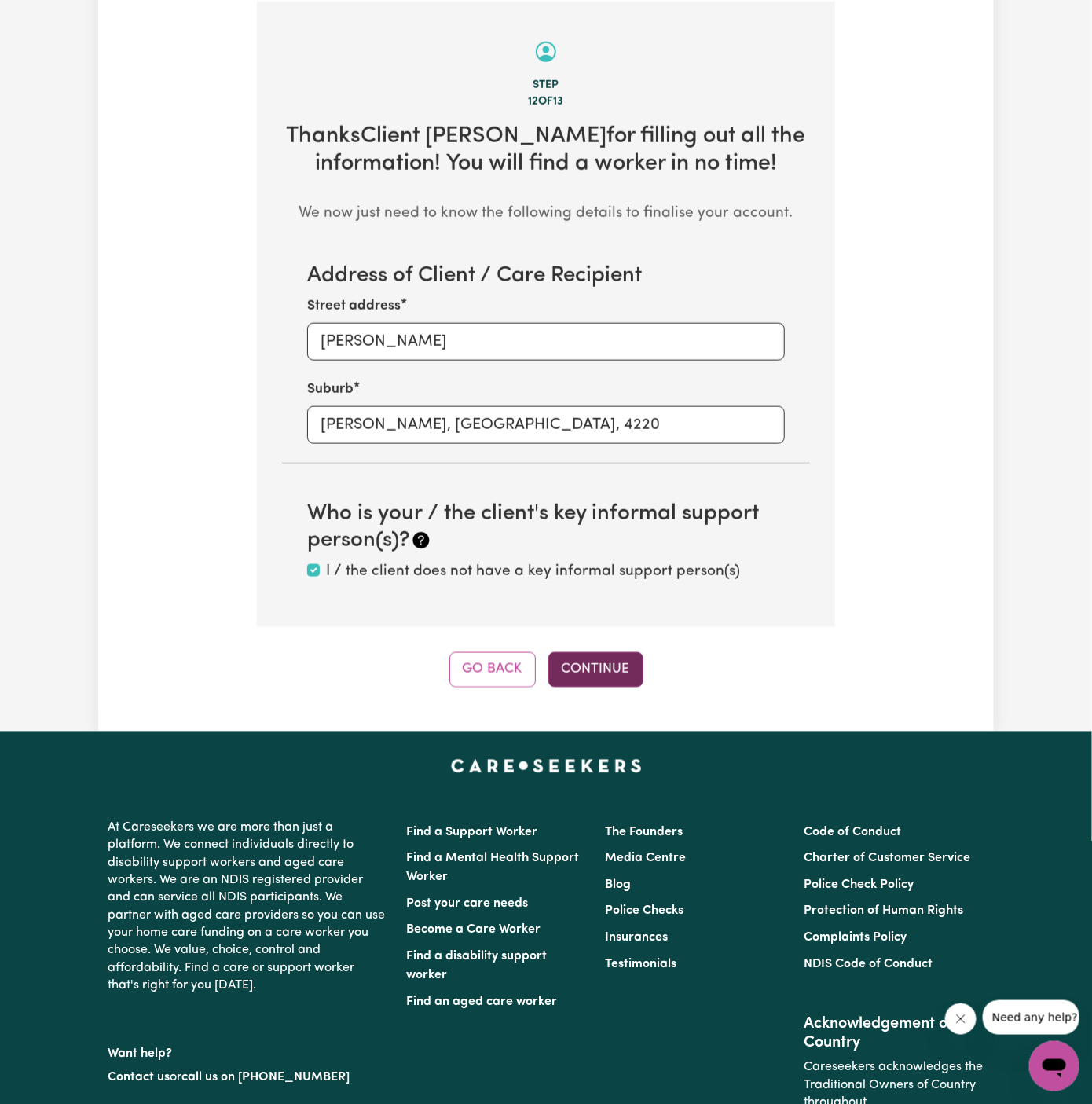
click at [606, 657] on button "Continue" at bounding box center [595, 668] width 95 height 34
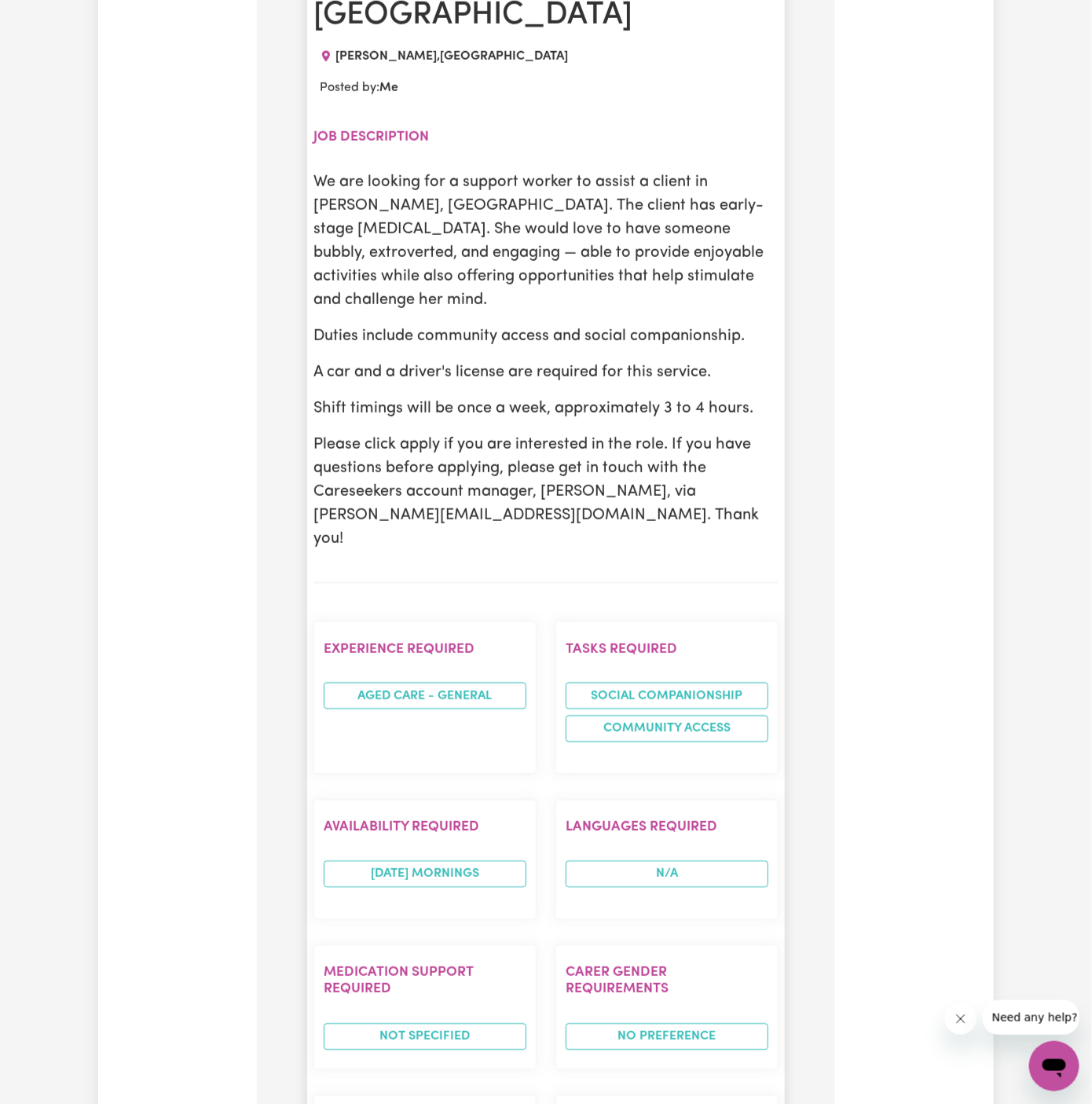
scroll to position [945, 0]
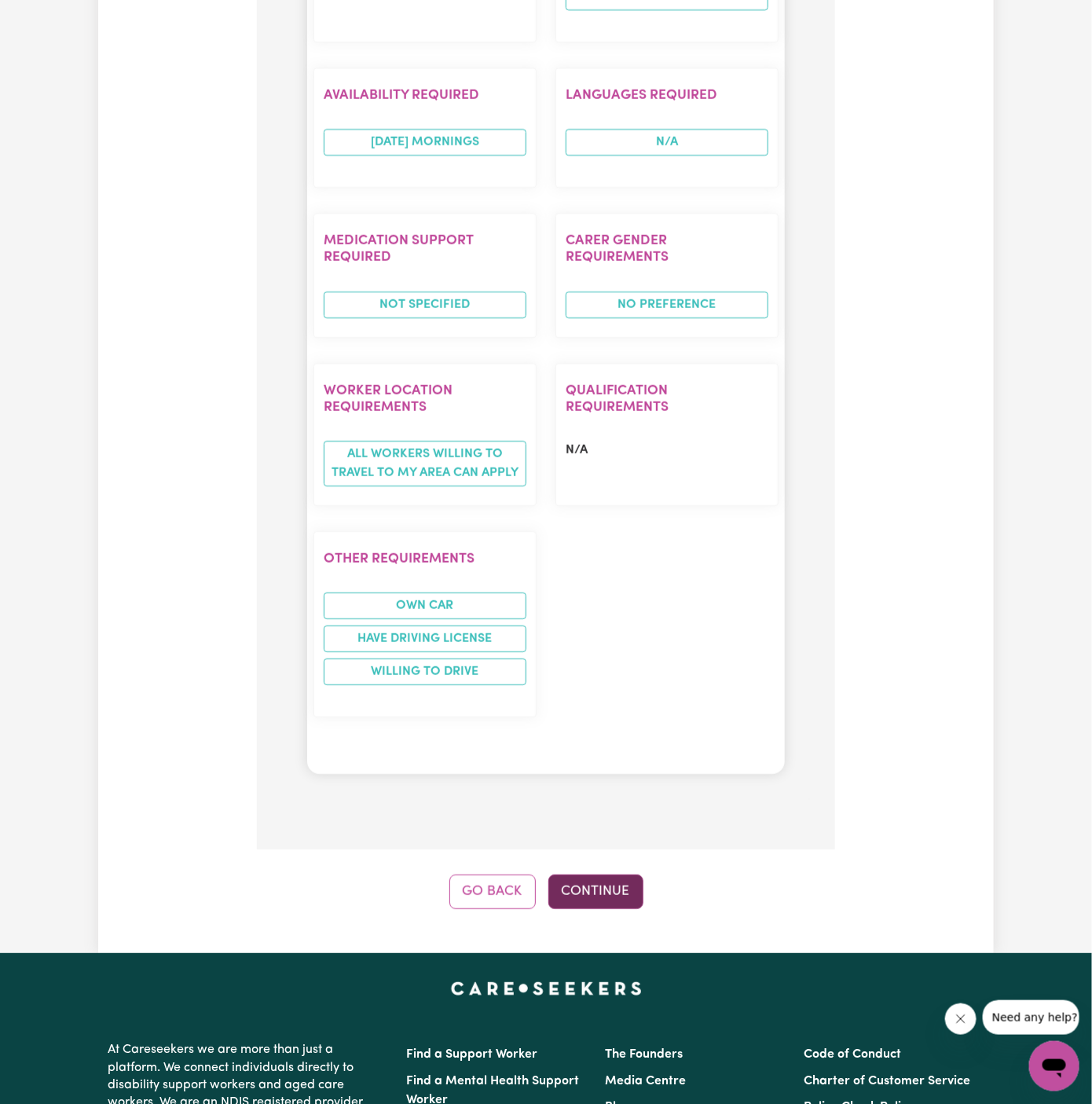
click at [585, 874] on button "Continue" at bounding box center [595, 891] width 95 height 34
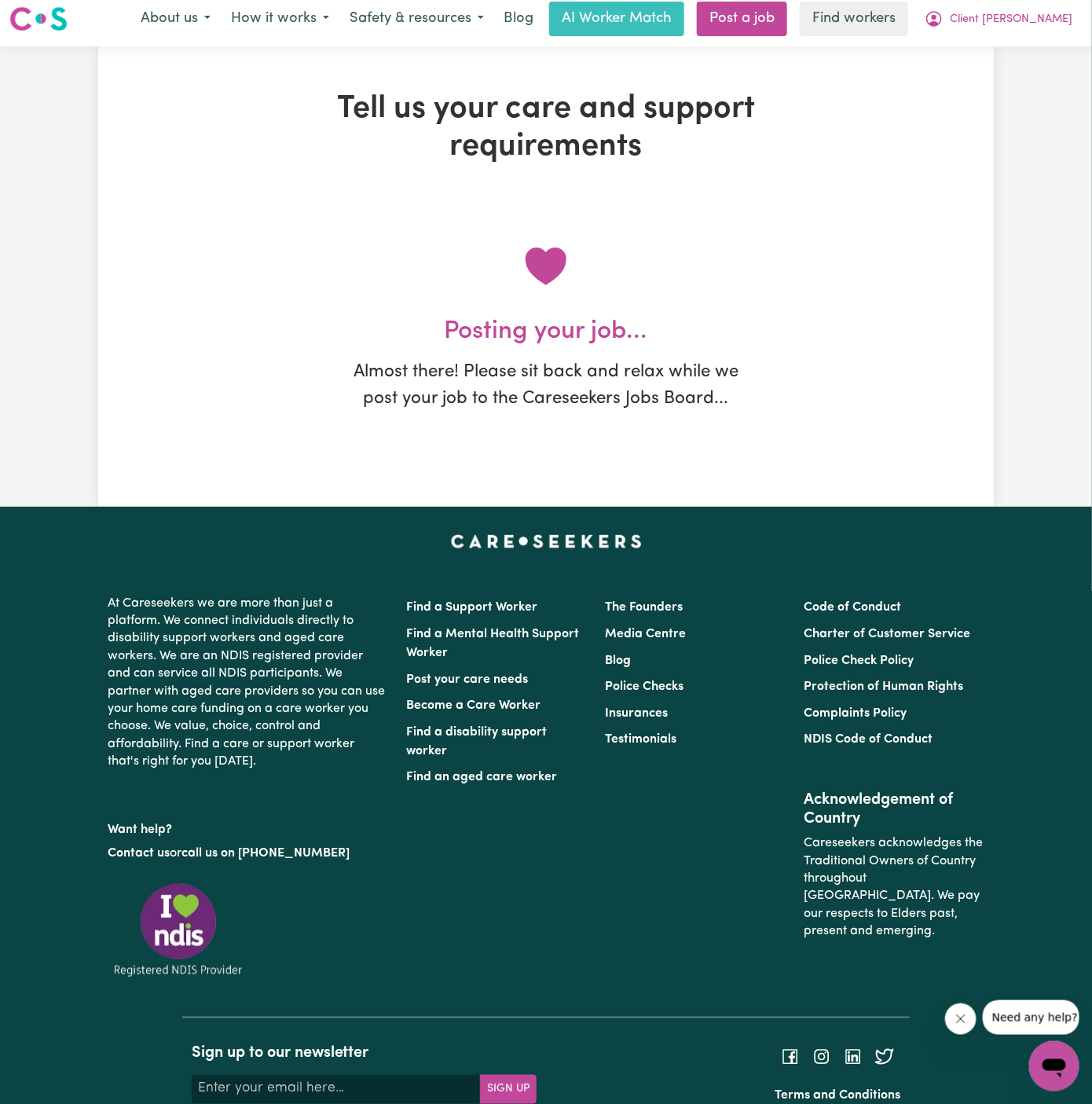
scroll to position [0, 0]
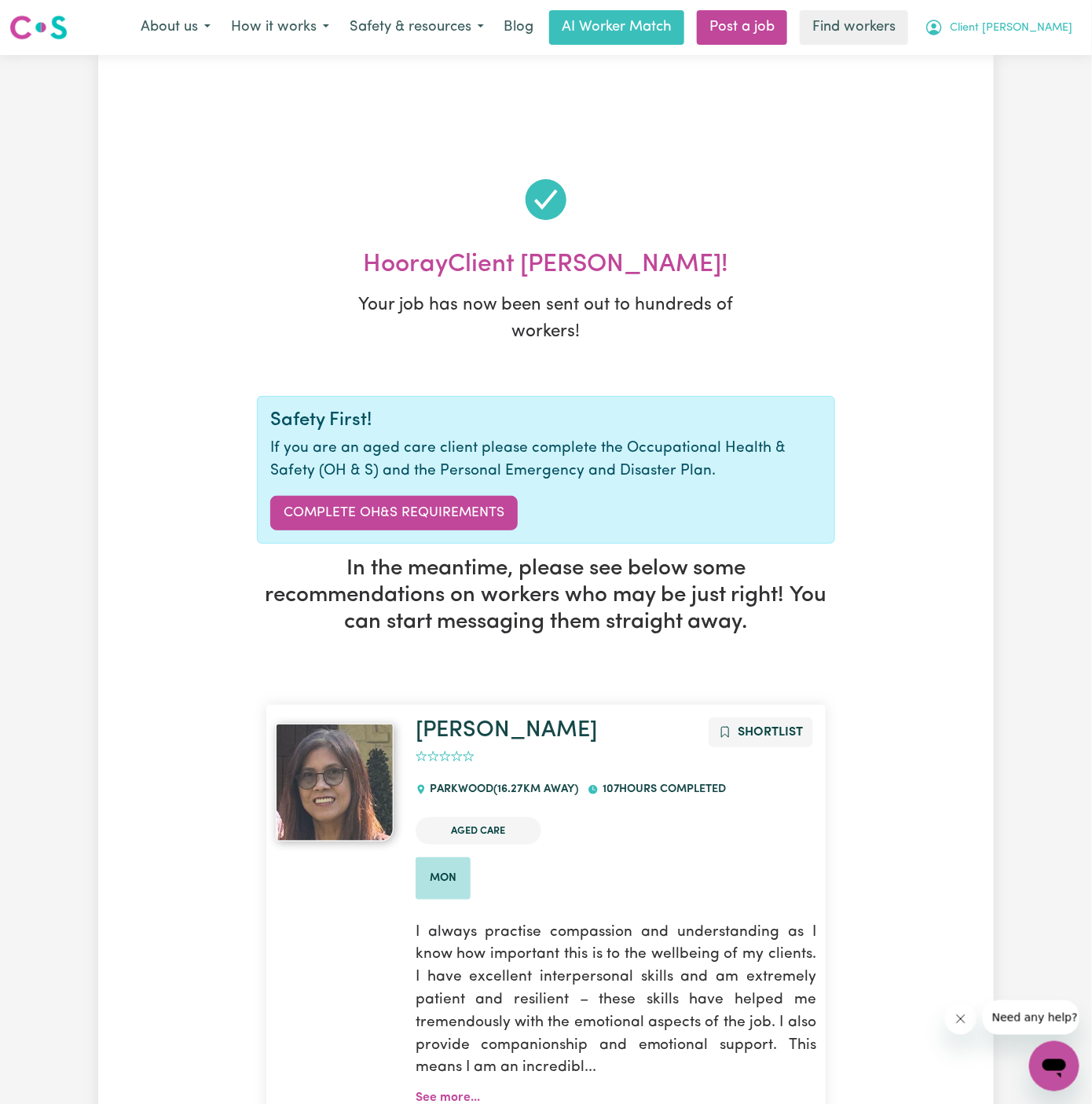
click at [1030, 30] on span "Client [PERSON_NAME]" at bounding box center [1011, 29] width 122 height 18
click at [1028, 53] on link "My Dashboard" at bounding box center [1020, 61] width 124 height 30
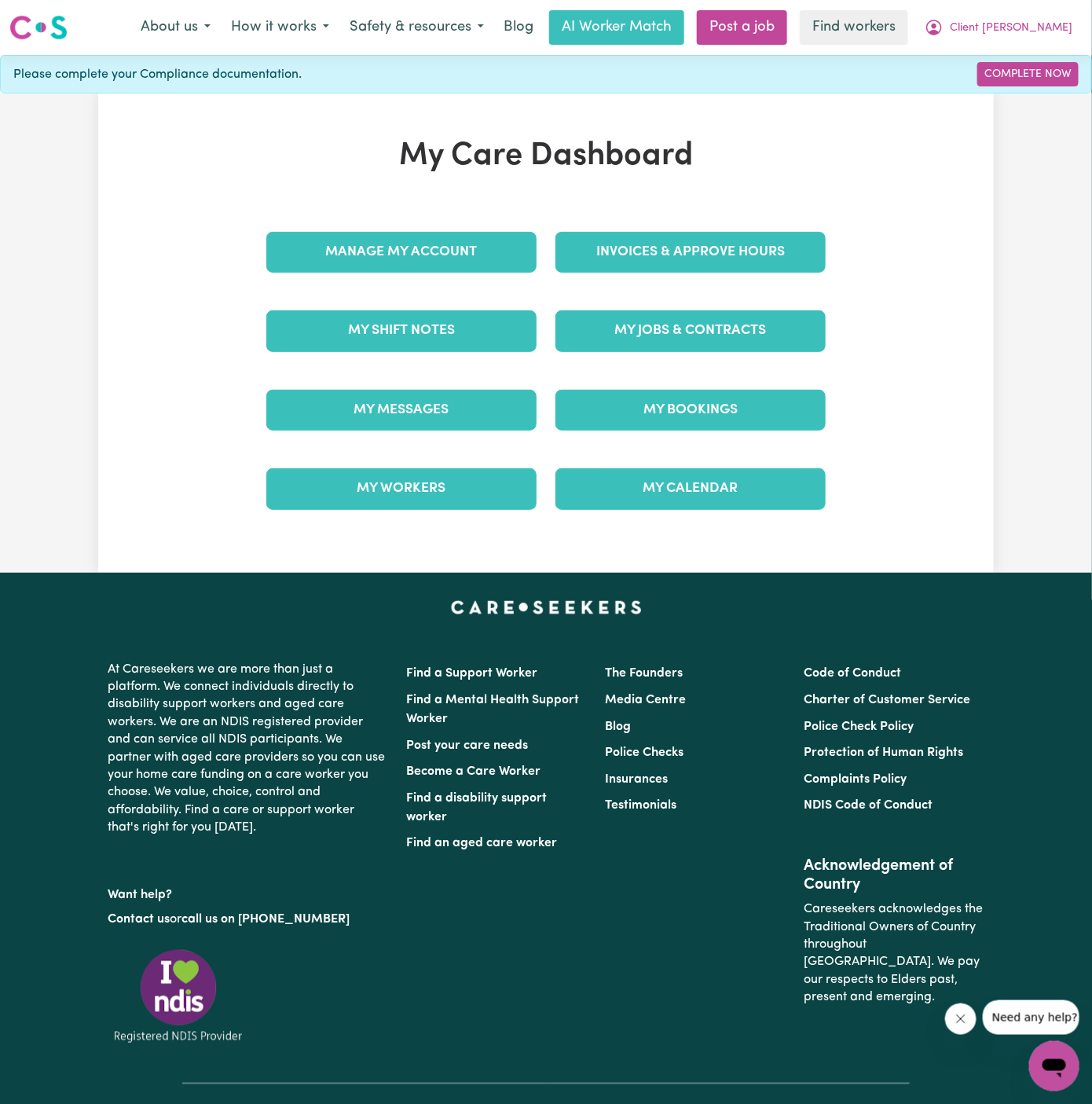
click at [656, 297] on div "My Jobs & Contracts" at bounding box center [690, 331] width 289 height 79
click at [656, 319] on link "My Jobs & Contracts" at bounding box center [690, 330] width 270 height 40
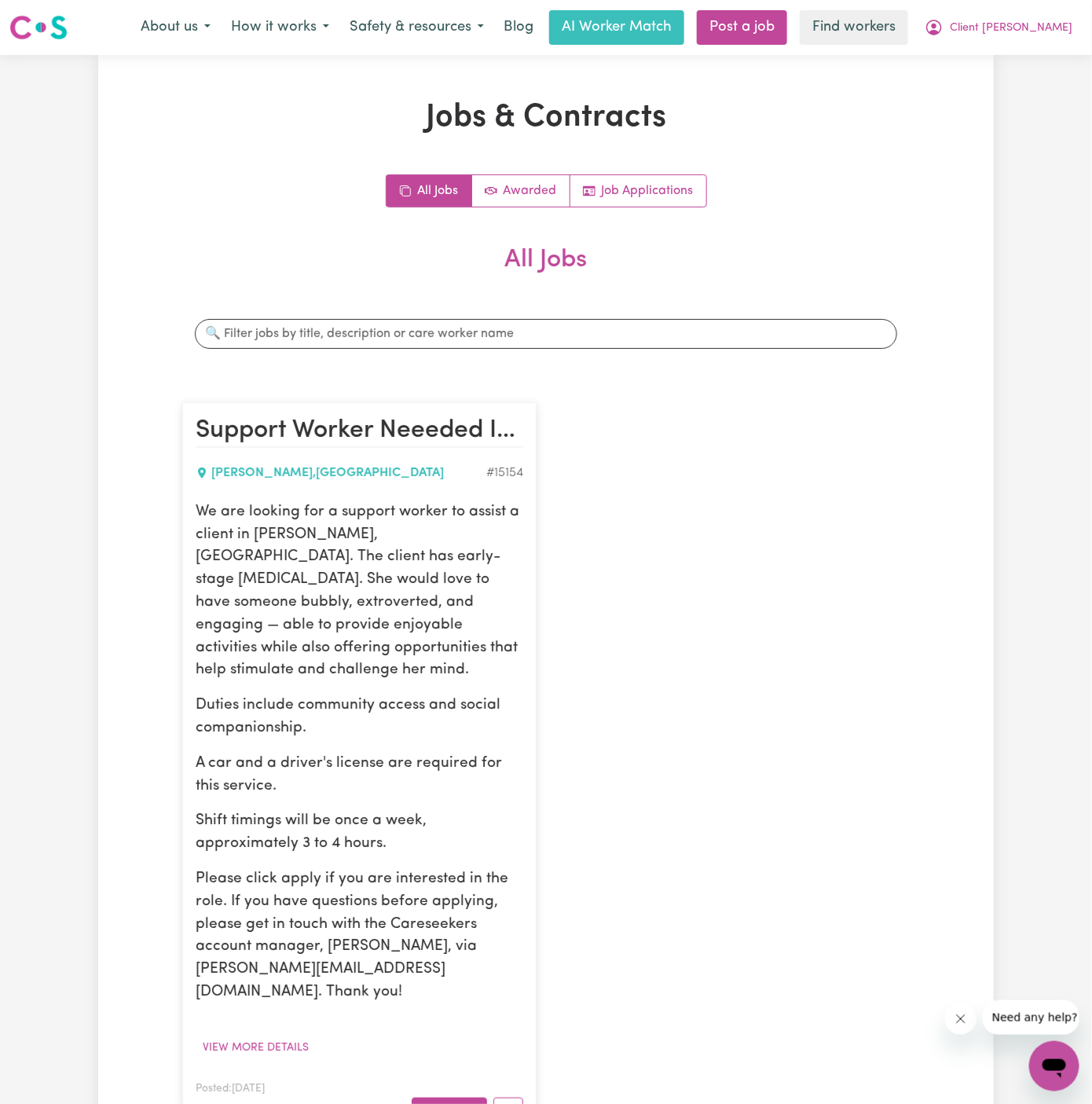
click at [203, 513] on p "We are looking for a support worker to assist a client in [PERSON_NAME], [GEOGR…" at bounding box center [359, 590] width 327 height 180
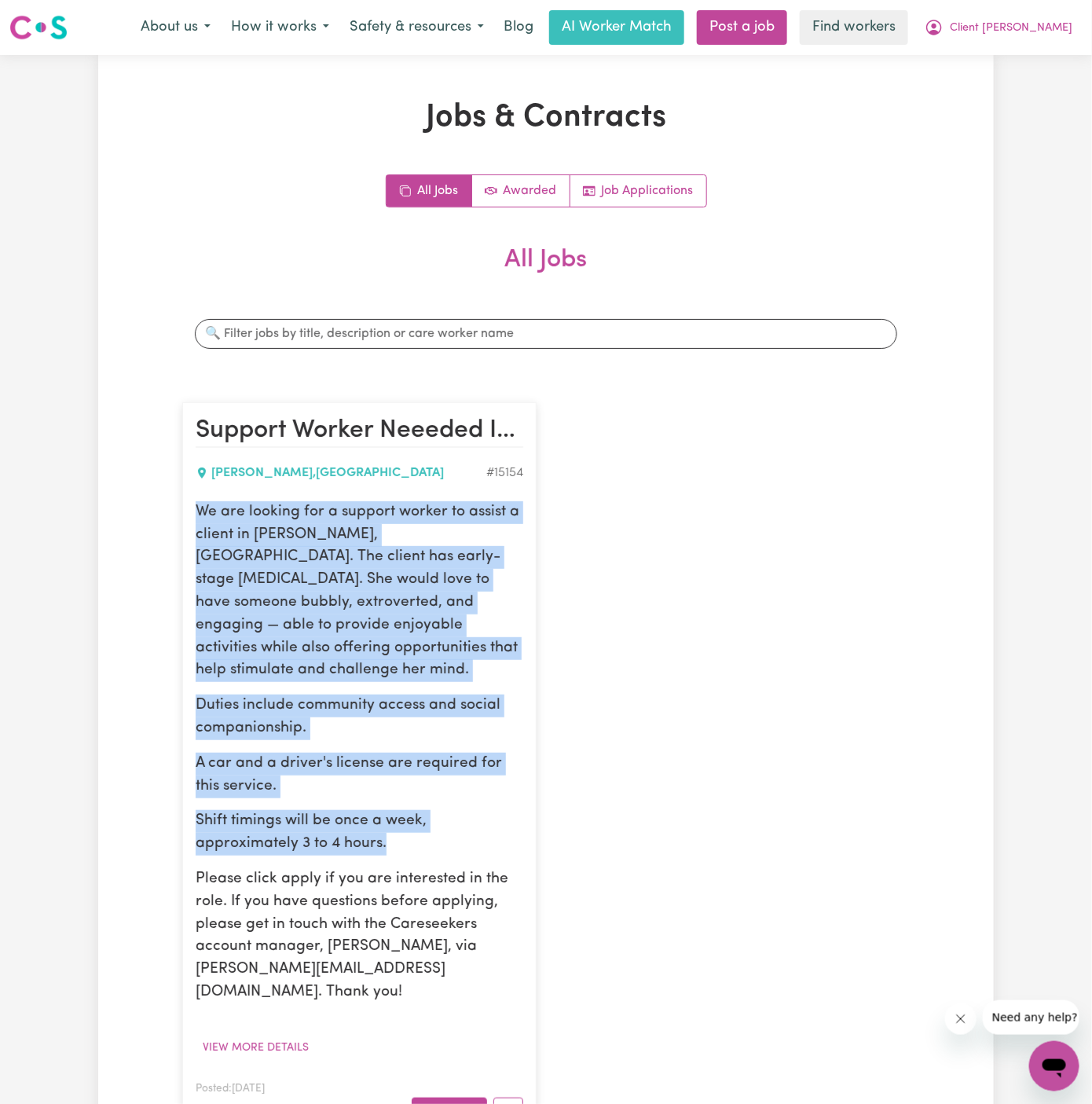
drag, startPoint x: 196, startPoint y: 512, endPoint x: 408, endPoint y: 820, distance: 373.9
click at [408, 818] on div "We are looking for a support worker to assist a client in Burleigh Waters, QLD.…" at bounding box center [359, 752] width 327 height 503
copy div "We are looking for a support worker to assist a client in Burleigh Waters, QLD.…"
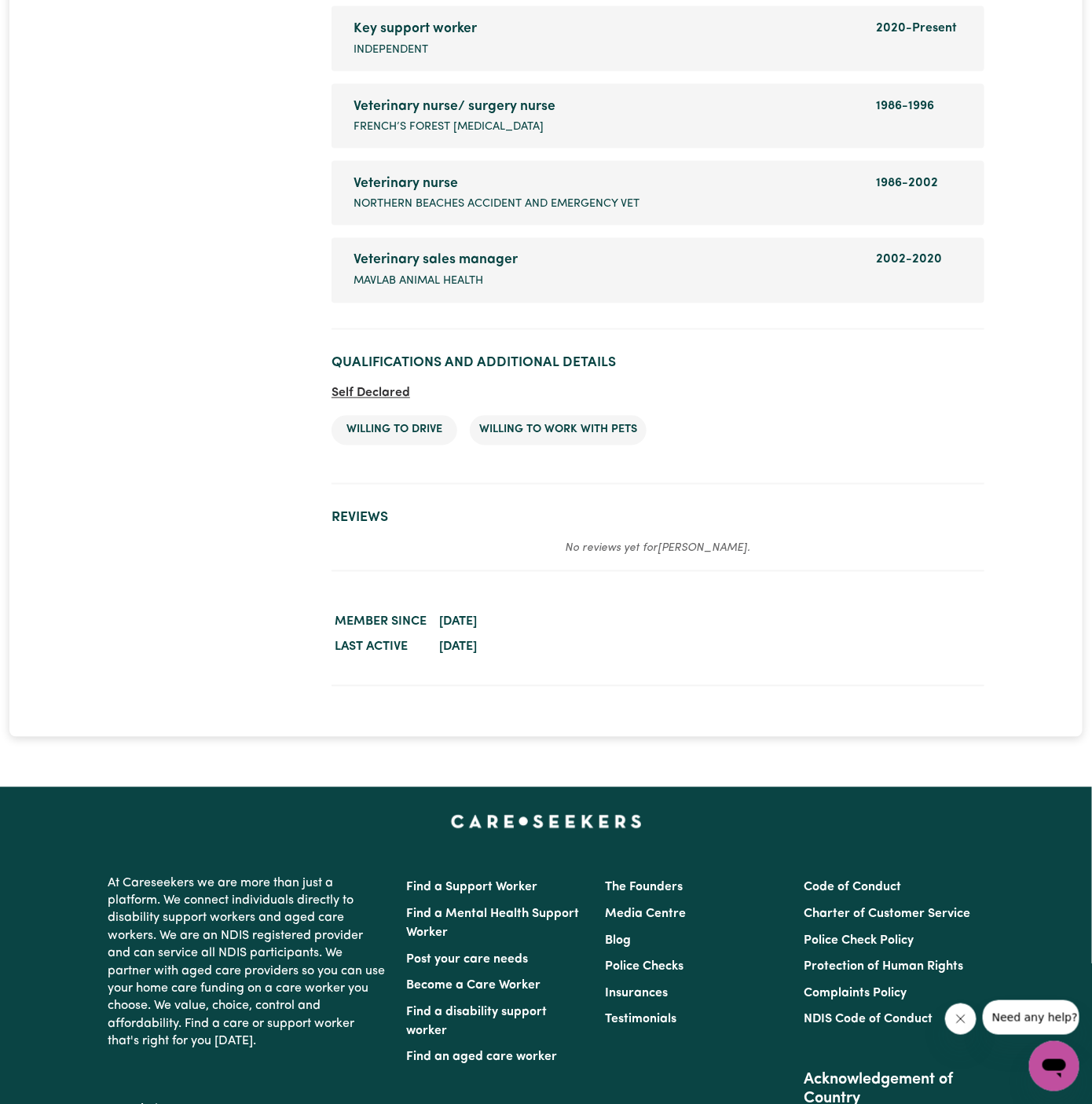
scroll to position [3058, 0]
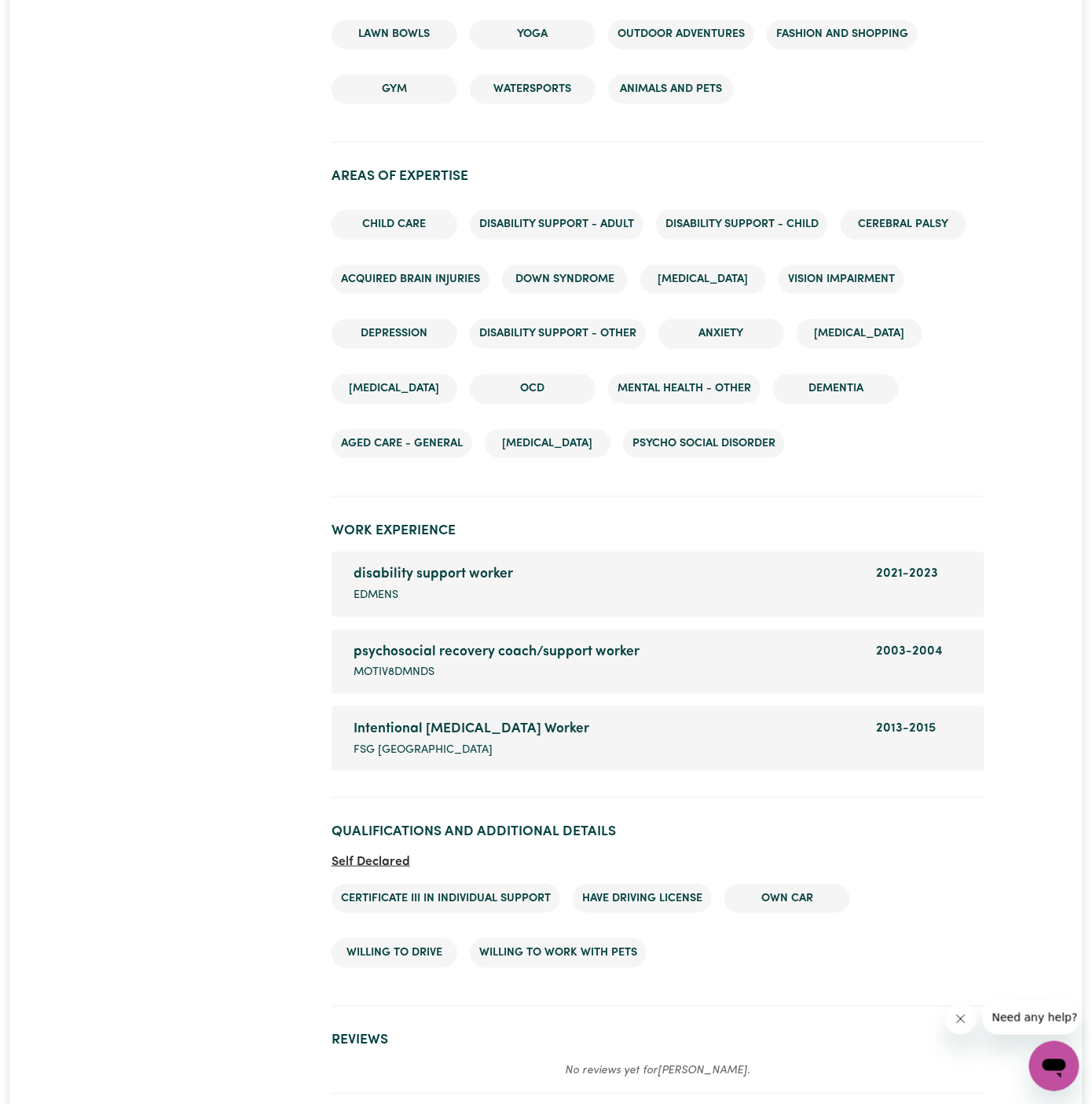
scroll to position [2572, 0]
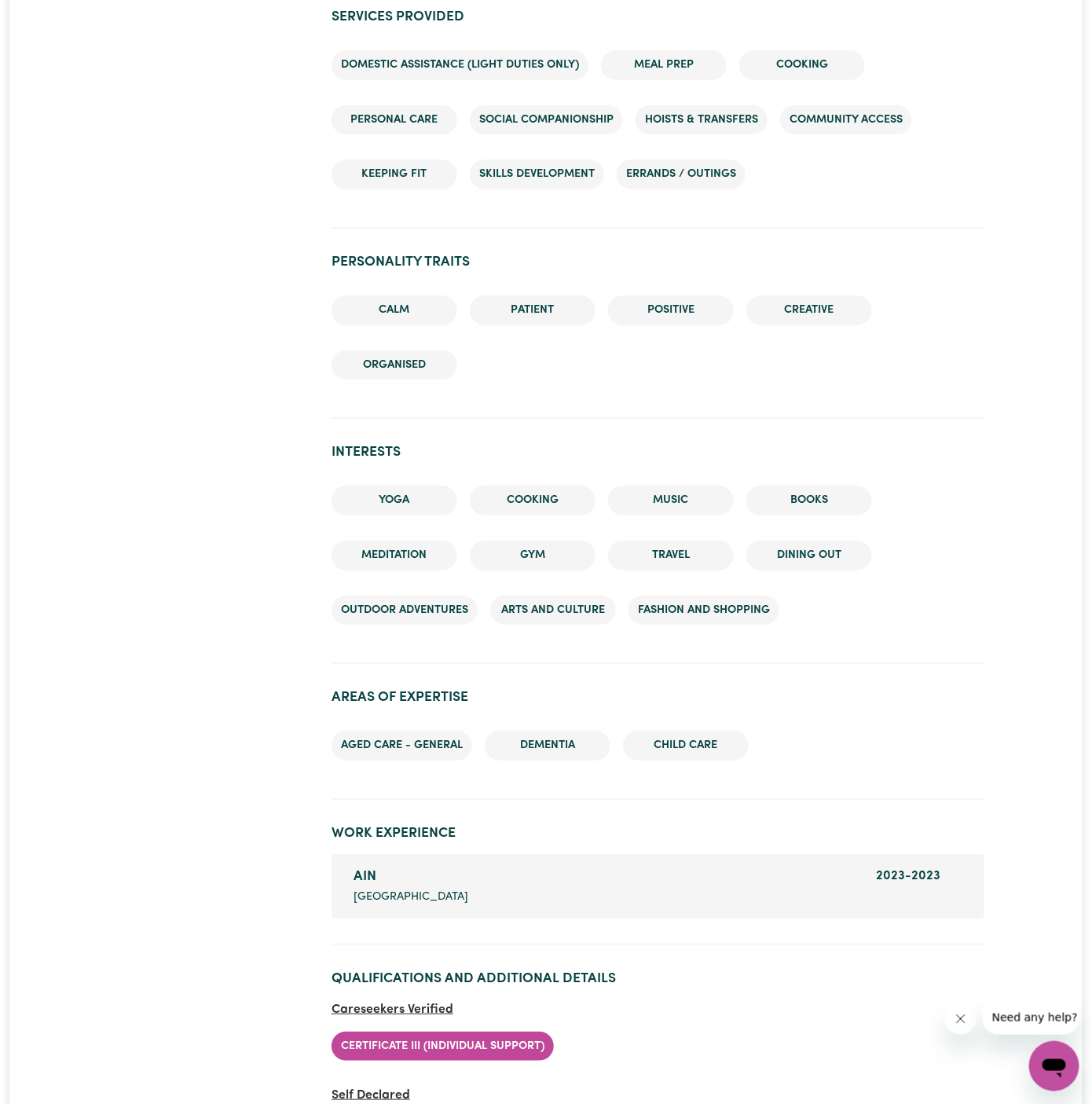
scroll to position [2018, 0]
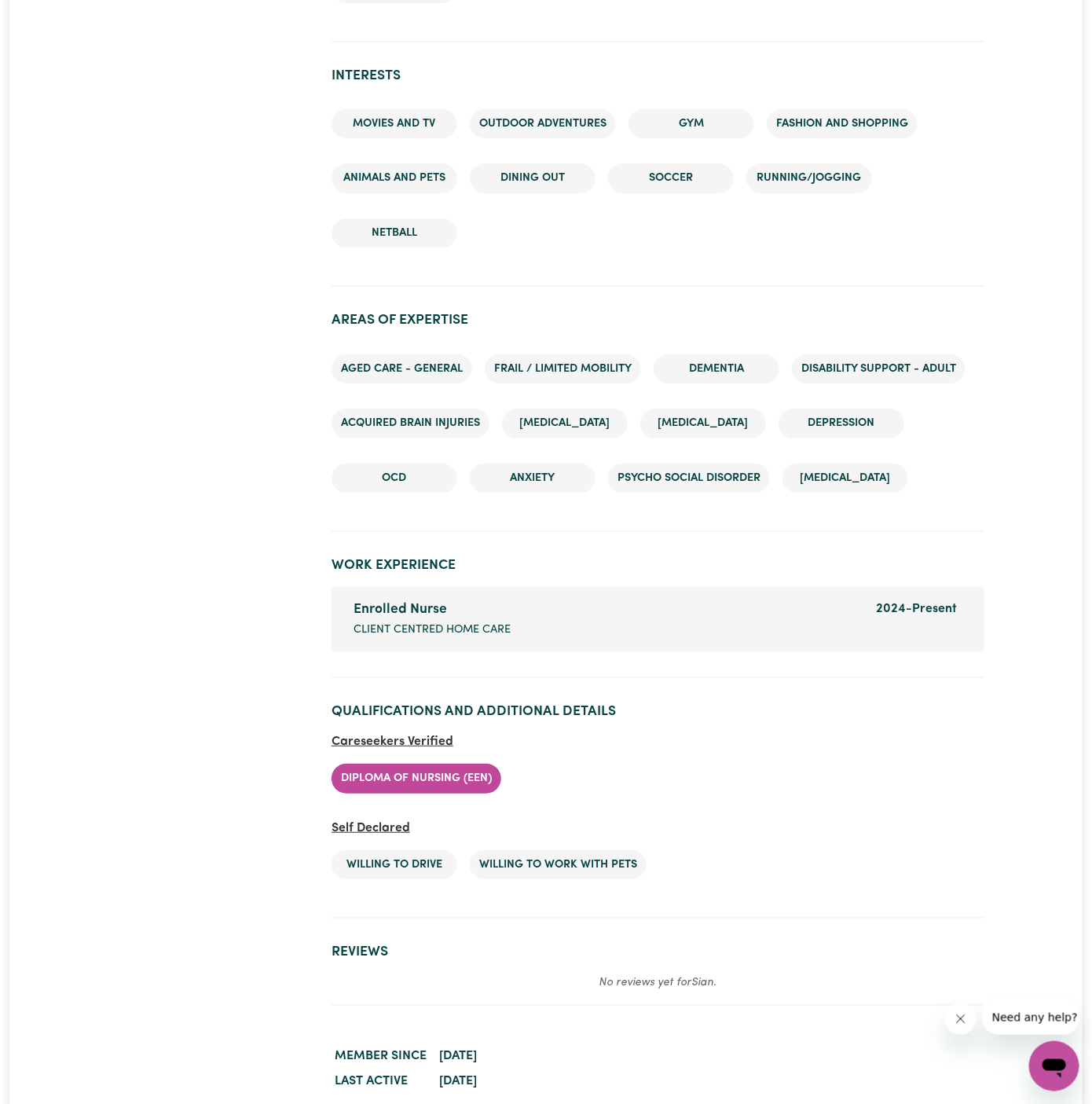
scroll to position [2064, 0]
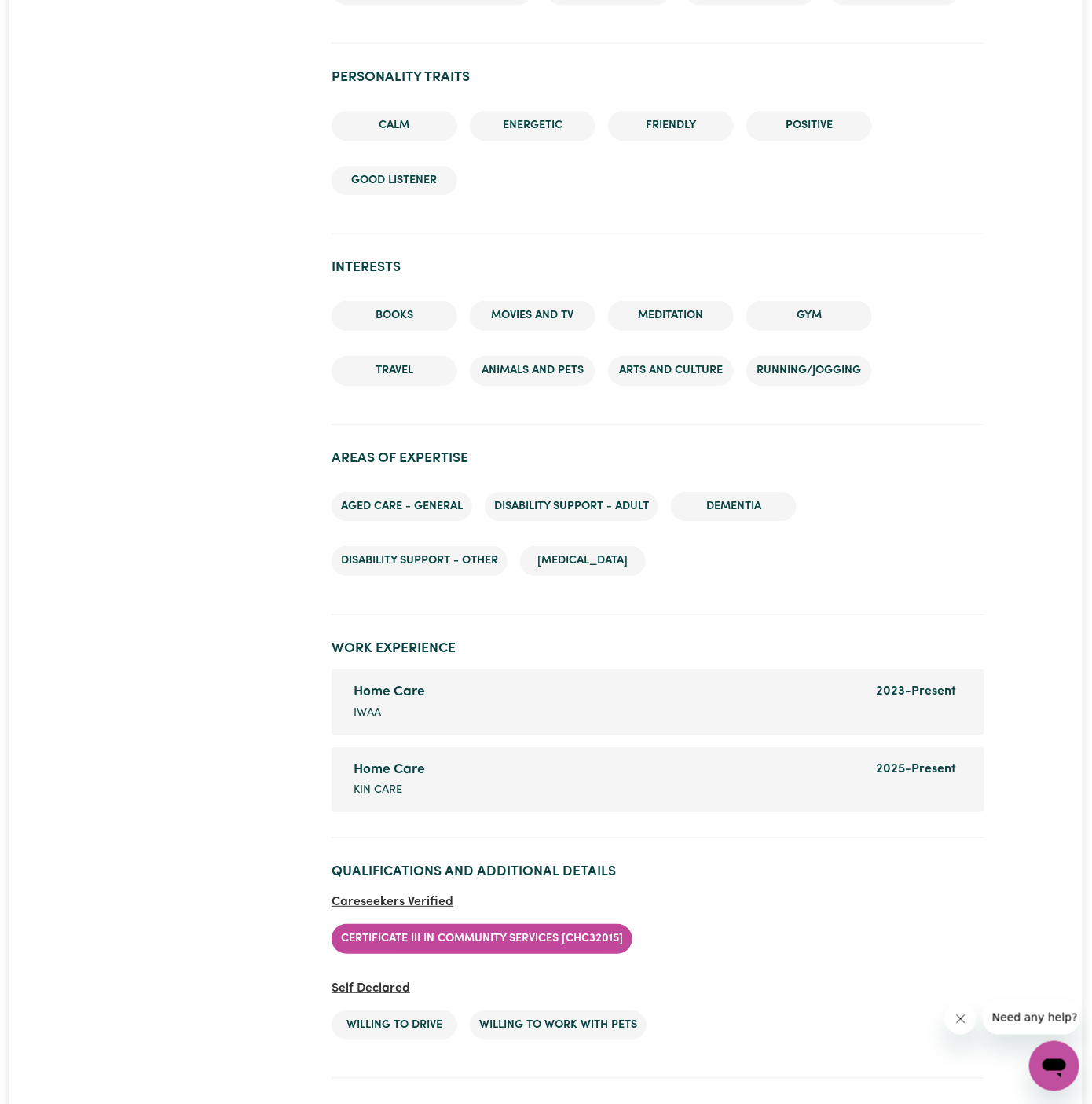
scroll to position [1728, 0]
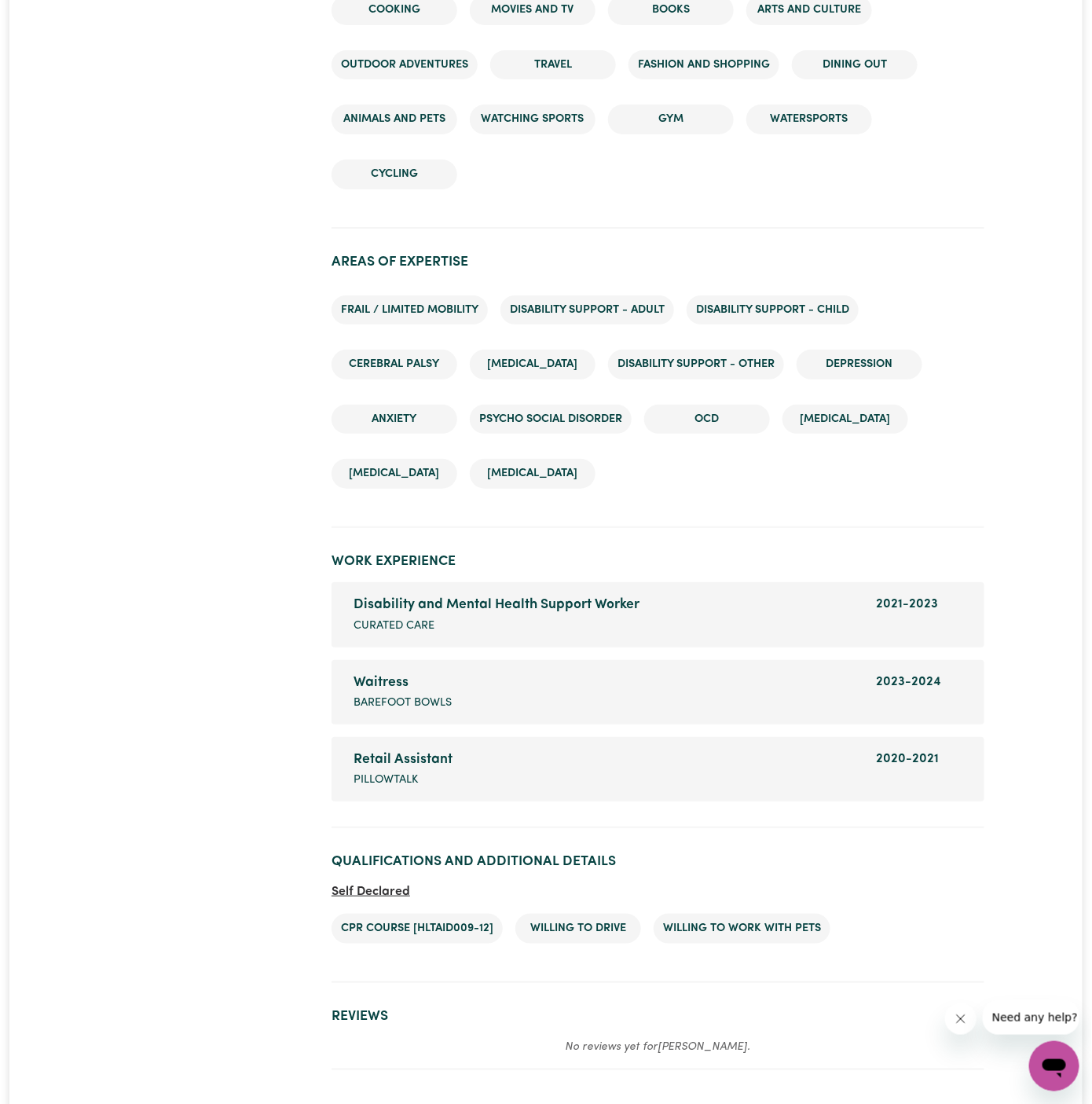
scroll to position [2401, 0]
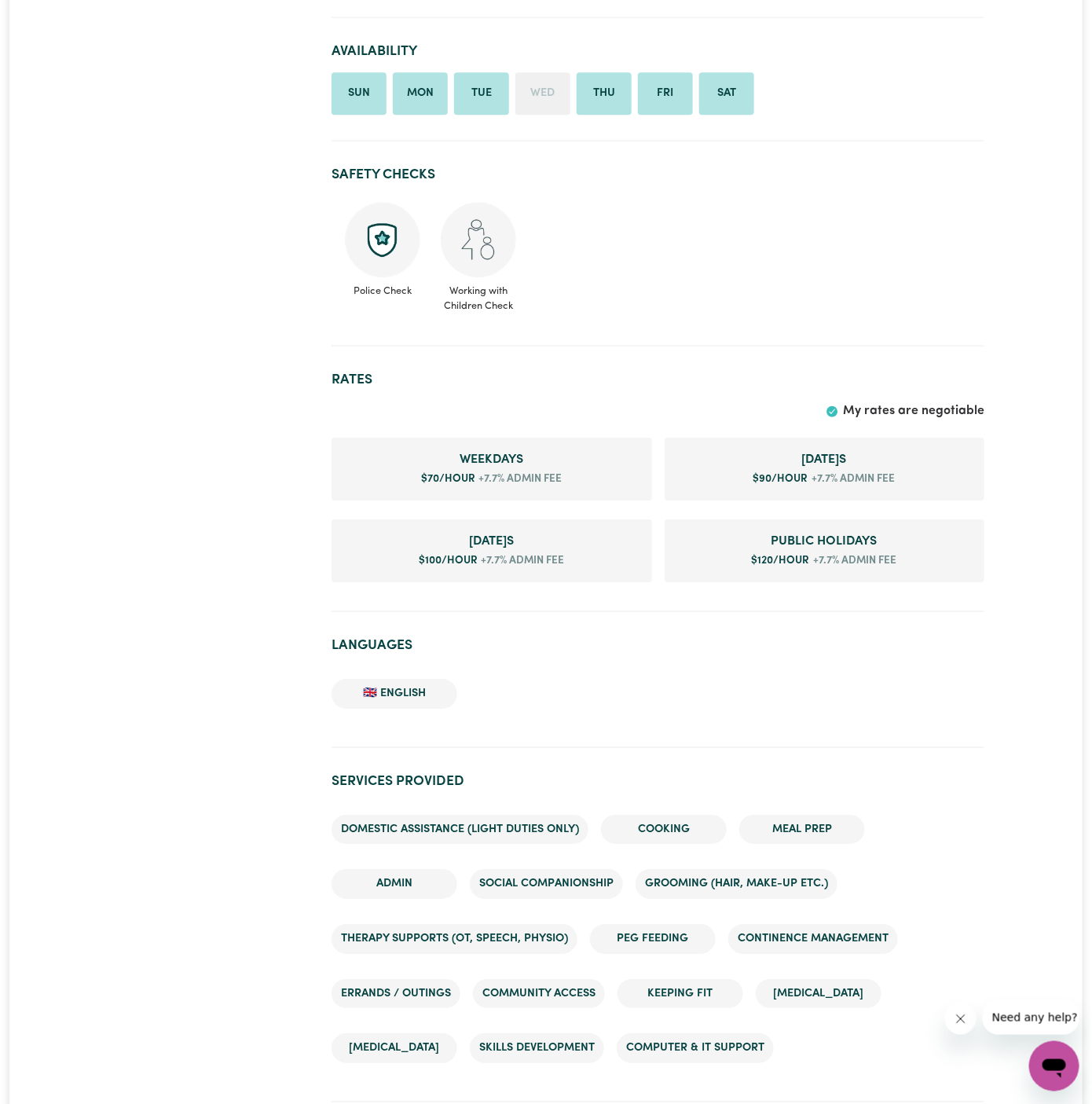
scroll to position [1462, 0]
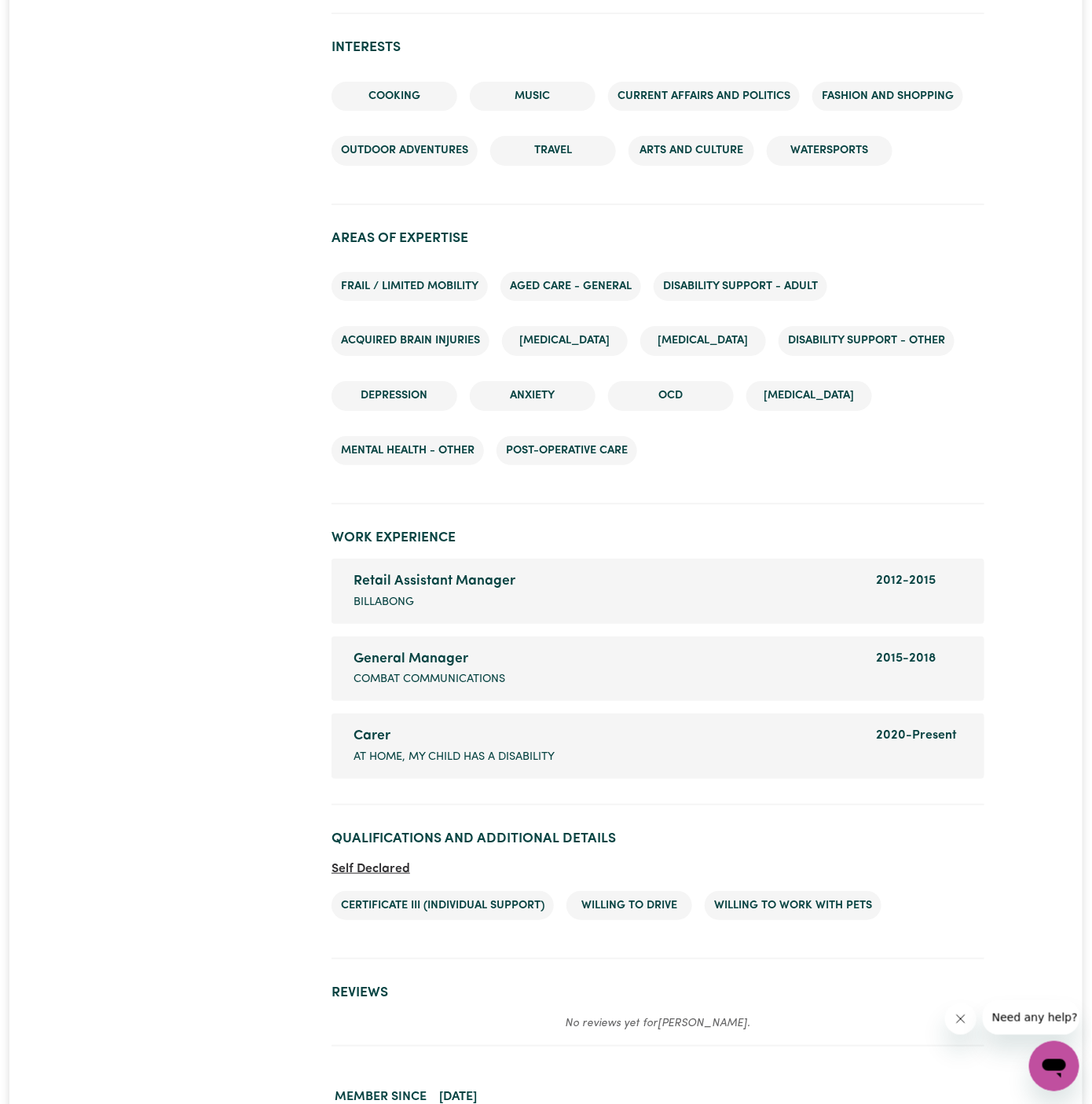
scroll to position [2003, 0]
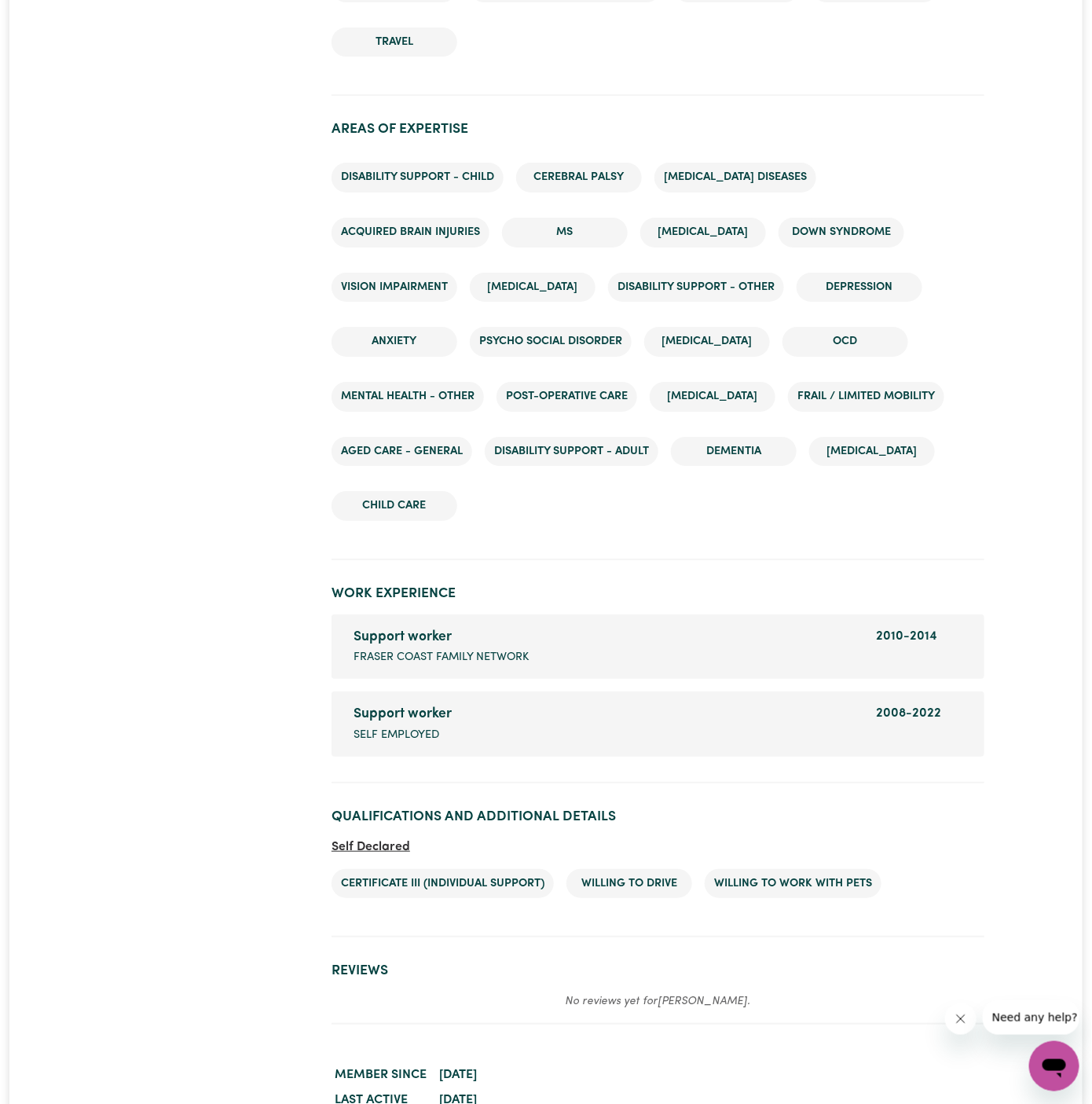
scroll to position [2154, 0]
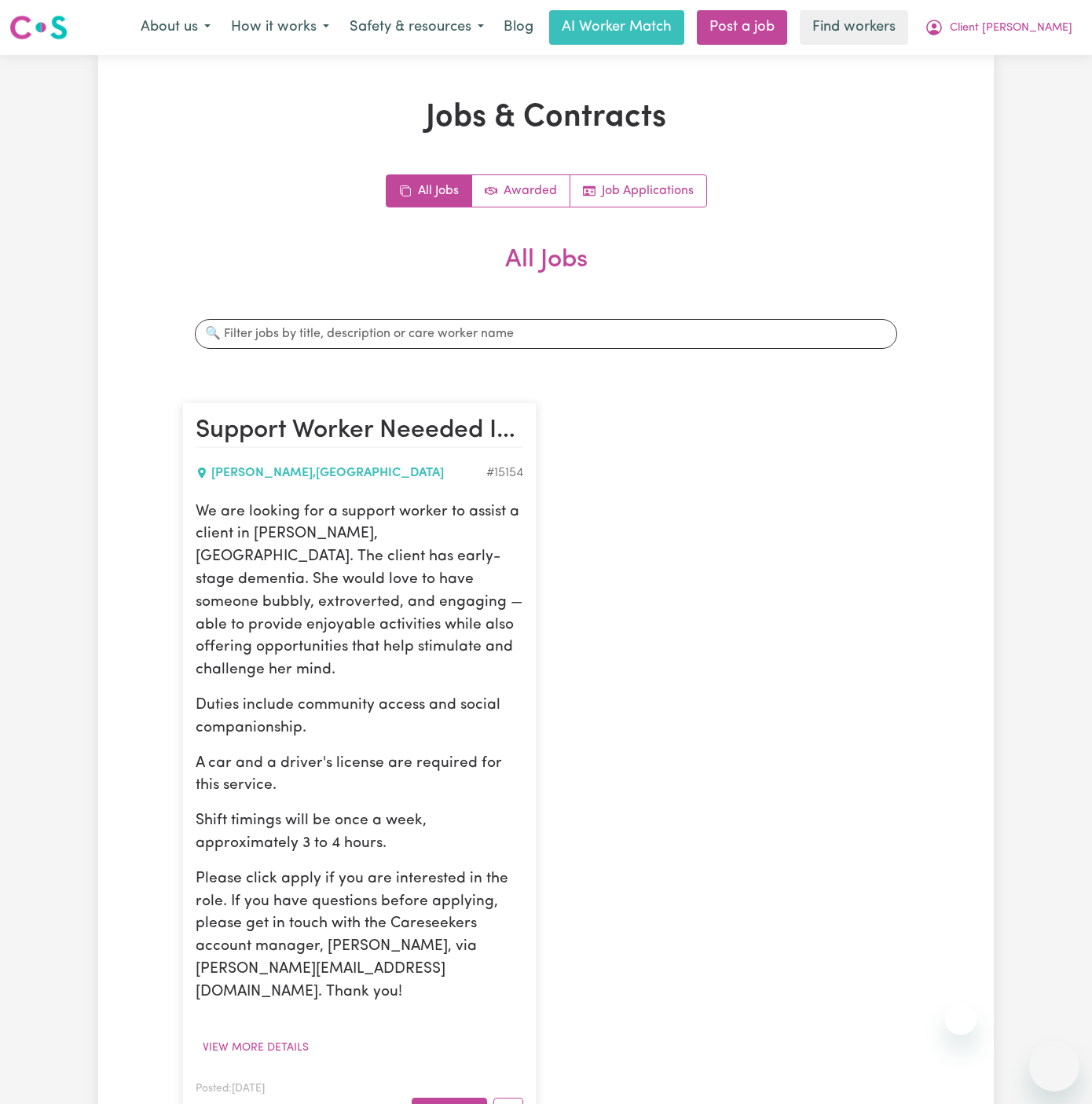
click at [1025, 27] on span "Client [PERSON_NAME]" at bounding box center [1011, 29] width 122 height 18
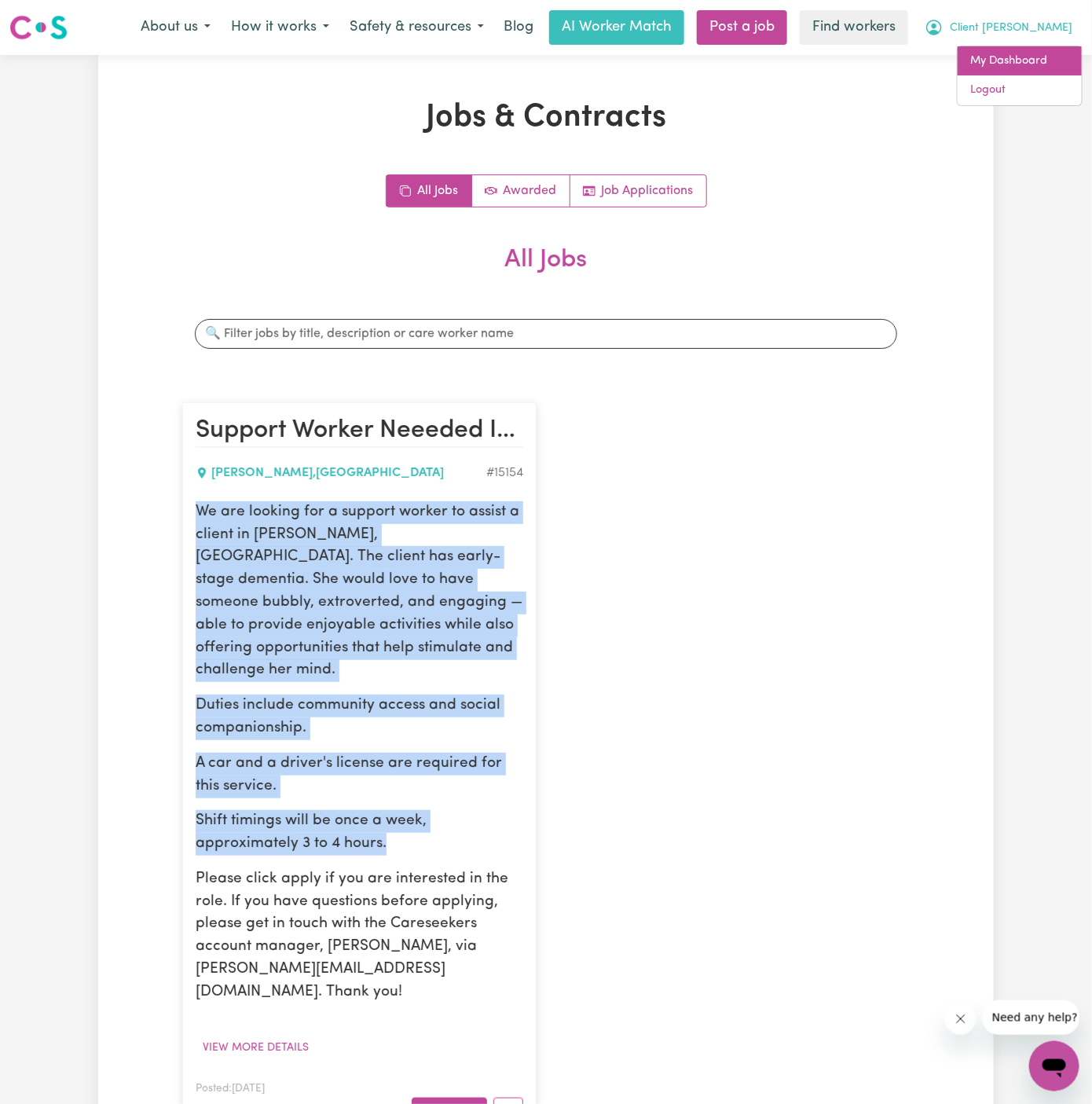
click at [1025, 46] on link "My Dashboard" at bounding box center [1020, 61] width 124 height 30
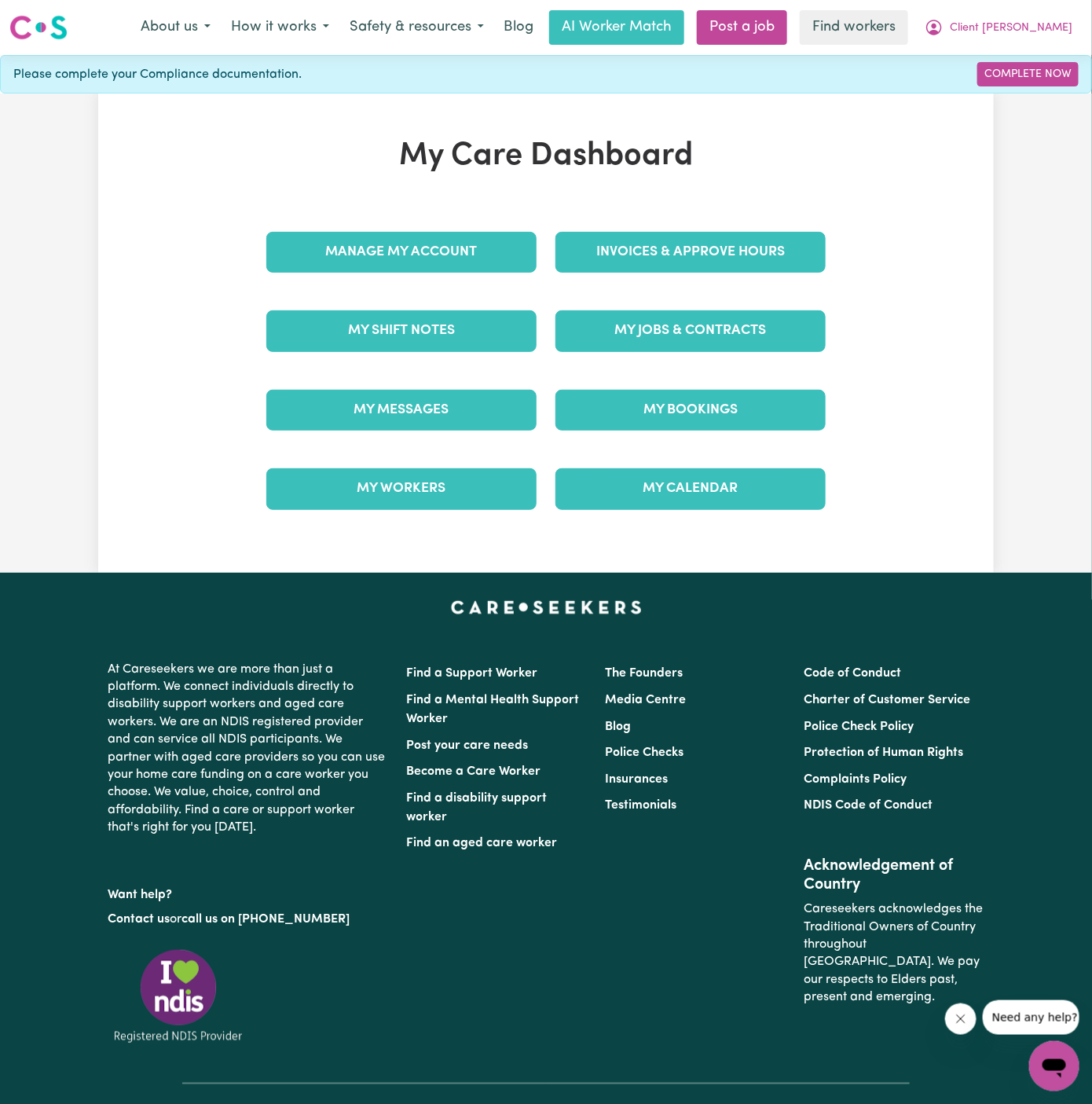
click at [415, 223] on div "Manage My Account" at bounding box center [401, 252] width 289 height 79
click at [415, 241] on link "Manage My Account" at bounding box center [401, 251] width 270 height 40
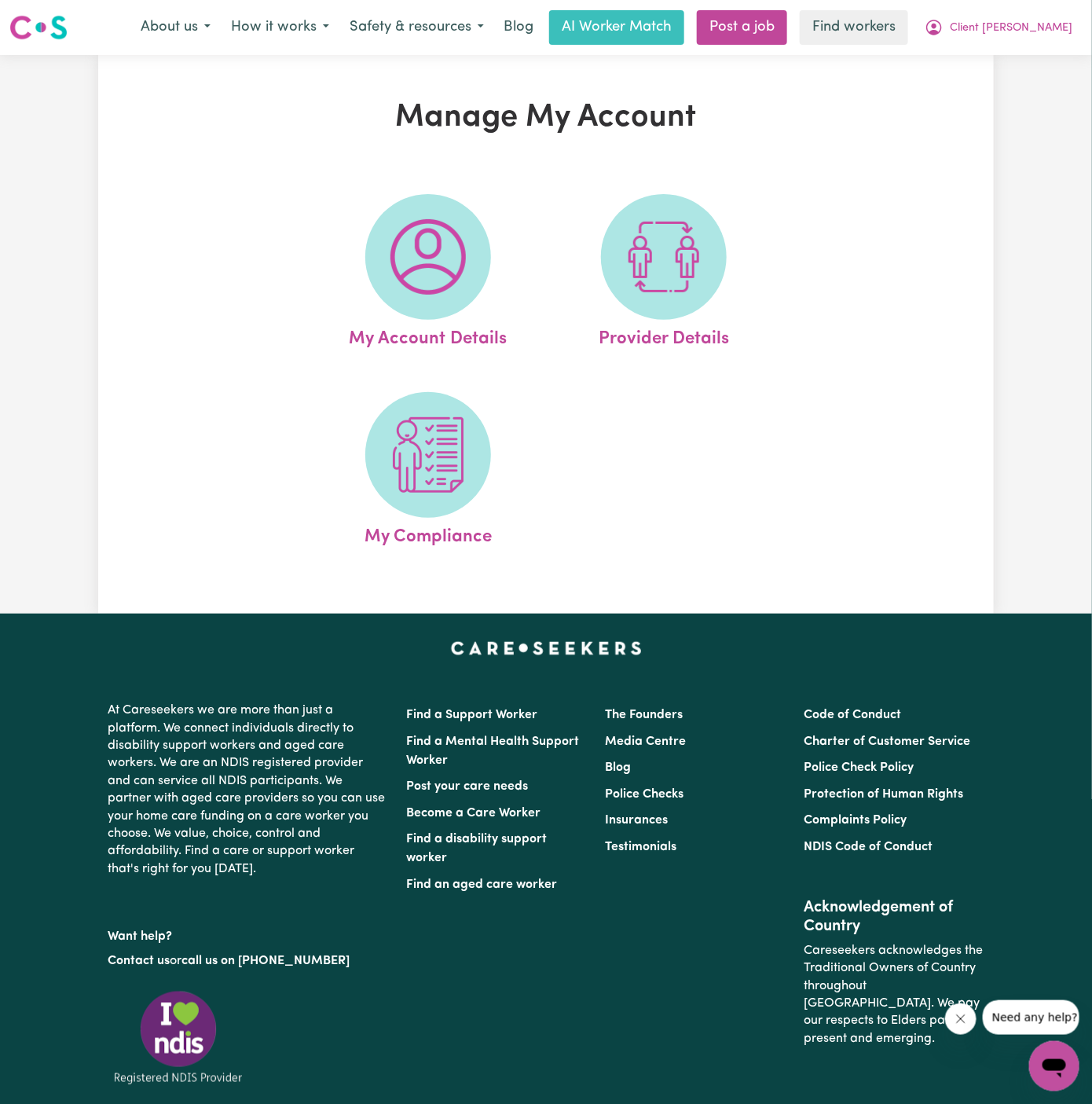
click at [415, 241] on img at bounding box center [428, 256] width 76 height 76
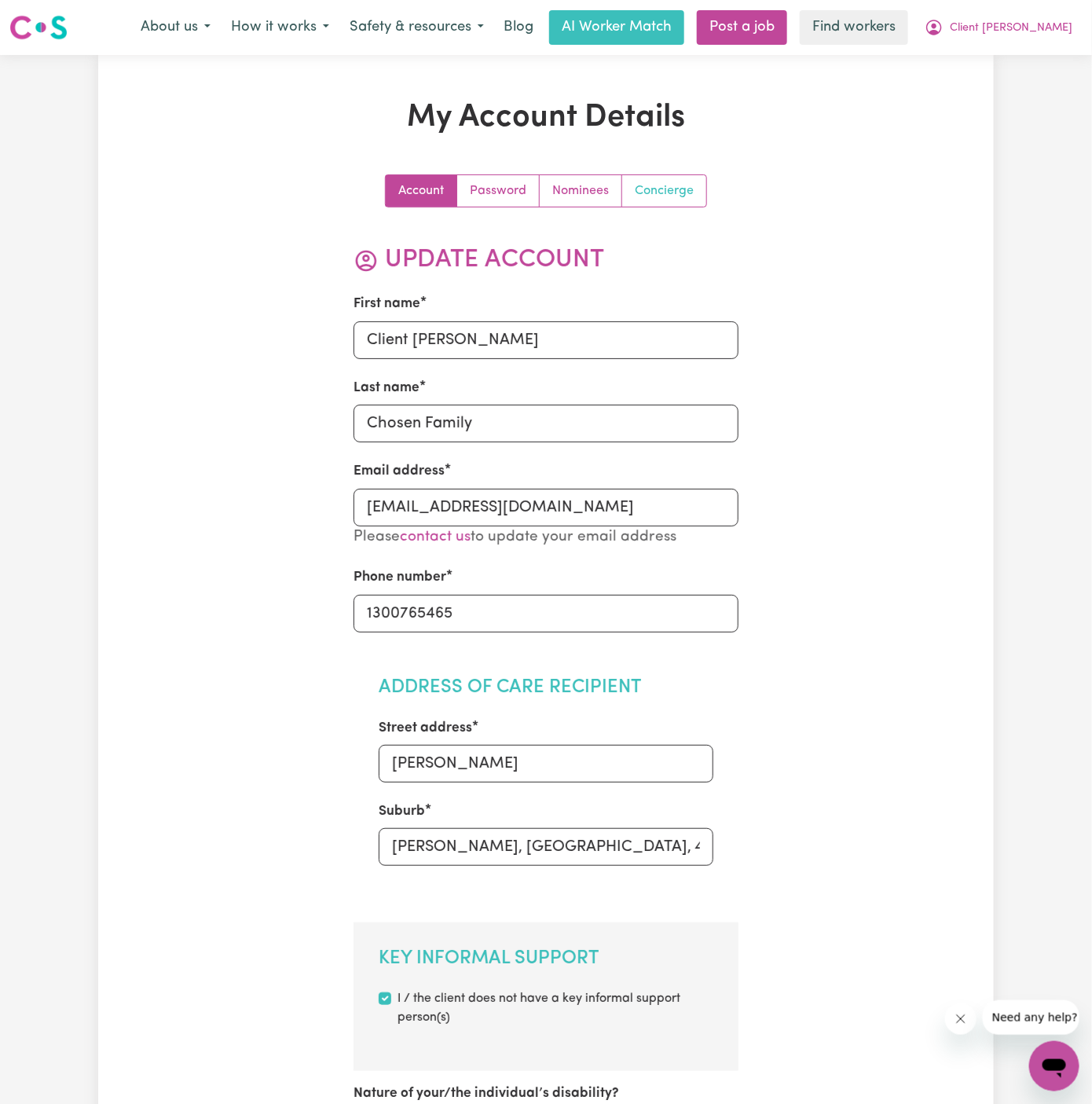
click at [659, 189] on link "Concierge" at bounding box center [663, 191] width 84 height 32
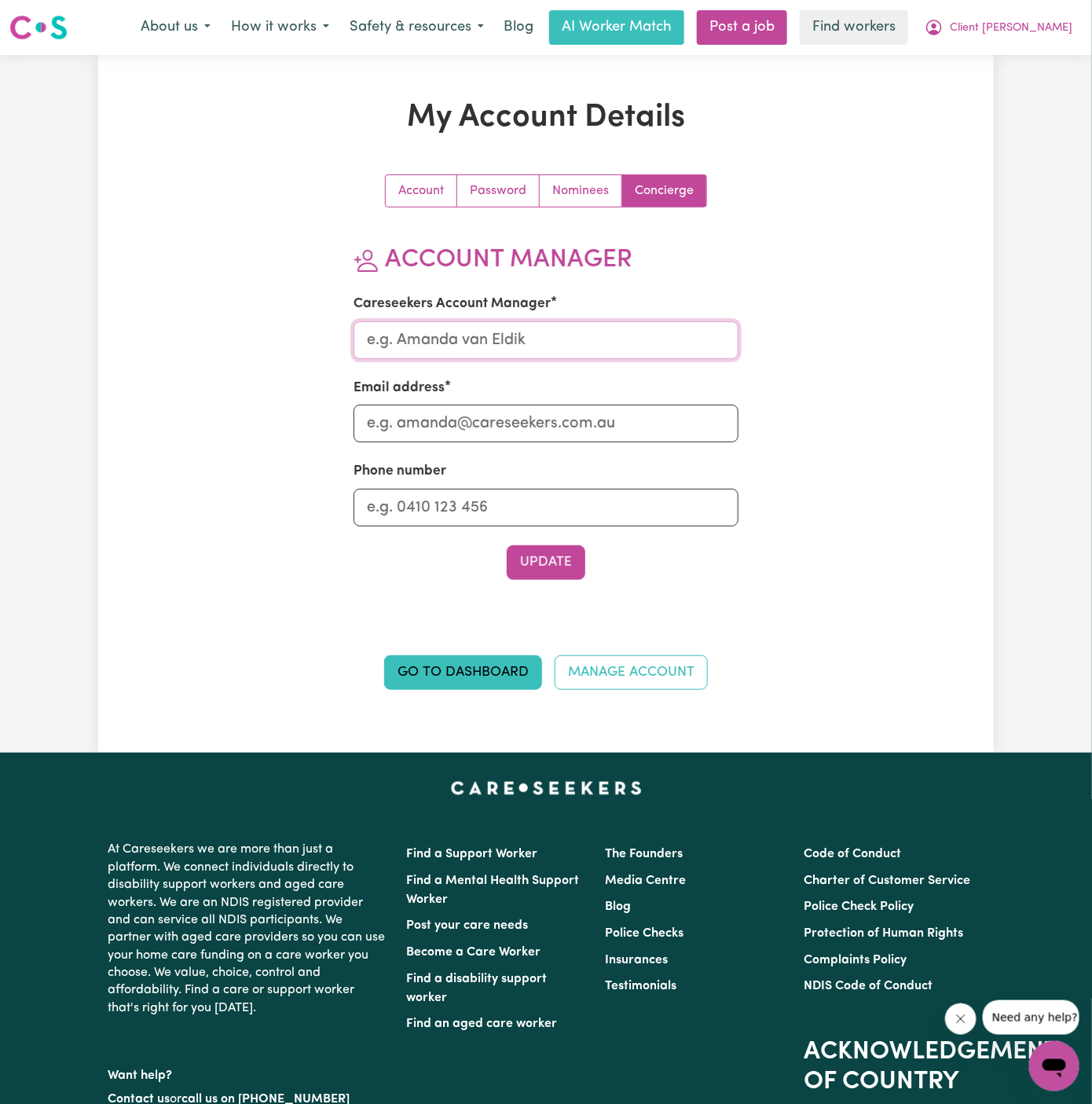
click at [532, 335] on input "Careseekers Account Manager" at bounding box center [546, 340] width 385 height 37
type input "Annie"
click at [549, 424] on input "Email address" at bounding box center [546, 423] width 385 height 37
type input "annie@careseekers.com.au"
click at [530, 513] on input "Phone number" at bounding box center [546, 508] width 385 height 37
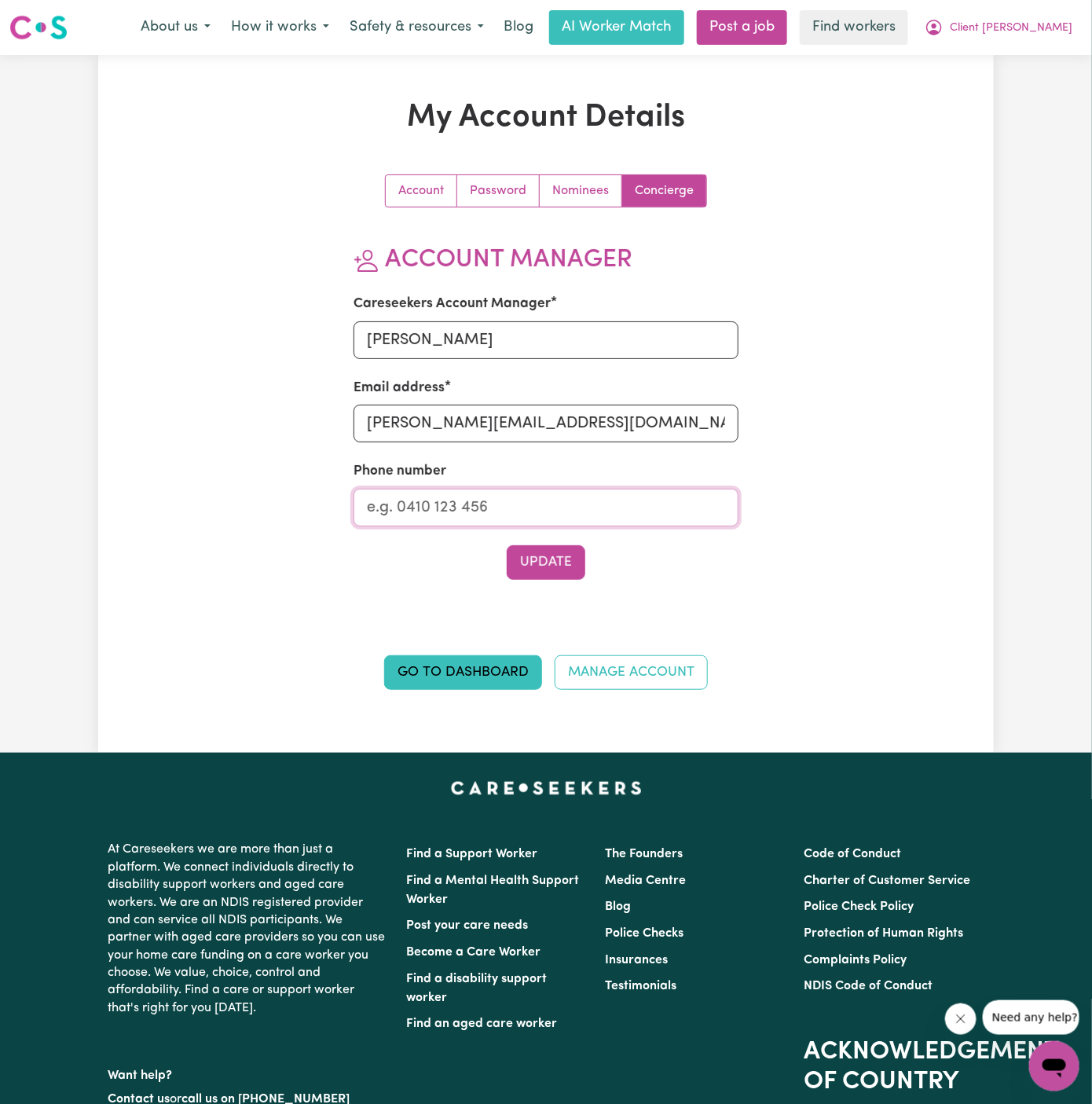
type input "1300765465"
click at [563, 571] on button "Update" at bounding box center [546, 562] width 79 height 34
click at [1051, 26] on span "Client [PERSON_NAME]" at bounding box center [1011, 29] width 122 height 18
click at [1051, 43] on div "About us How it works Safety & resources Blog AI Worker Match Post a job Find w…" at bounding box center [606, 27] width 952 height 34
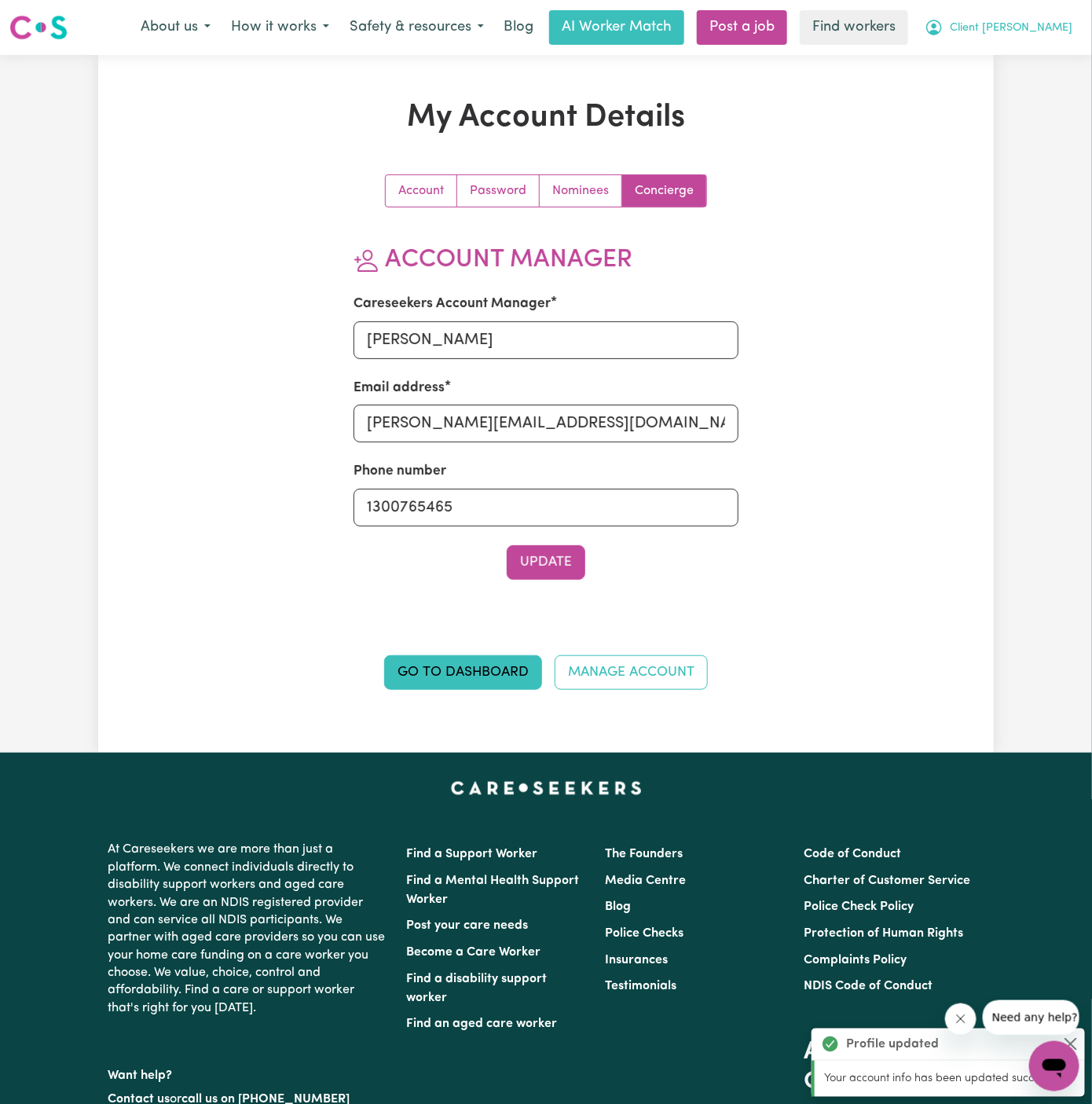
click at [1055, 26] on span "Client [PERSON_NAME]" at bounding box center [1011, 29] width 122 height 18
click at [1023, 60] on link "My Dashboard" at bounding box center [1020, 61] width 124 height 30
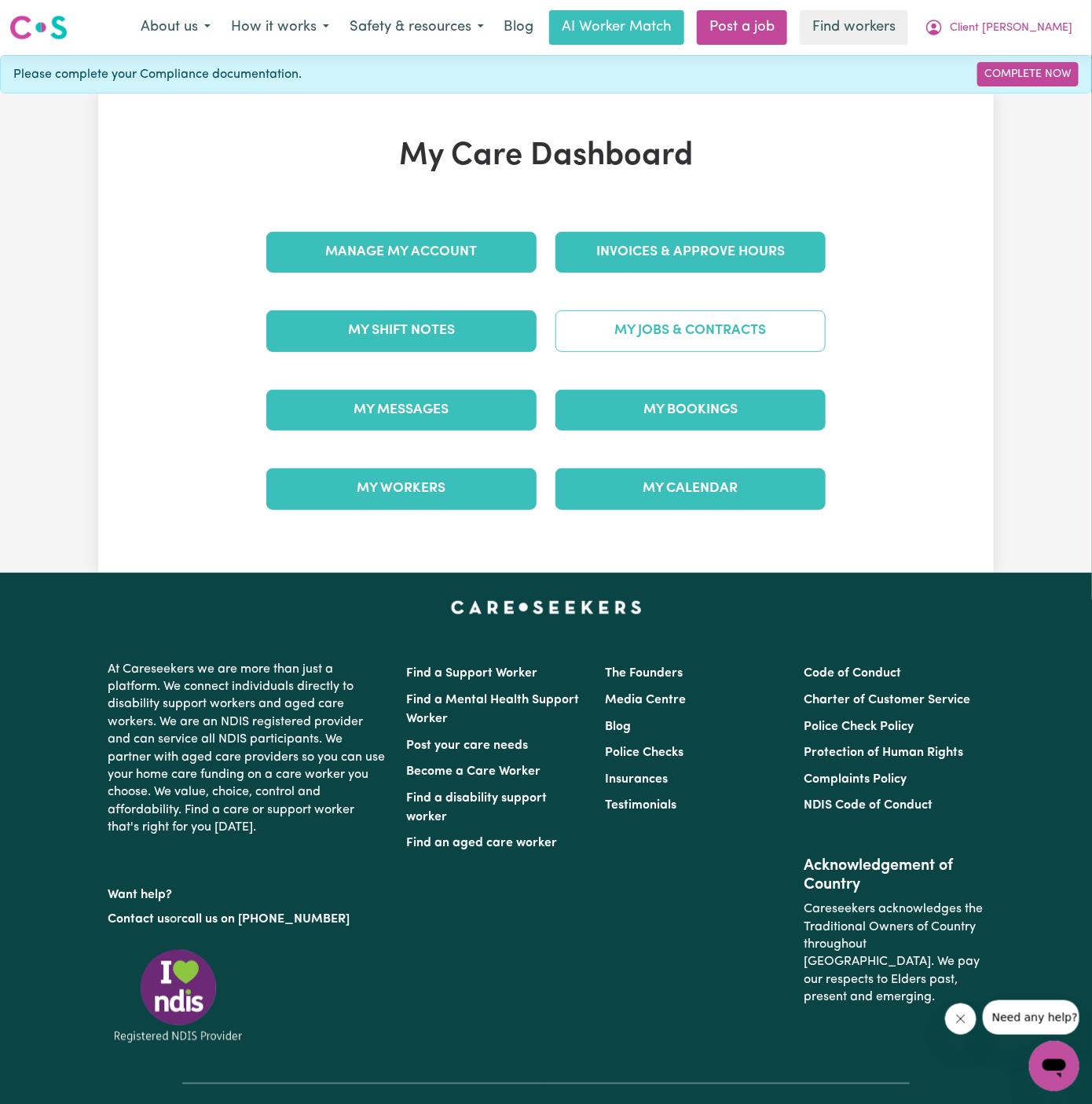
click at [648, 327] on link "My Jobs & Contracts" at bounding box center [690, 330] width 270 height 40
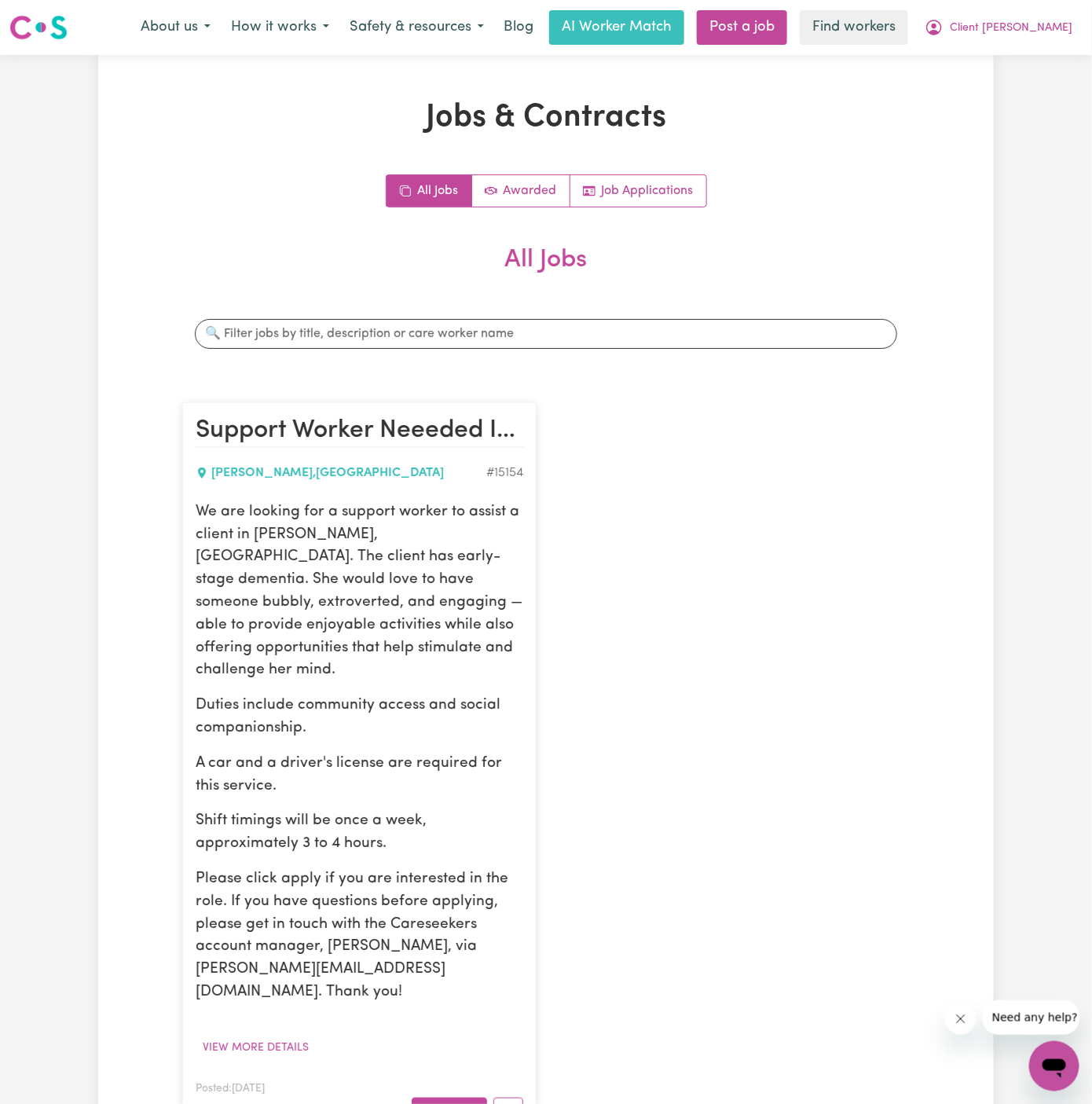
click at [363, 695] on p "Duties include community access and social companionship." at bounding box center [359, 718] width 327 height 45
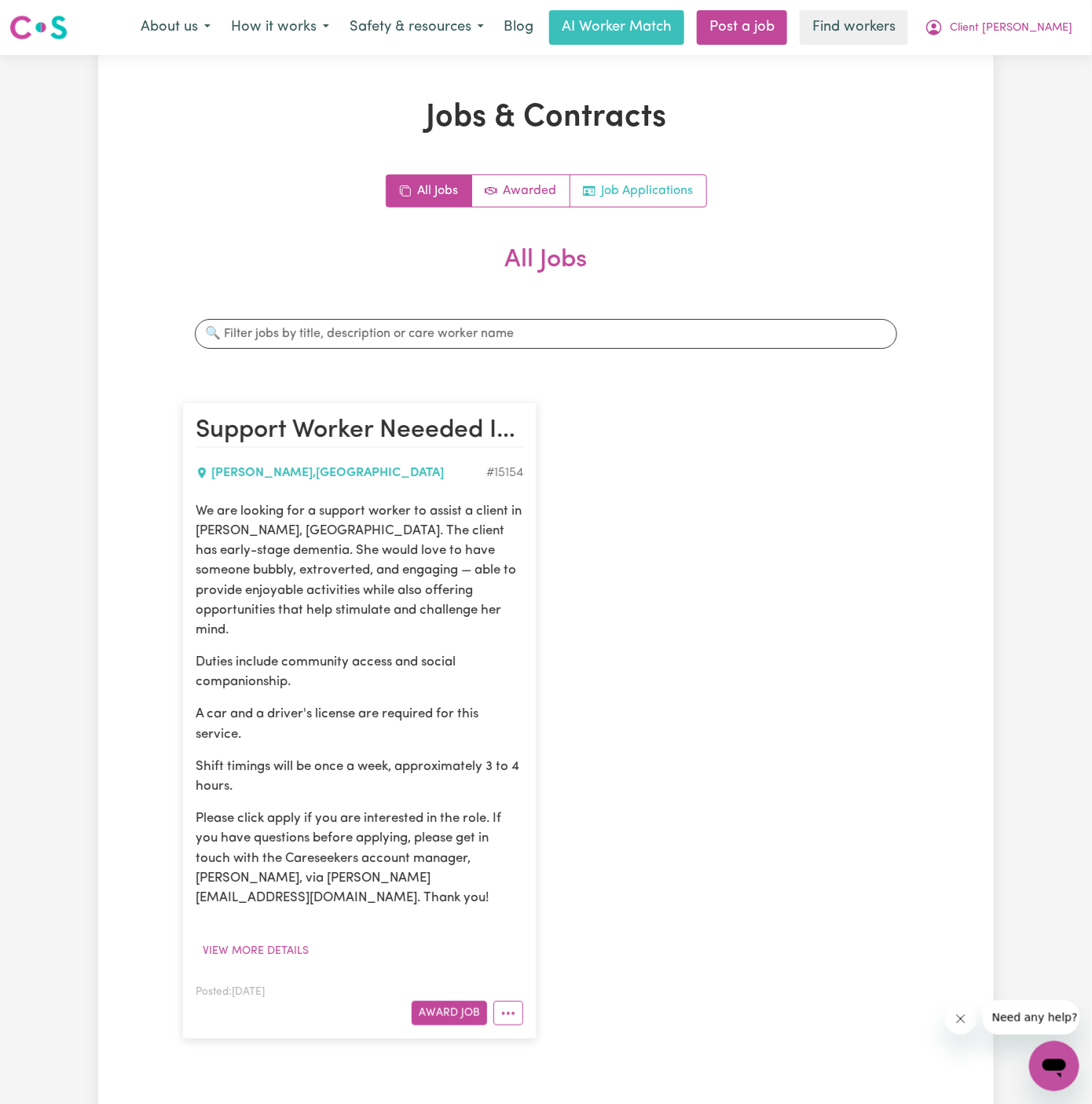
click at [653, 199] on link "Job Applications" at bounding box center [639, 191] width 136 height 32
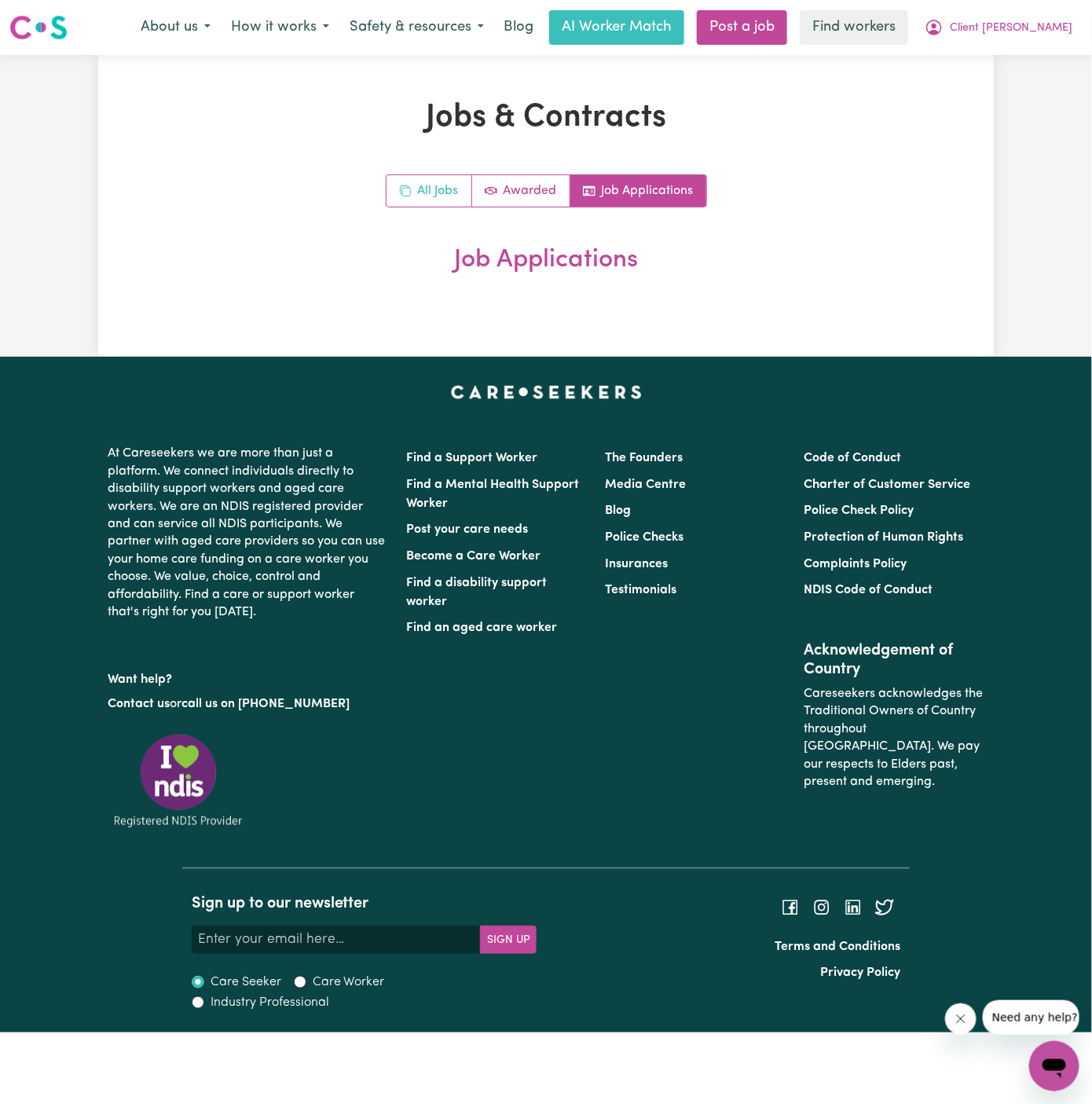
click at [450, 185] on link "All Jobs" at bounding box center [429, 191] width 86 height 32
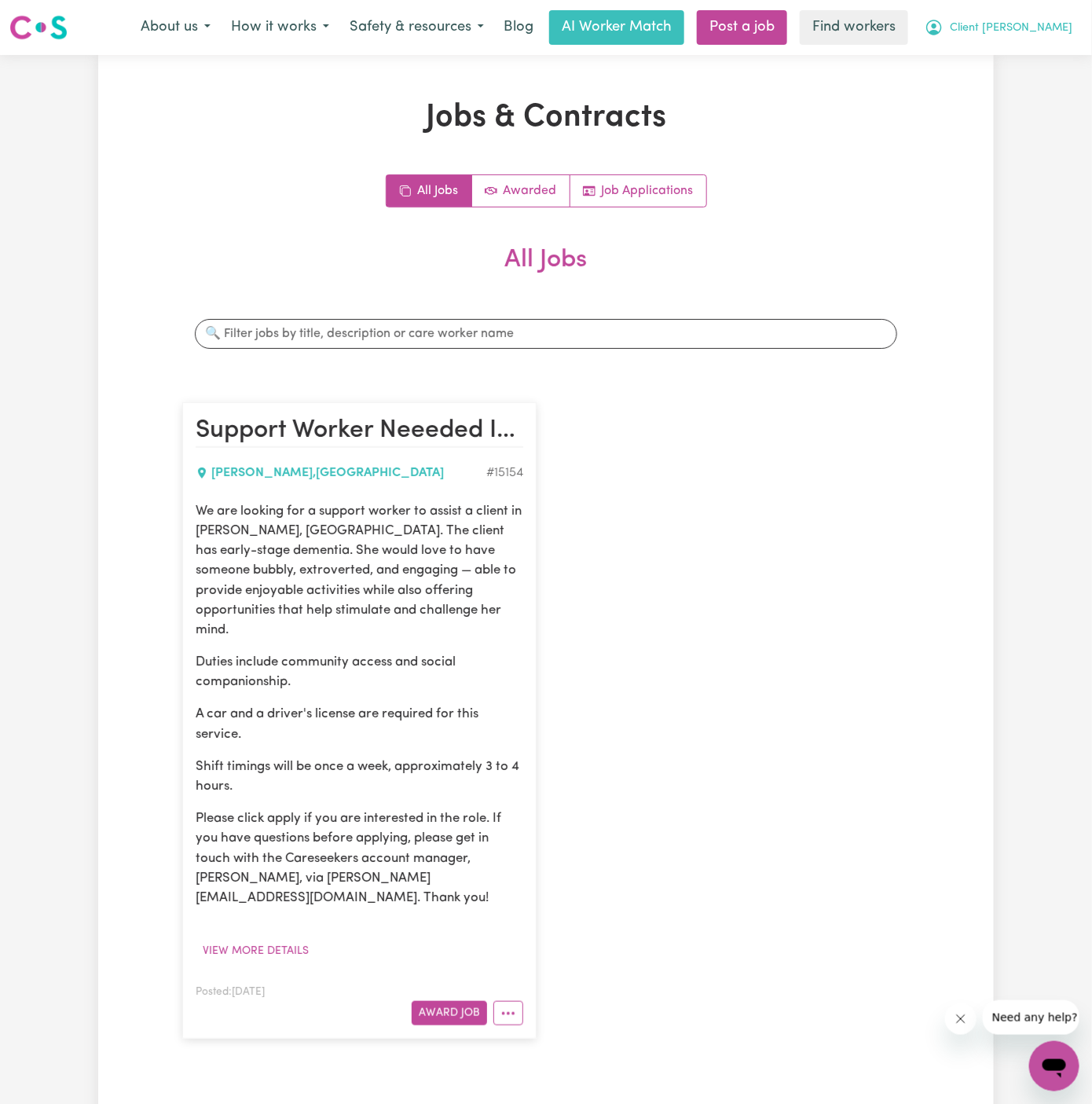
click at [989, 32] on span "Client [PERSON_NAME]" at bounding box center [1011, 29] width 122 height 18
click at [996, 90] on link "Logout" at bounding box center [1020, 91] width 124 height 30
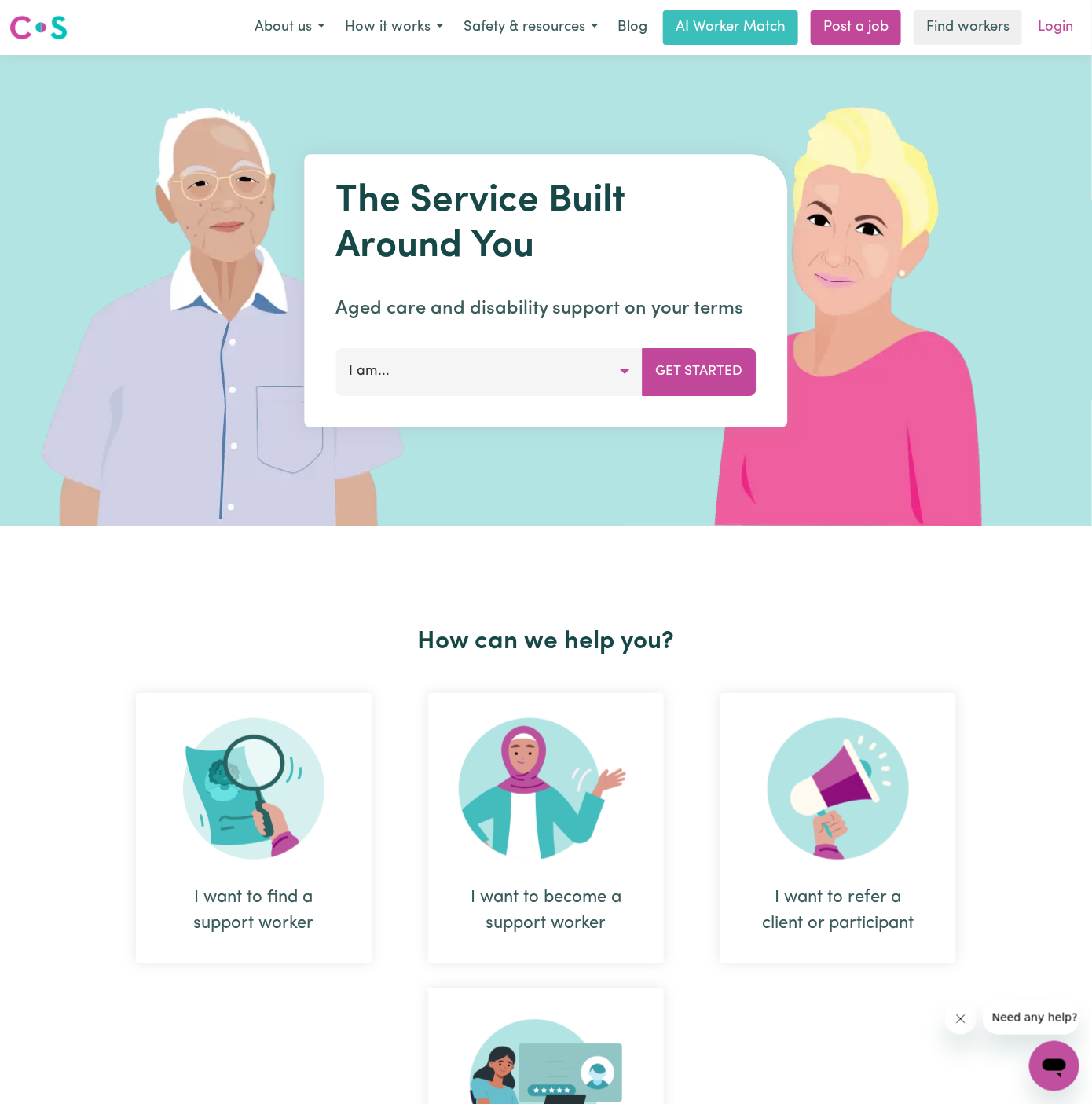
click at [1055, 27] on link "Login" at bounding box center [1055, 27] width 54 height 34
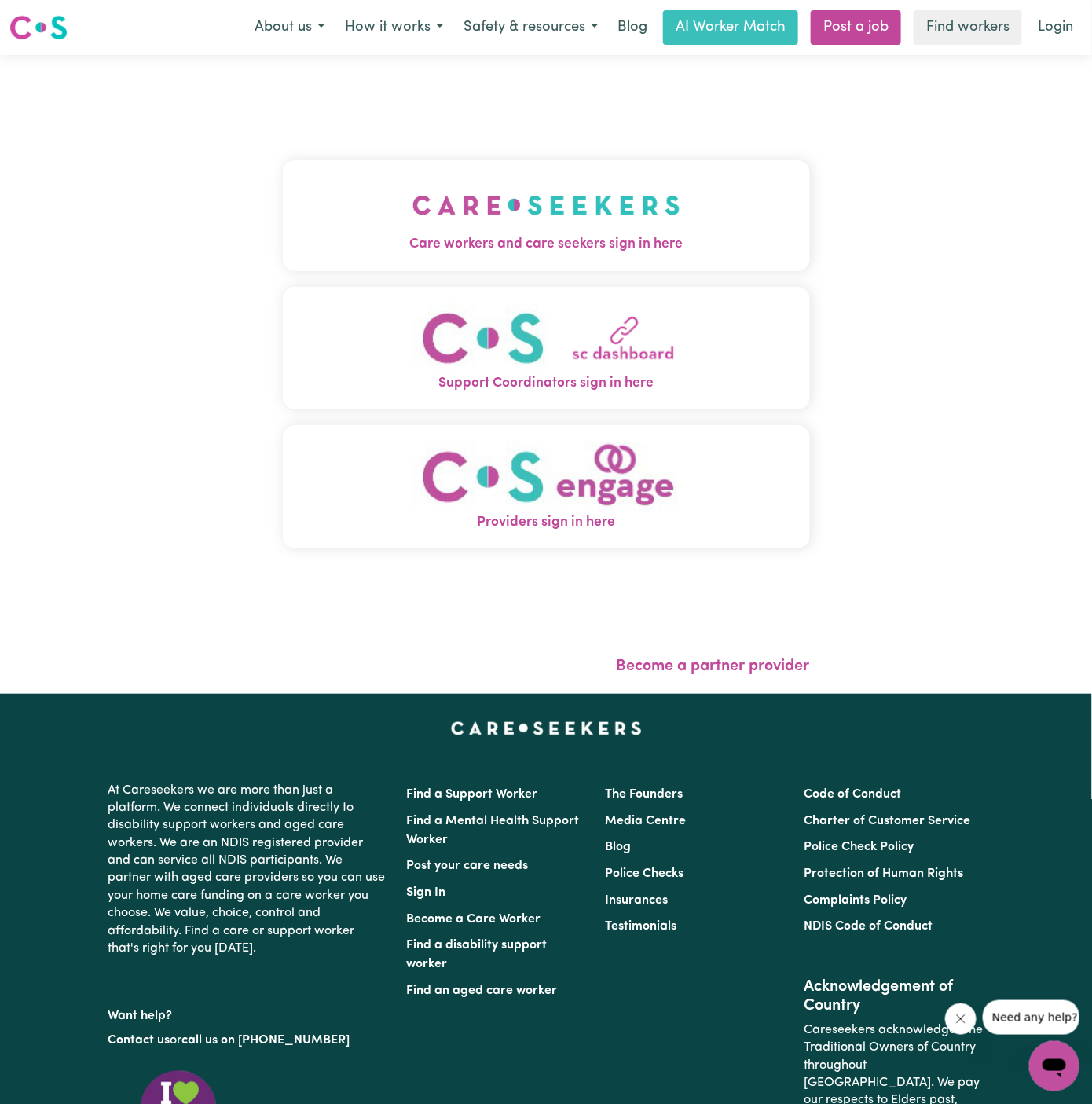
click at [605, 212] on img "Care workers and care seekers sign in here" at bounding box center [546, 205] width 268 height 58
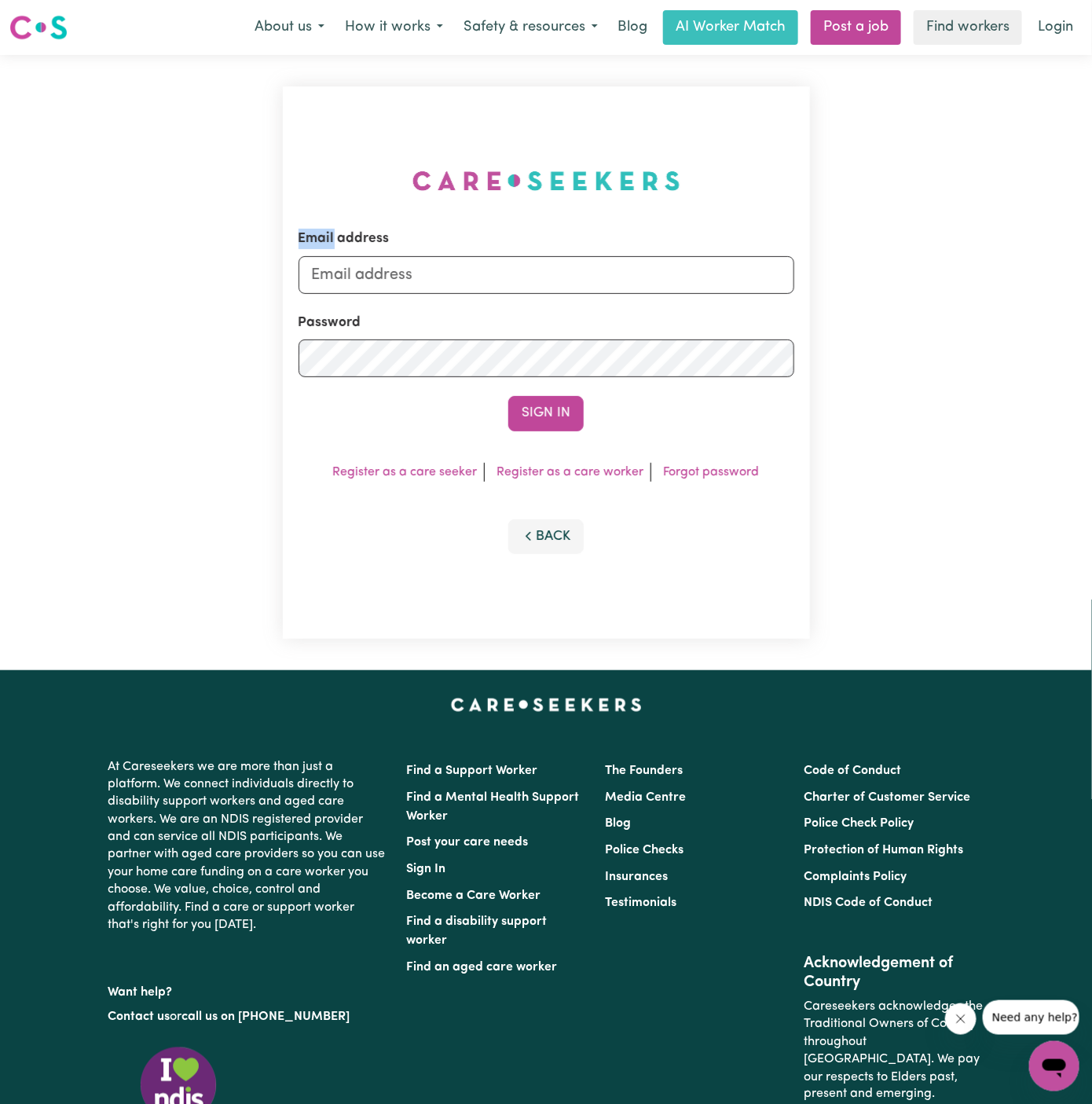
click at [605, 212] on div "Email address Password Sign In Register as a care seeker Register as a care wor…" at bounding box center [546, 363] width 546 height 615
click at [505, 278] on input "[PERSON_NAME][EMAIL_ADDRESS][DOMAIN_NAME]" at bounding box center [546, 275] width 496 height 37
drag, startPoint x: 394, startPoint y: 280, endPoint x: 1115, endPoint y: 283, distance: 721.0
click at [1091, 283] on html "Menu About us How it works Safety & resources Blog AI Worker Match Post a job F…" at bounding box center [546, 672] width 1092 height 1346
type input "[EMAIL_ADDRESS][DOMAIN_NAME]"
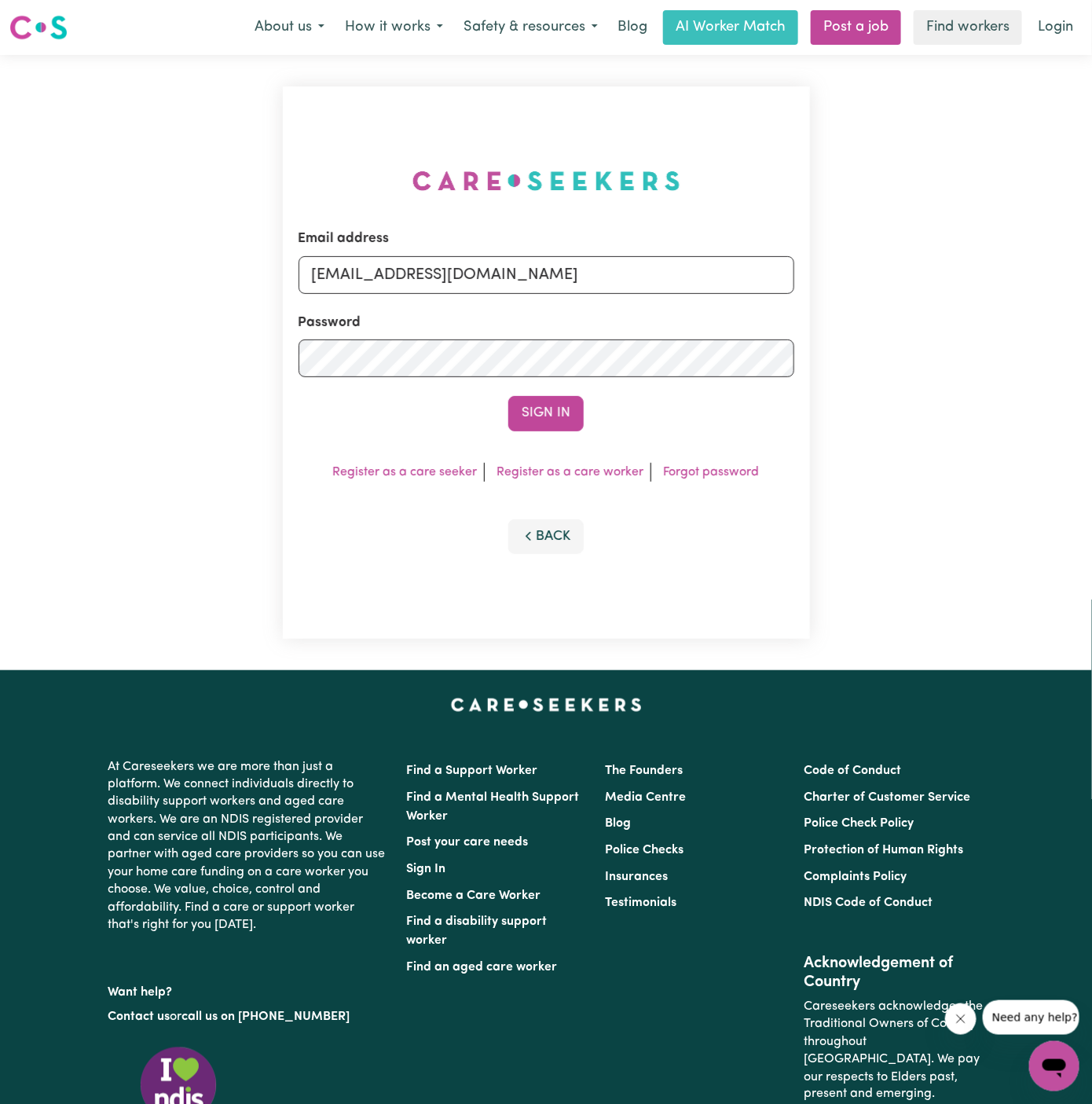
click at [509, 396] on button "Sign In" at bounding box center [546, 413] width 76 height 34
